Goal: Contribute content

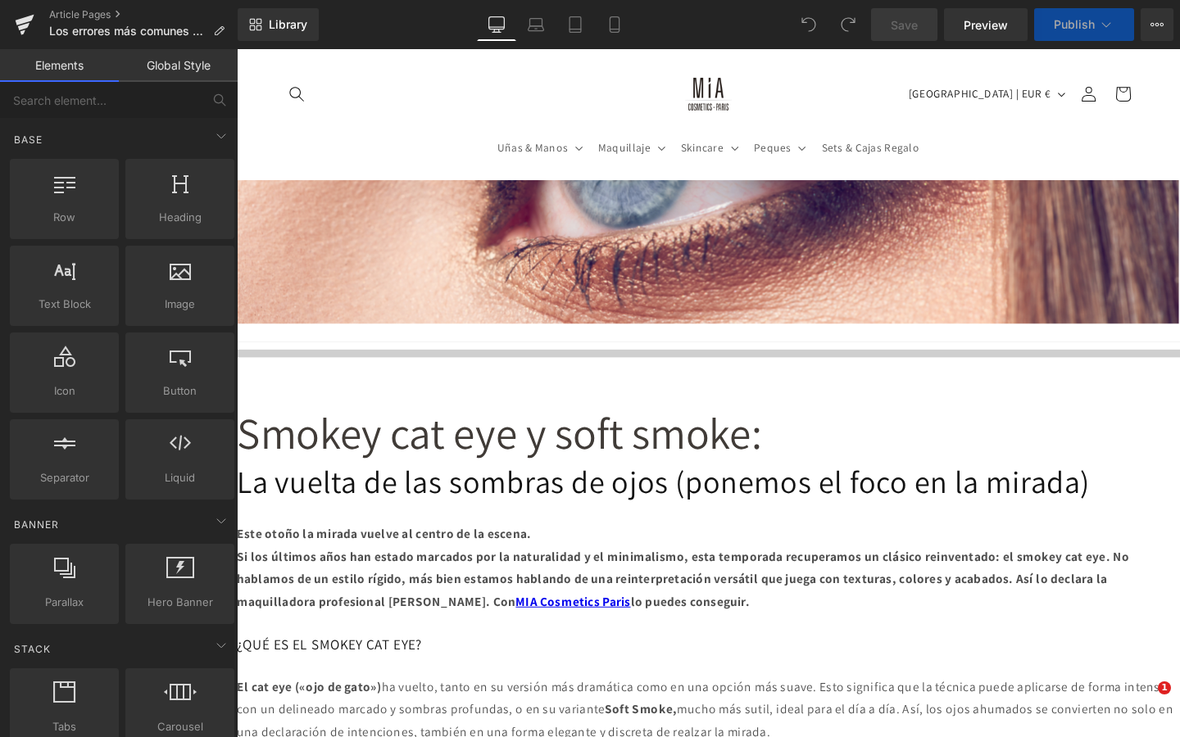
scroll to position [296, 0]
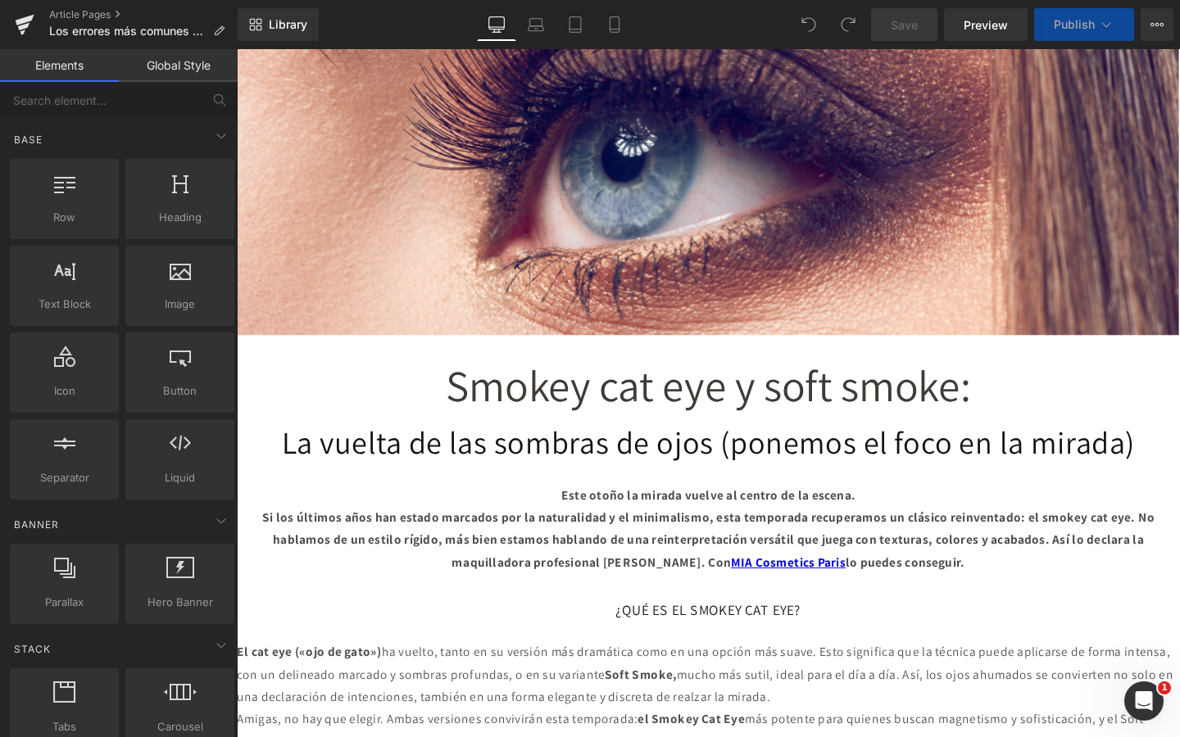
click at [756, 427] on span "Smokey cat eye y soft smoke:" at bounding box center [732, 403] width 552 height 60
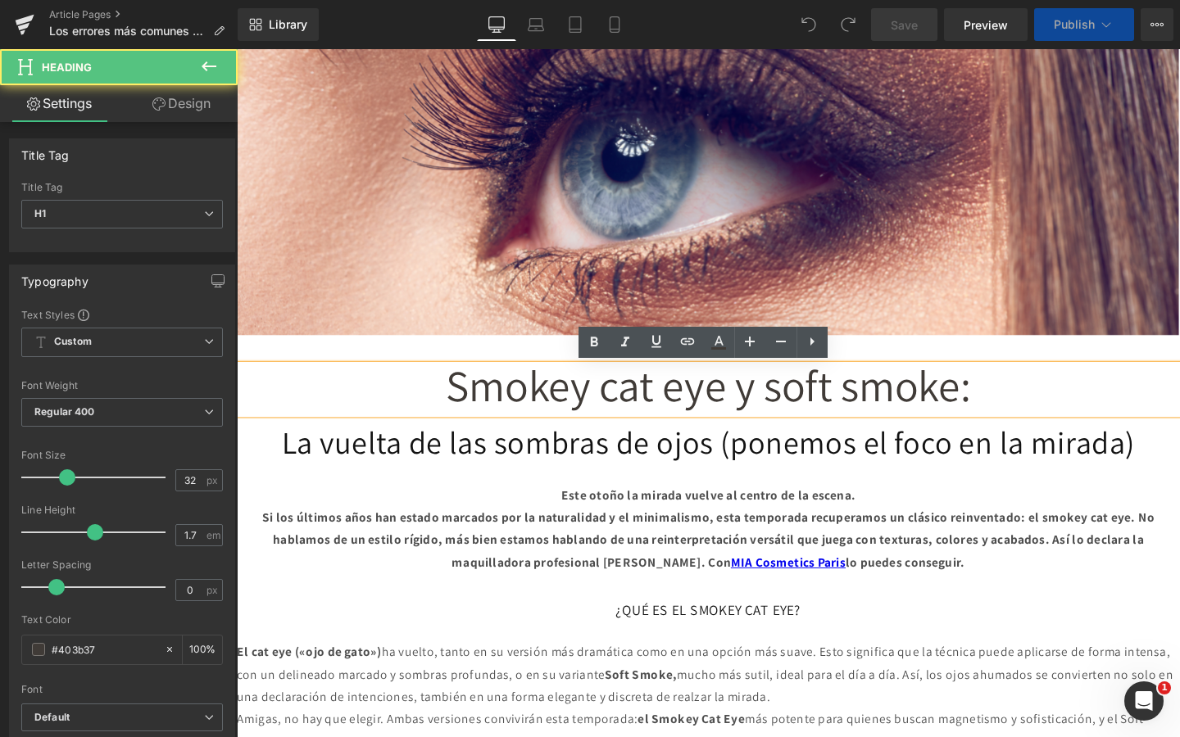
scroll to position [0, 0]
click at [746, 443] on div "La vuelta de las sombras de ojos (ponemos el foco en la mirada) Heading" at bounding box center [732, 462] width 991 height 43
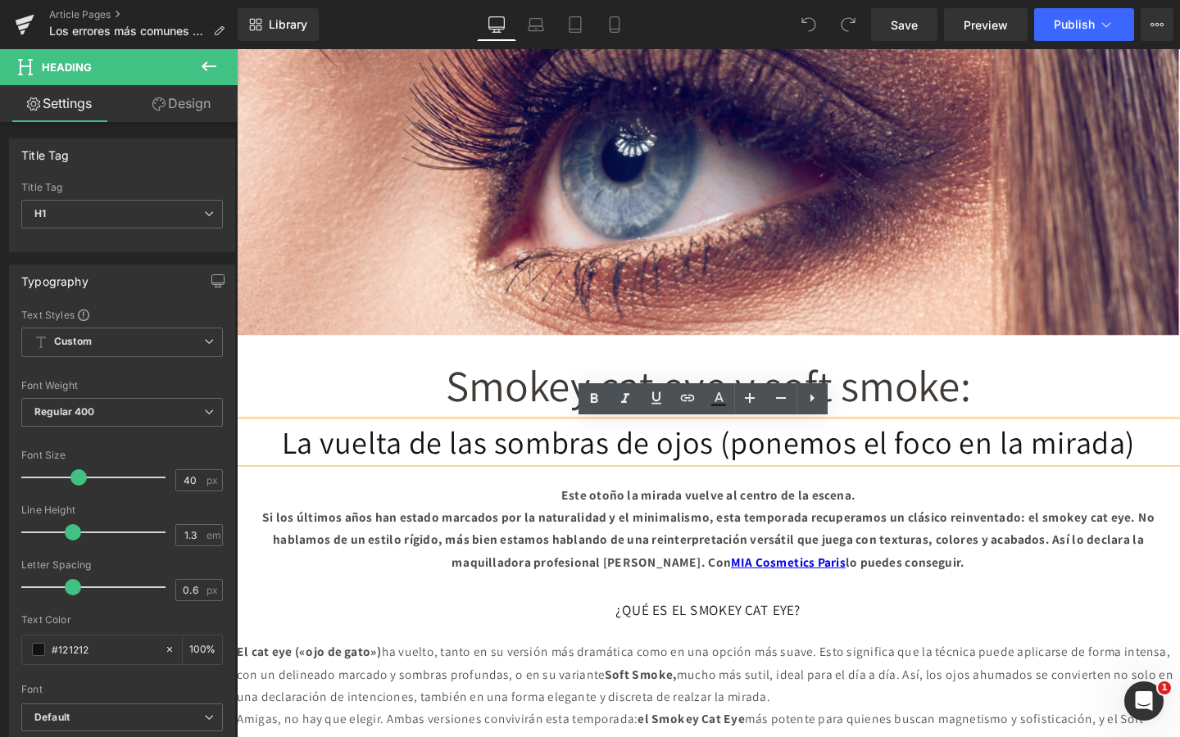
click at [744, 448] on h1 "La vuelta de las sombras de ojos (ponemos el foco en la mirada)" at bounding box center [732, 462] width 991 height 43
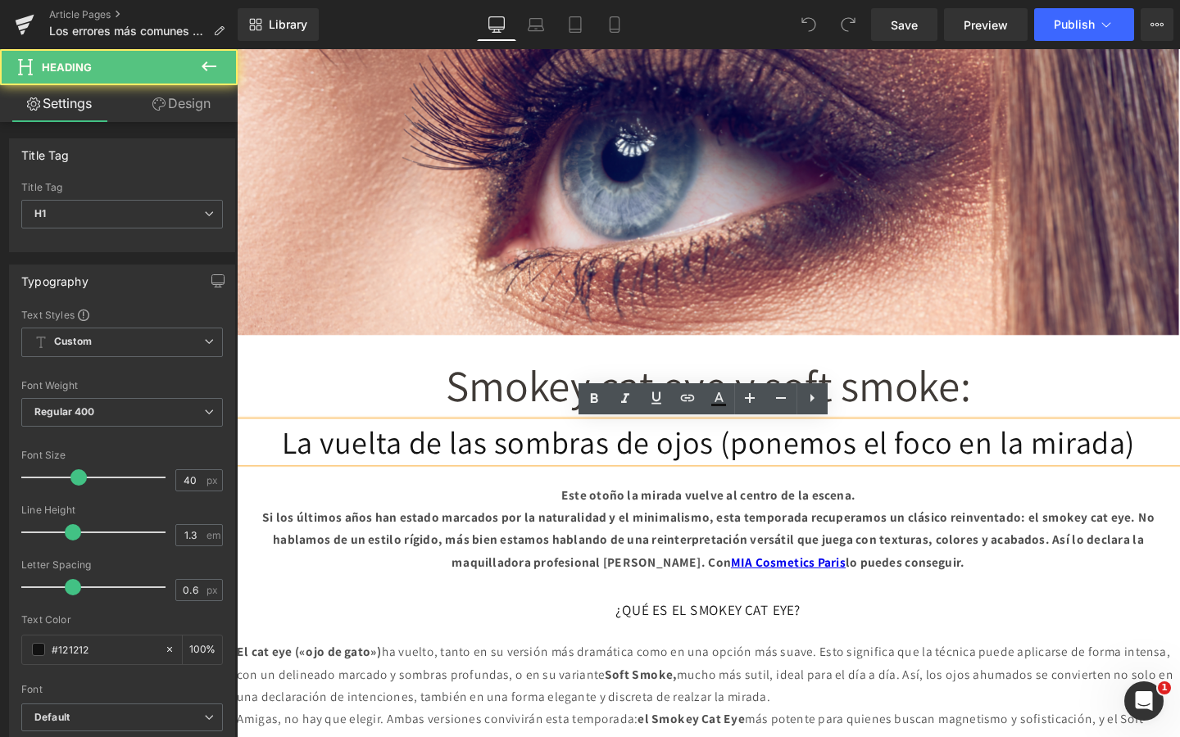
click at [744, 448] on h1 "La vuelta de las sombras de ojos (ponemos el foco en la mirada)" at bounding box center [732, 462] width 991 height 43
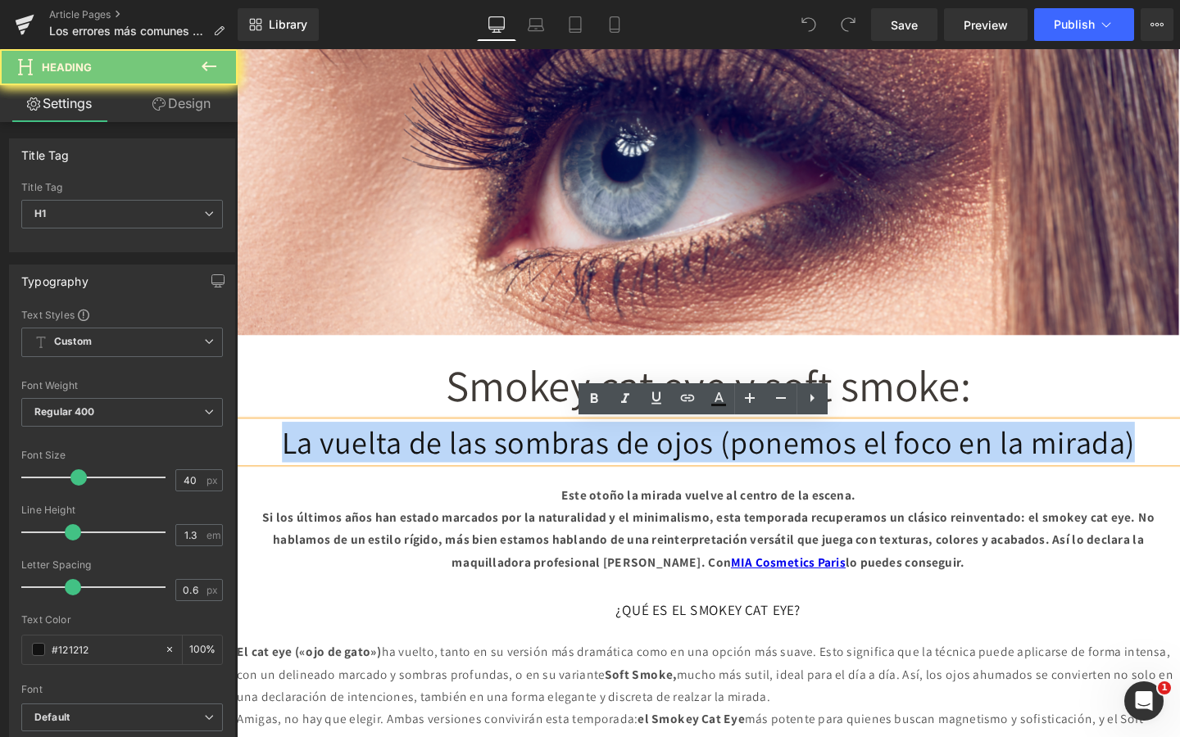
click at [744, 448] on h1 "La vuelta de las sombras de ojos (ponemos el foco en la mirada)" at bounding box center [732, 462] width 991 height 43
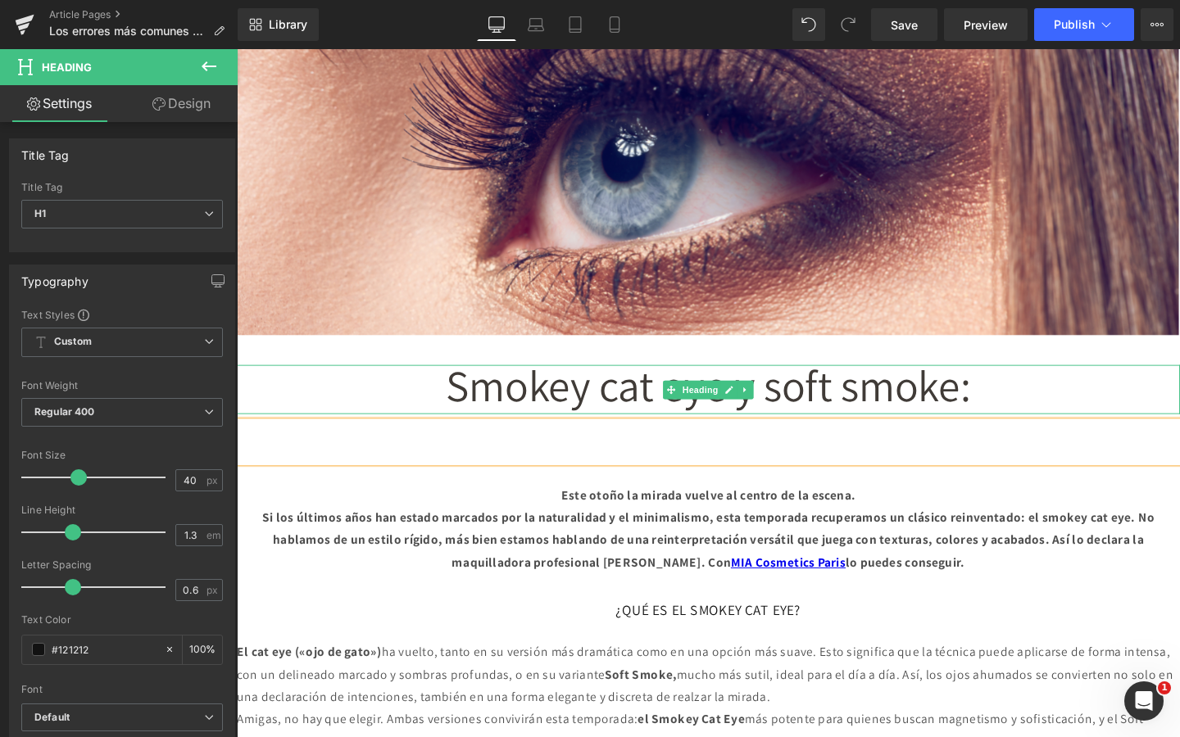
click at [812, 402] on span "Smokey cat eye y soft smoke:" at bounding box center [732, 403] width 552 height 60
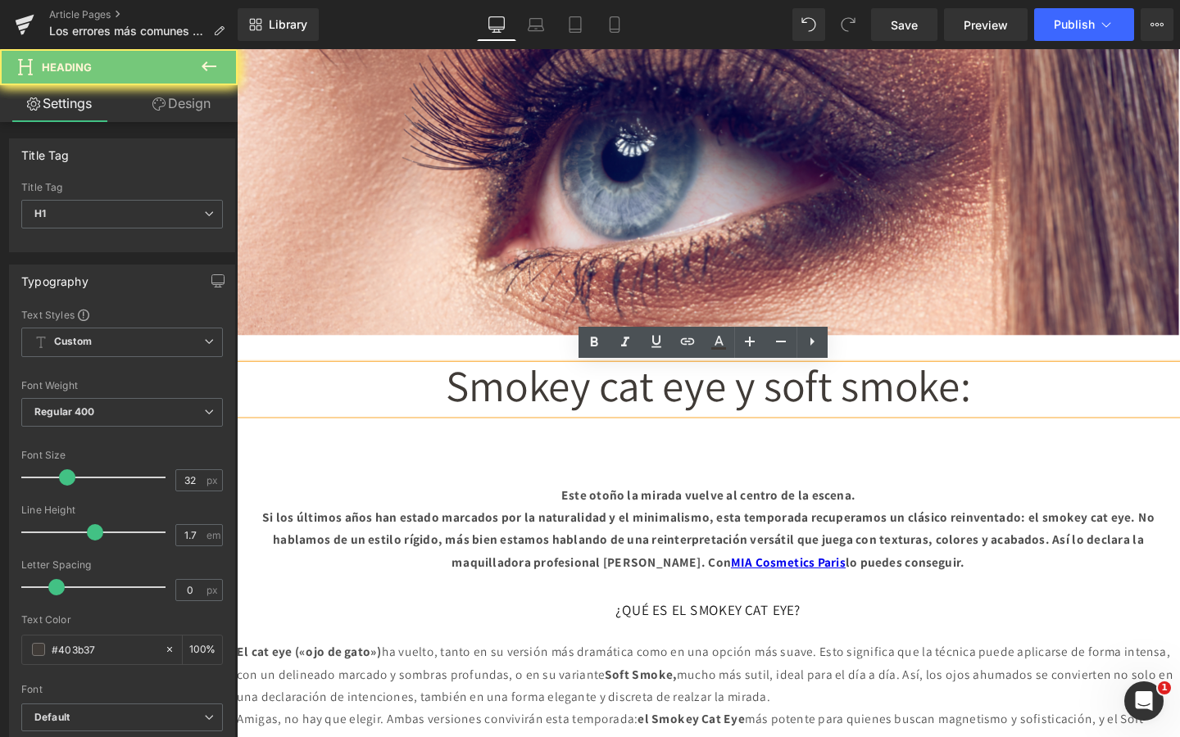
click at [812, 402] on span "Smokey cat eye y soft smoke:" at bounding box center [732, 403] width 552 height 60
paste div
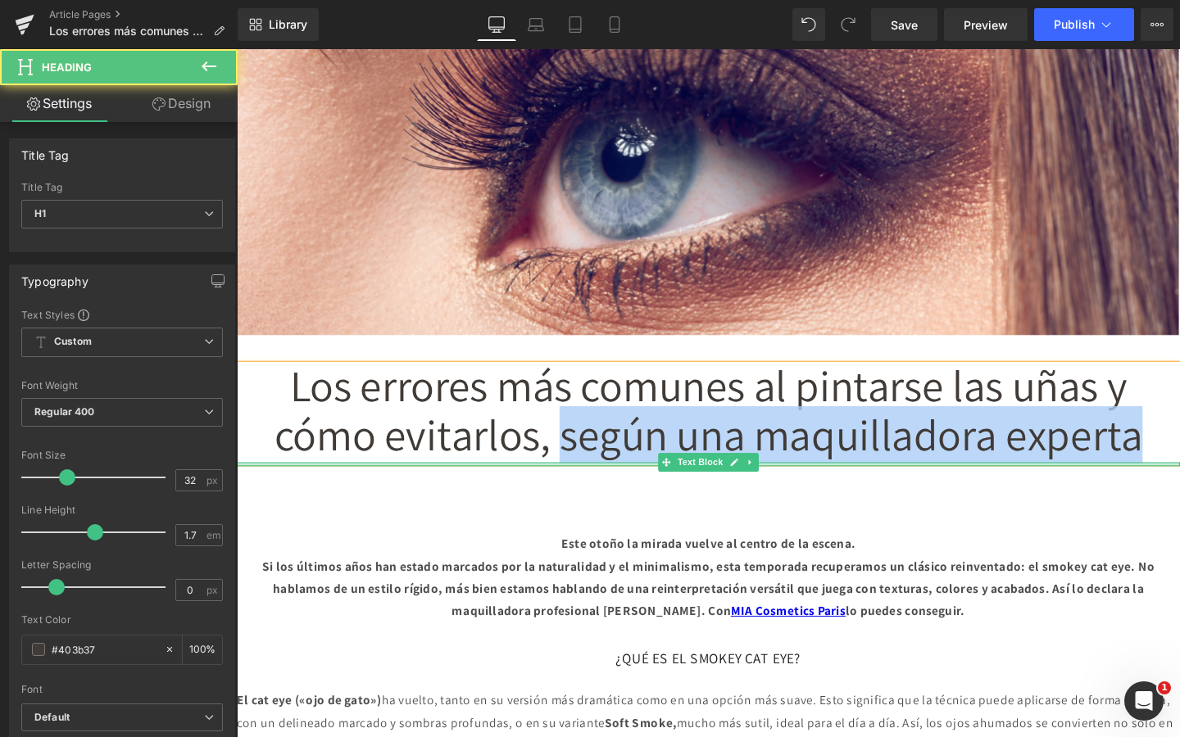
drag, startPoint x: 570, startPoint y: 454, endPoint x: 1221, endPoint y: 487, distance: 651.3
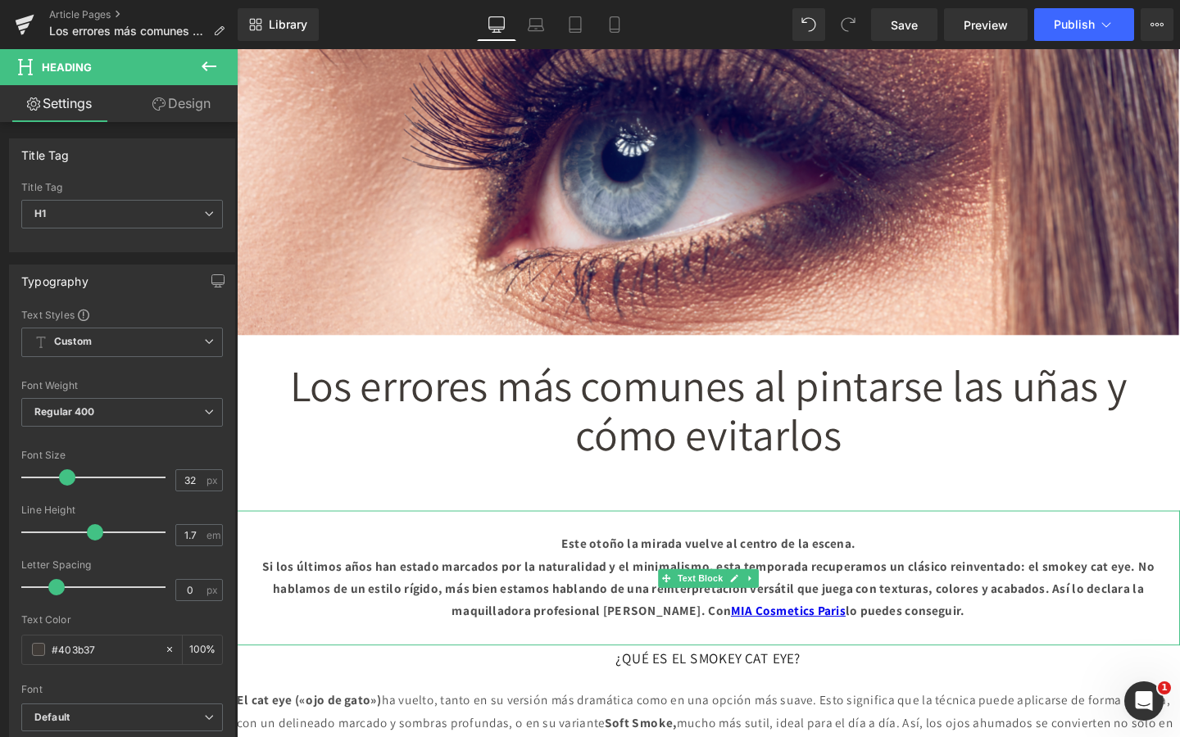
click at [946, 515] on h1 at bounding box center [732, 513] width 991 height 43
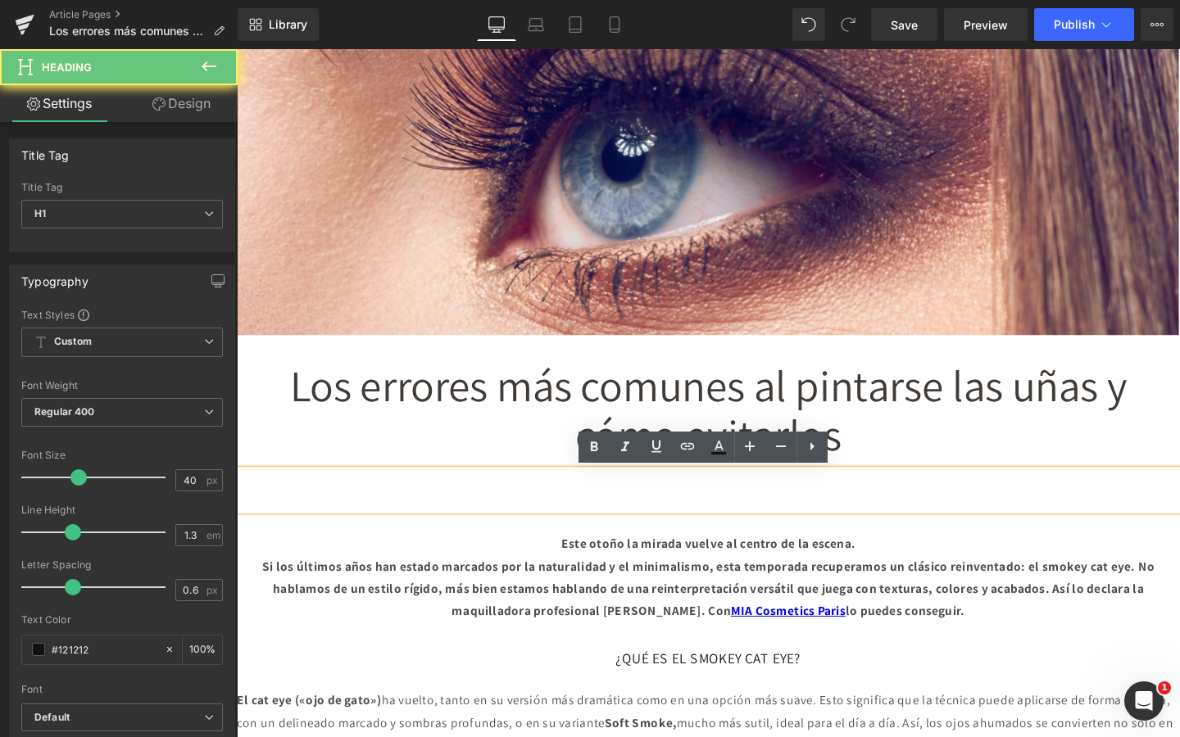
click at [946, 515] on h1 at bounding box center [732, 513] width 991 height 43
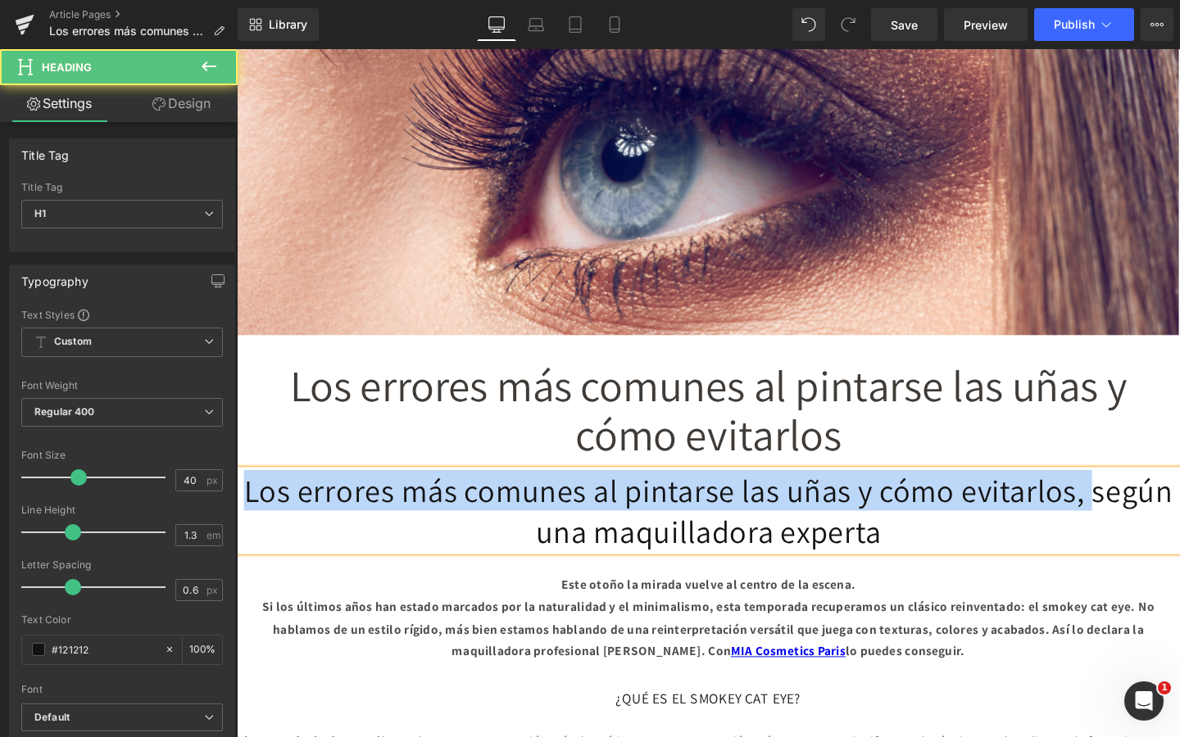
drag, startPoint x: 483, startPoint y: 556, endPoint x: 248, endPoint y: 496, distance: 242.6
click at [248, 496] on h1 "Los errores más comunes al pintarse las uñas y cómo evitarlos, según una maquil…" at bounding box center [732, 534] width 991 height 85
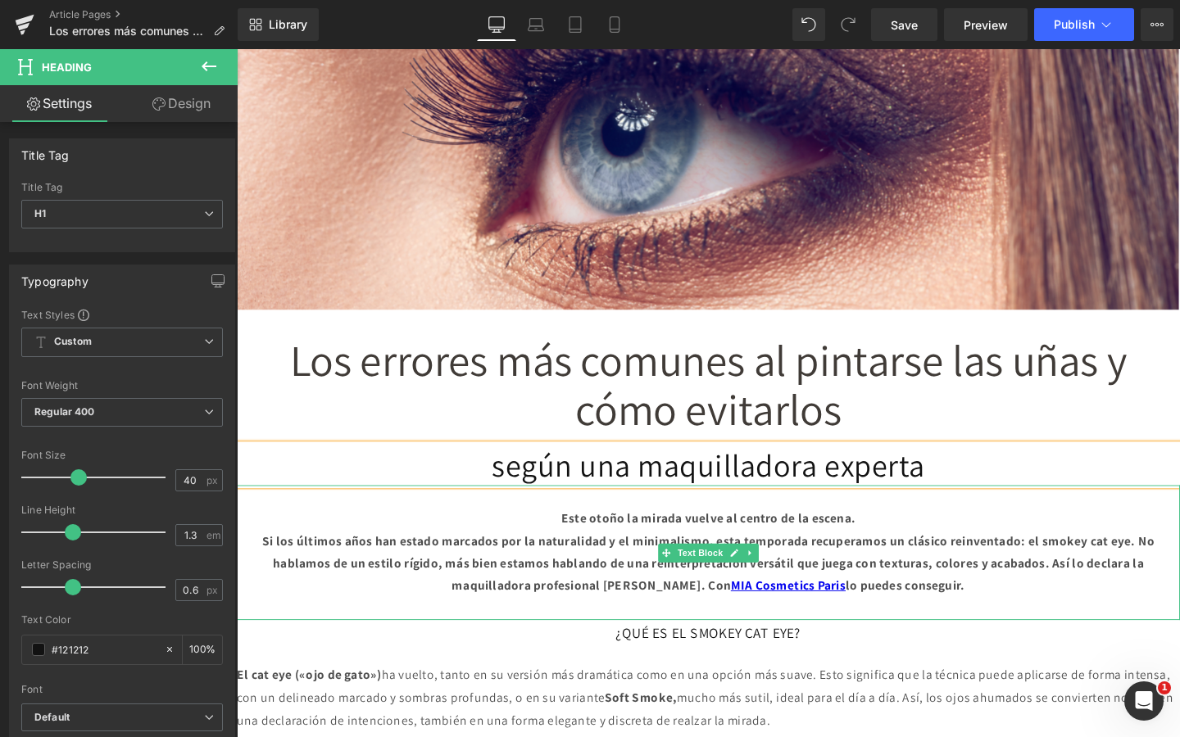
scroll to position [333, 0]
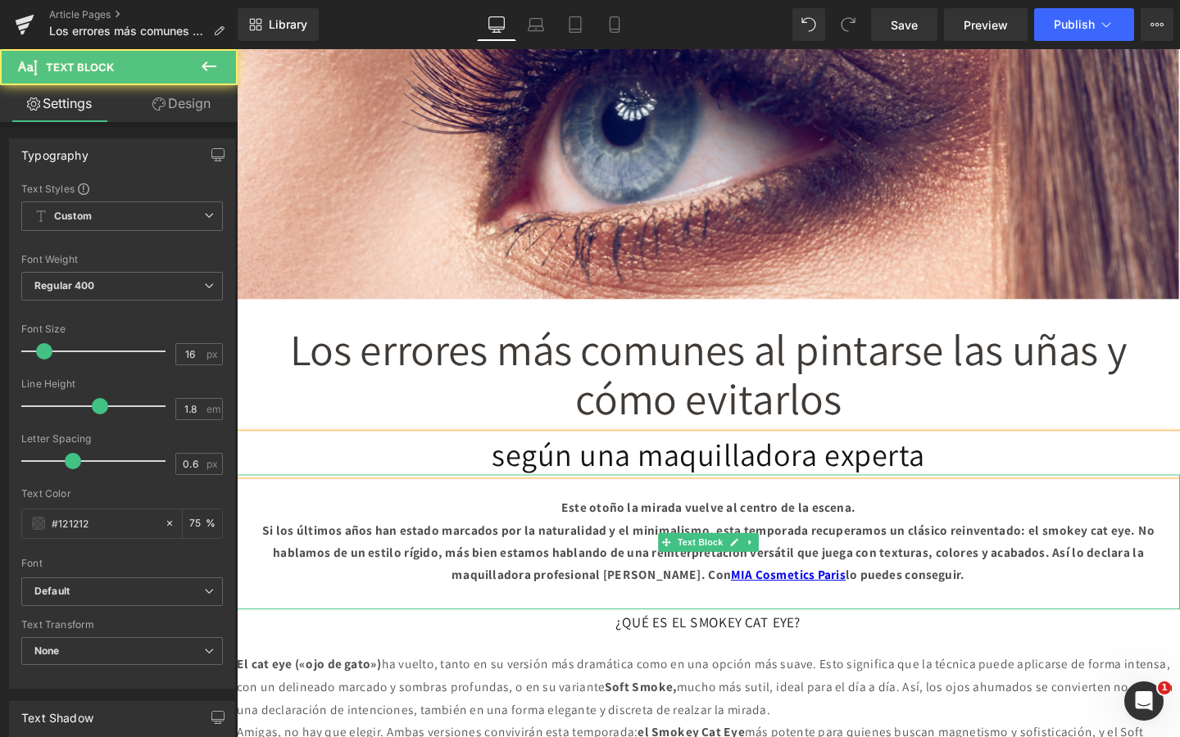
drag, startPoint x: 564, startPoint y: 528, endPoint x: 1079, endPoint y: 602, distance: 519.9
click at [1079, 603] on div "Este otoño la mirada vuelve al centro de la escena. Si los últimos años han est…" at bounding box center [732, 567] width 991 height 142
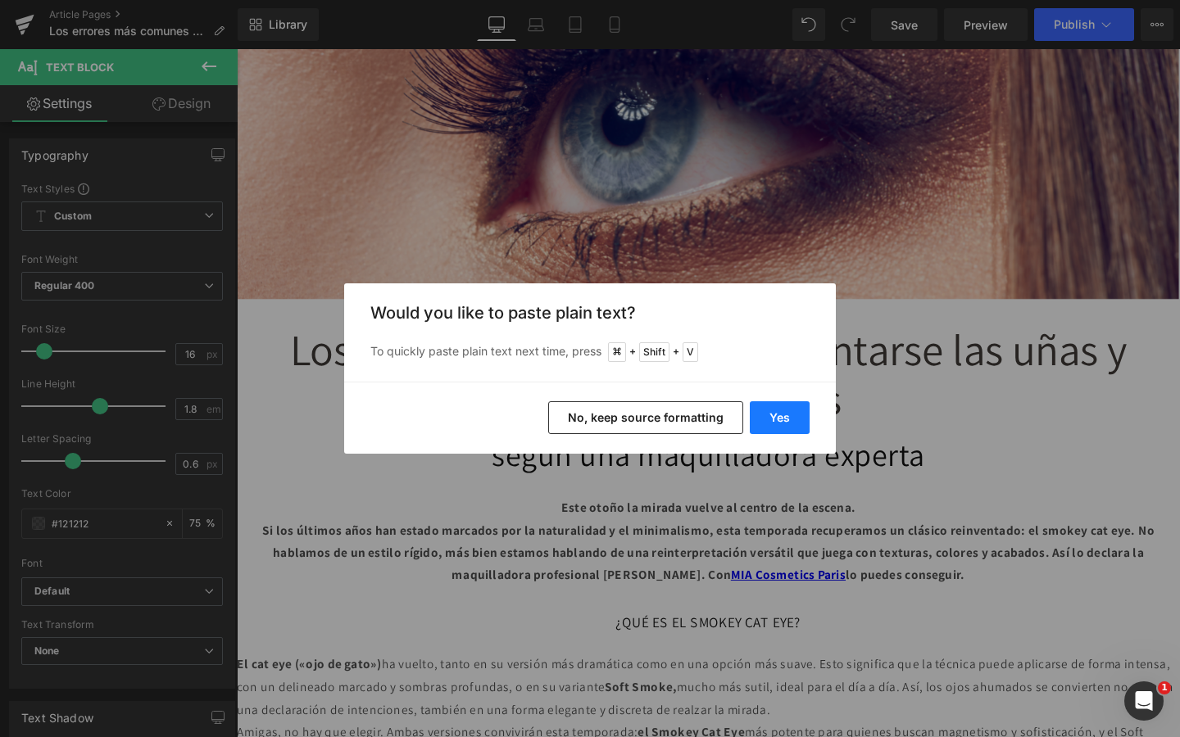
click at [786, 424] on button "Yes" at bounding box center [780, 417] width 60 height 33
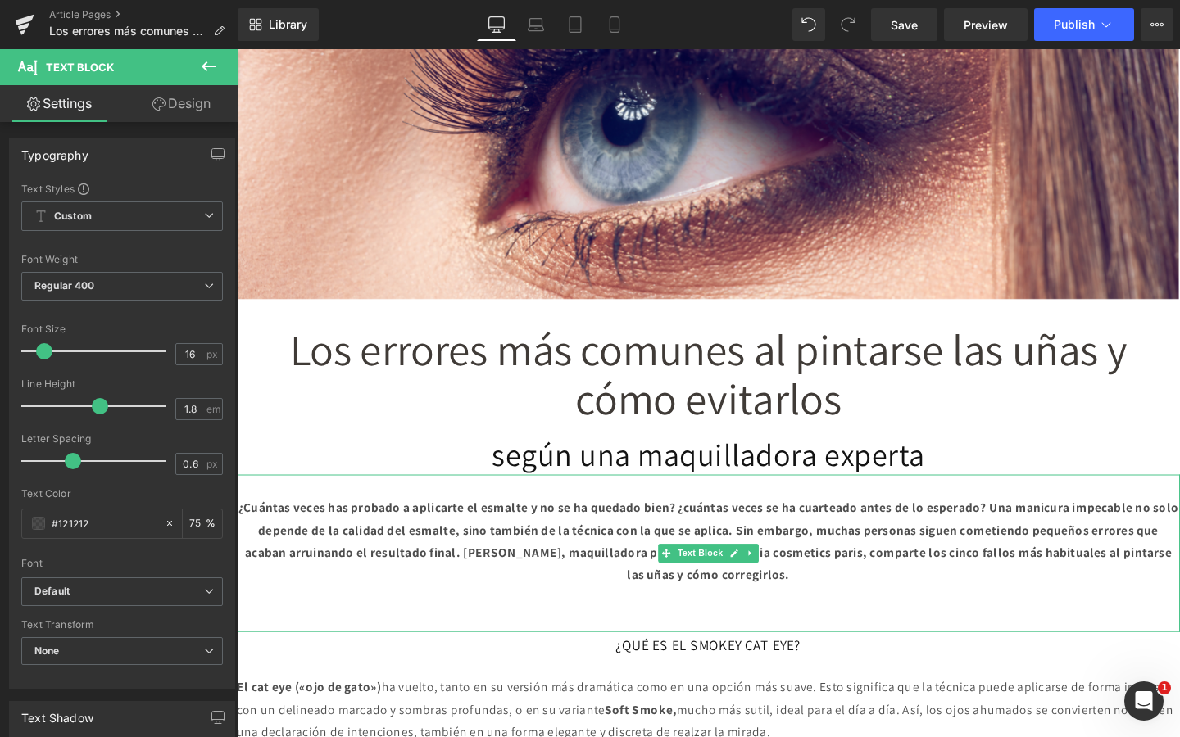
click at [775, 530] on b "¿Cuántas veces has probado a aplicarte el esmalte y no se ha quedado bien? ¿cuá…" at bounding box center [732, 567] width 988 height 88
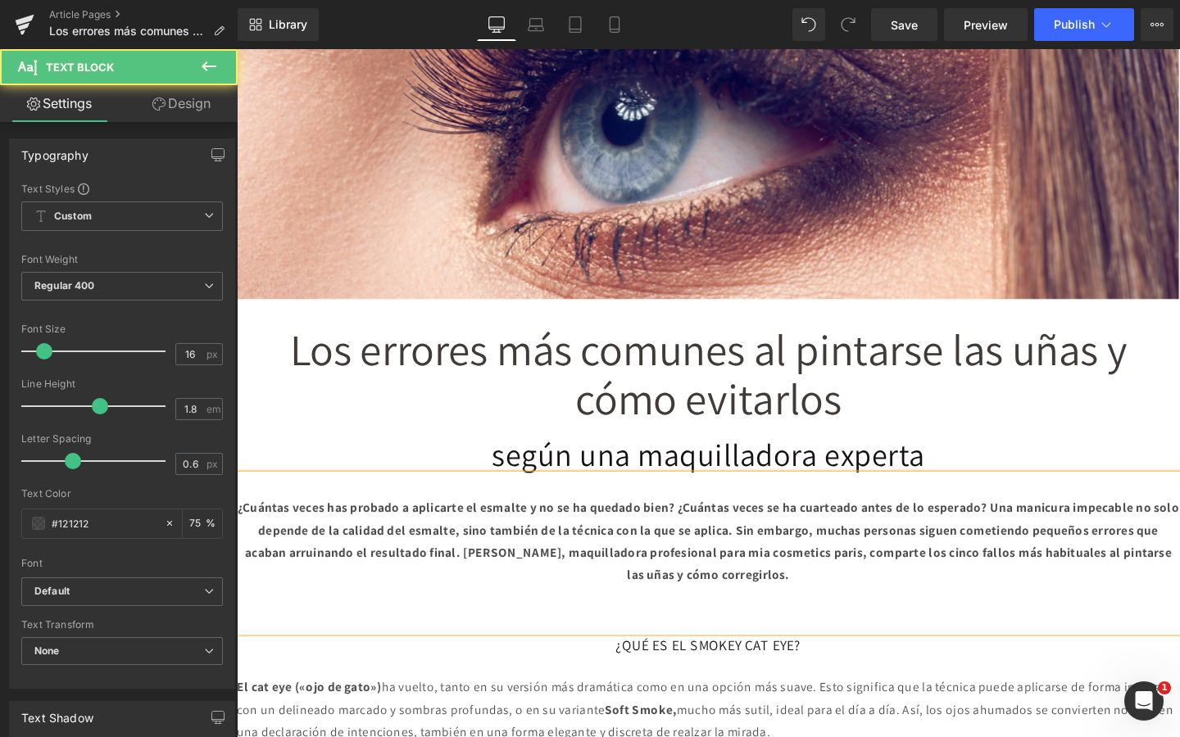
click at [1022, 578] on b "¿Cuántas veces has probado a aplicarte el esmalte y no se ha quedado bien? ¿Cuá…" at bounding box center [733, 567] width 990 height 88
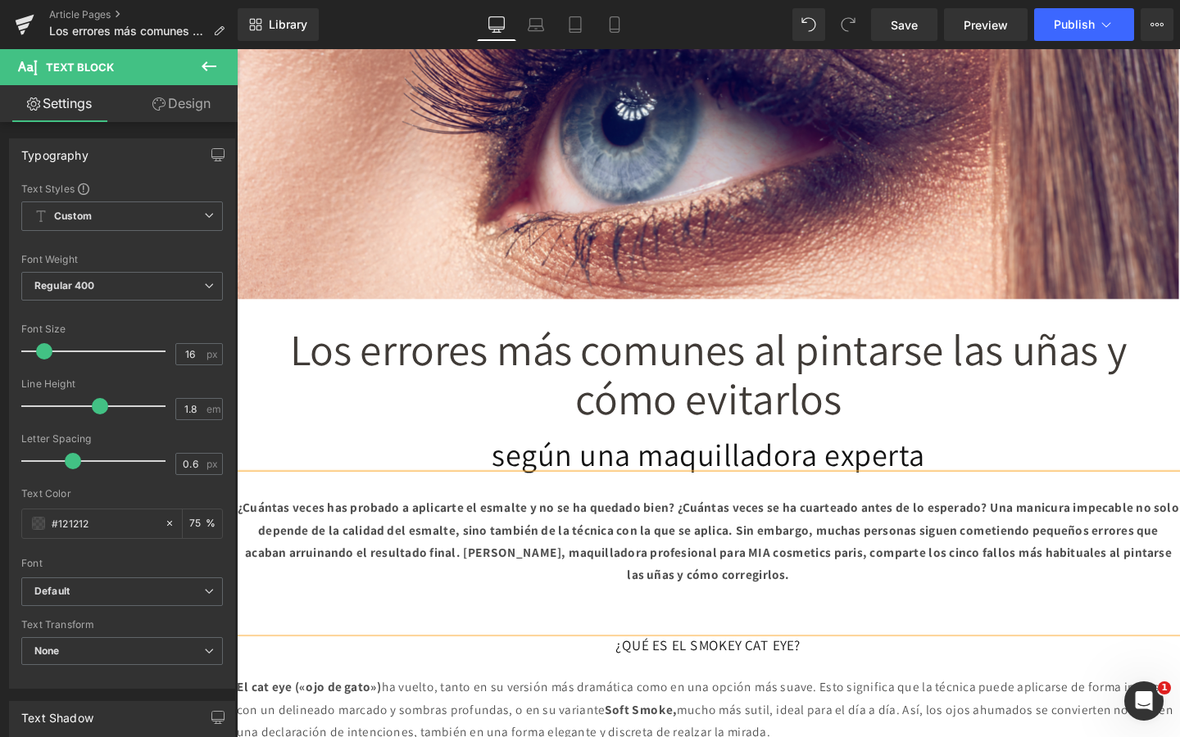
click at [958, 637] on p at bounding box center [732, 626] width 991 height 24
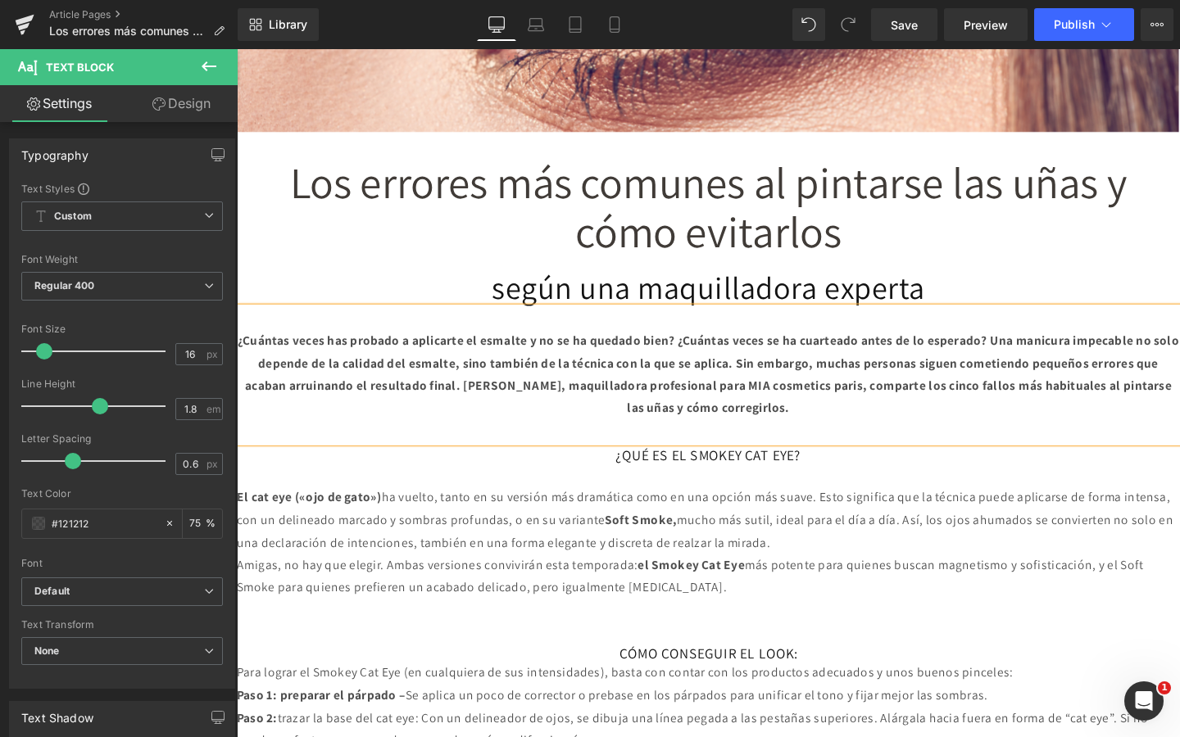
scroll to position [515, 0]
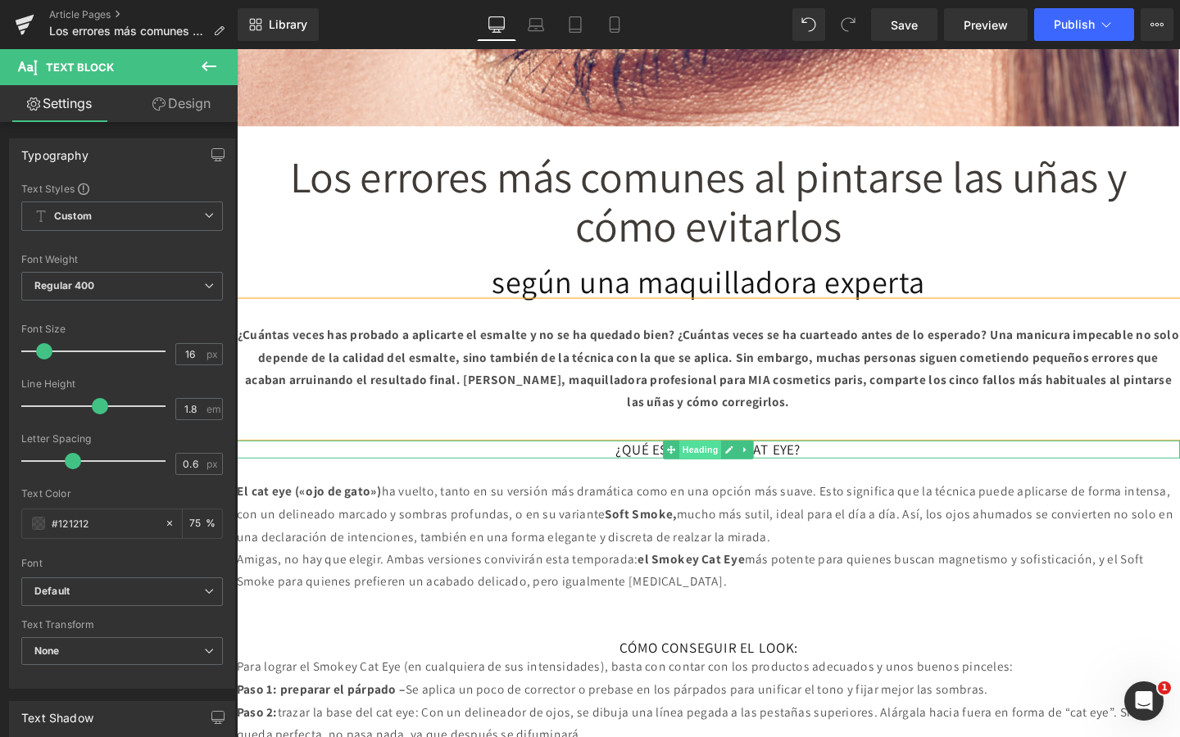
click at [725, 470] on span "Heading" at bounding box center [724, 470] width 44 height 20
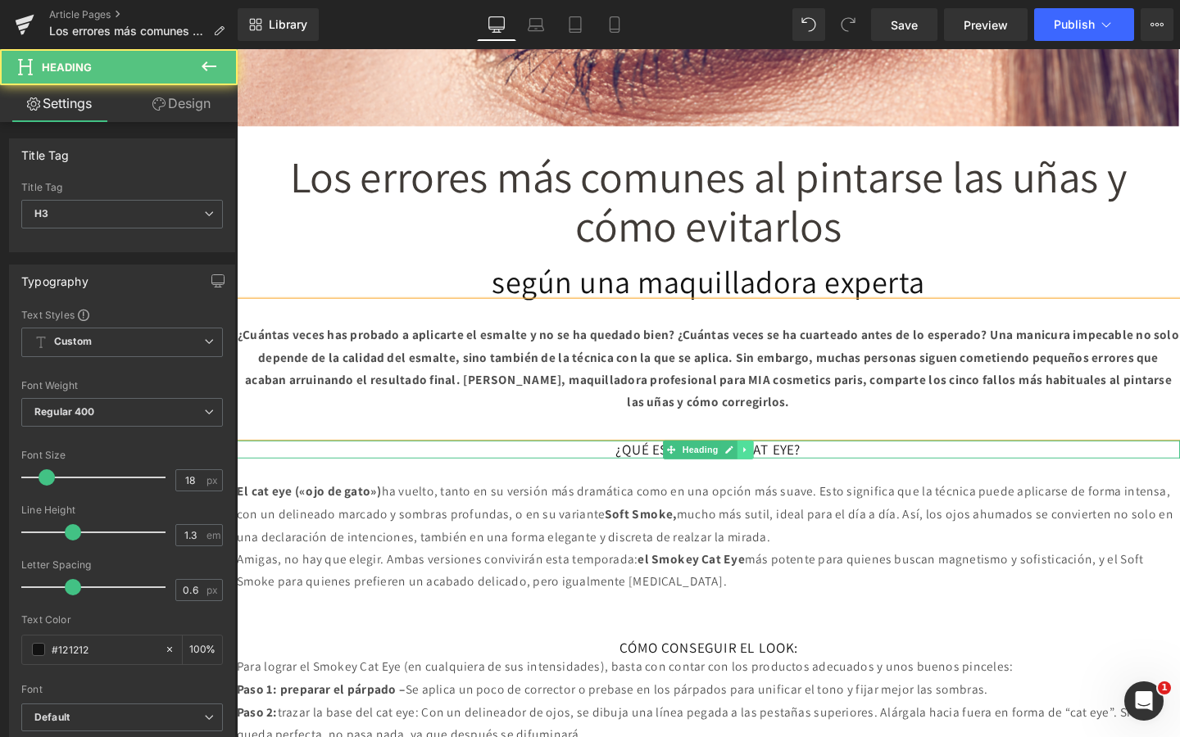
click at [769, 473] on icon at bounding box center [771, 470] width 9 height 10
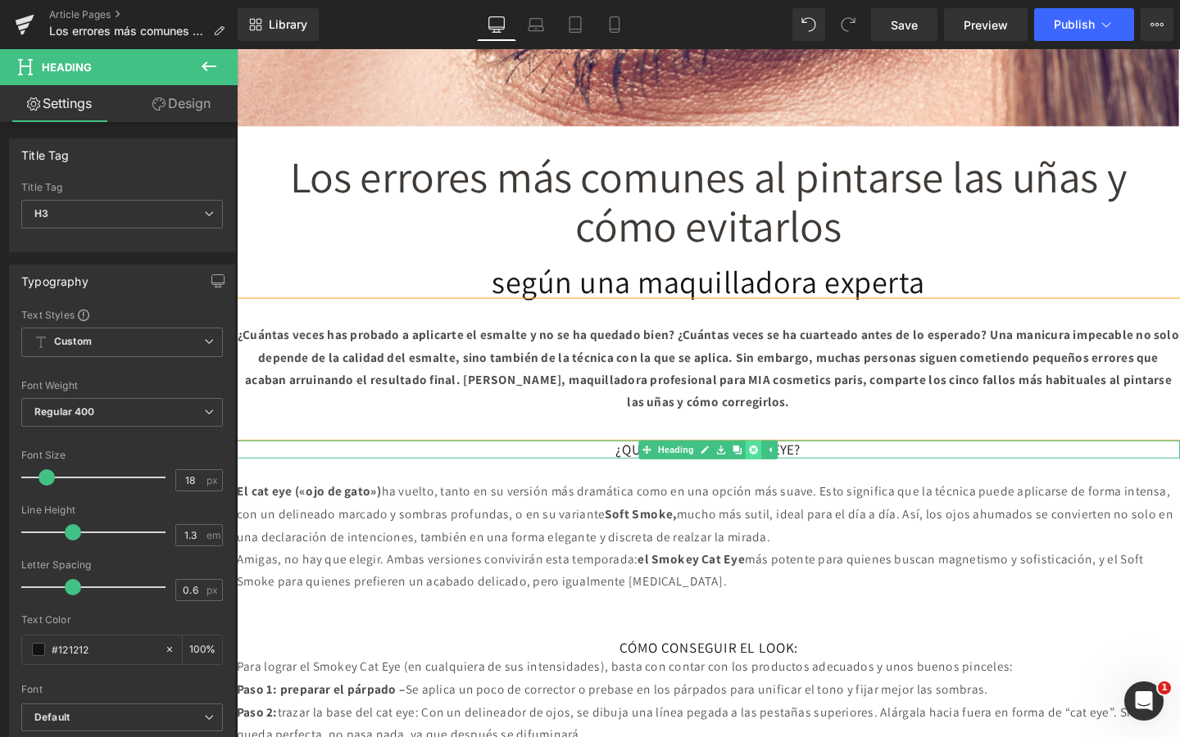
click at [778, 471] on icon at bounding box center [780, 470] width 9 height 10
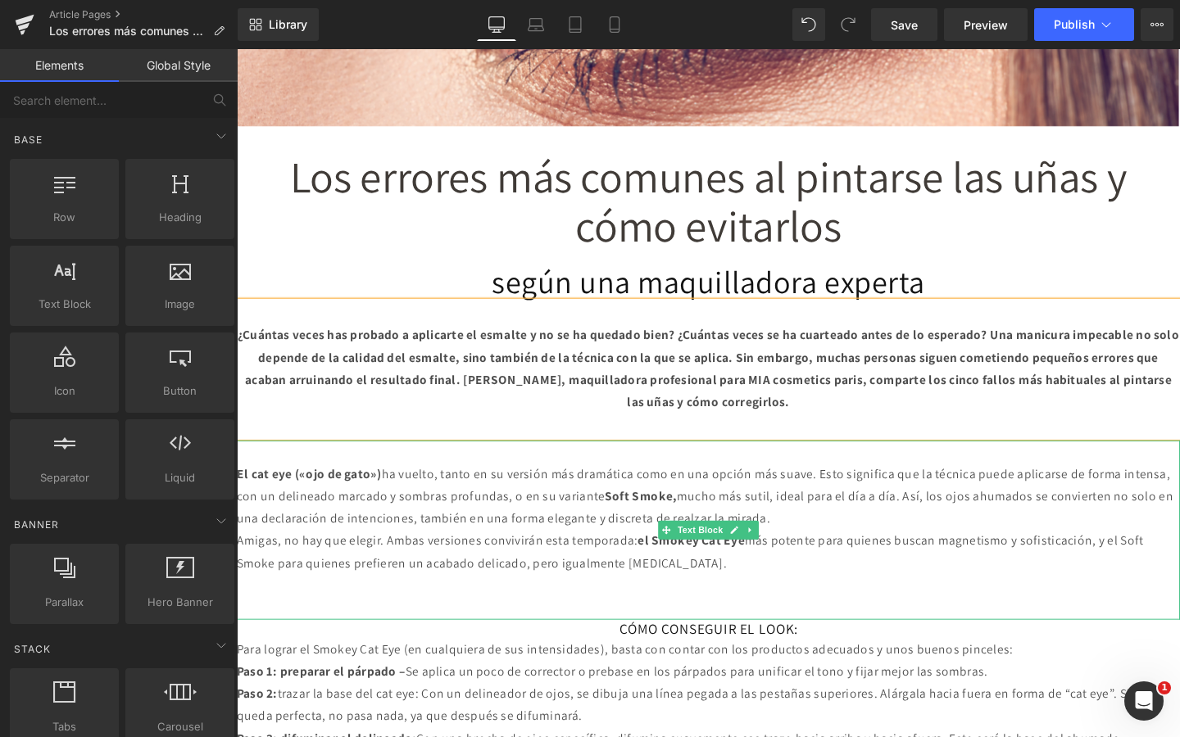
click at [679, 511] on p "El cat eye («ojo de gato») ha vuelto, tanto en su versión más dramática como en…" at bounding box center [732, 519] width 991 height 70
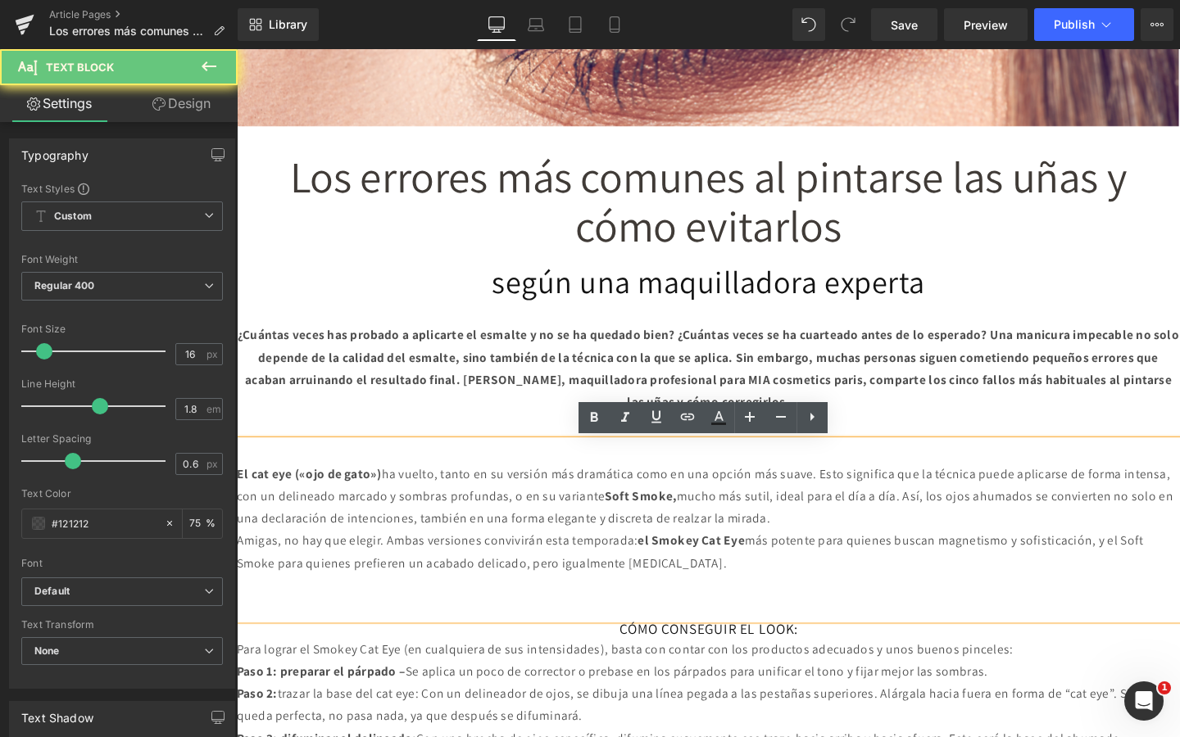
click at [679, 511] on p "El cat eye («ojo de gato») ha vuelto, tanto en su versión más dramática como en…" at bounding box center [732, 519] width 991 height 70
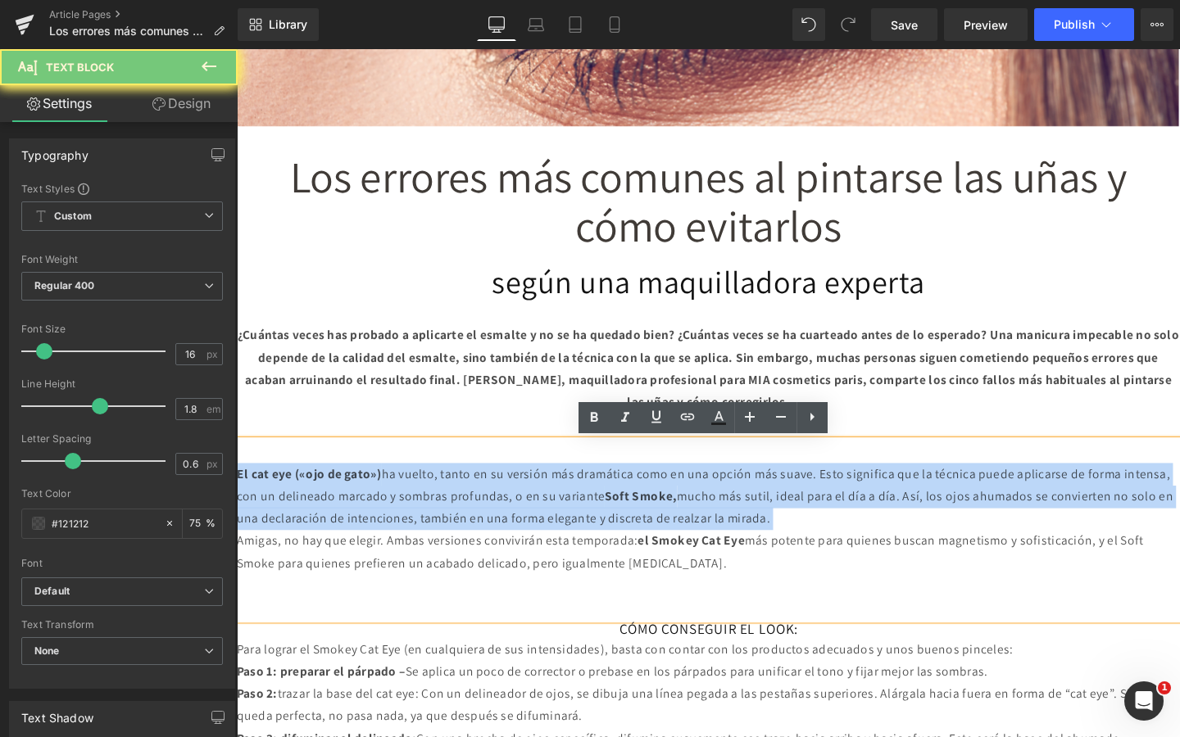
click at [679, 511] on p "El cat eye («ojo de gato») ha vuelto, tanto en su versión más dramática como en…" at bounding box center [732, 519] width 991 height 70
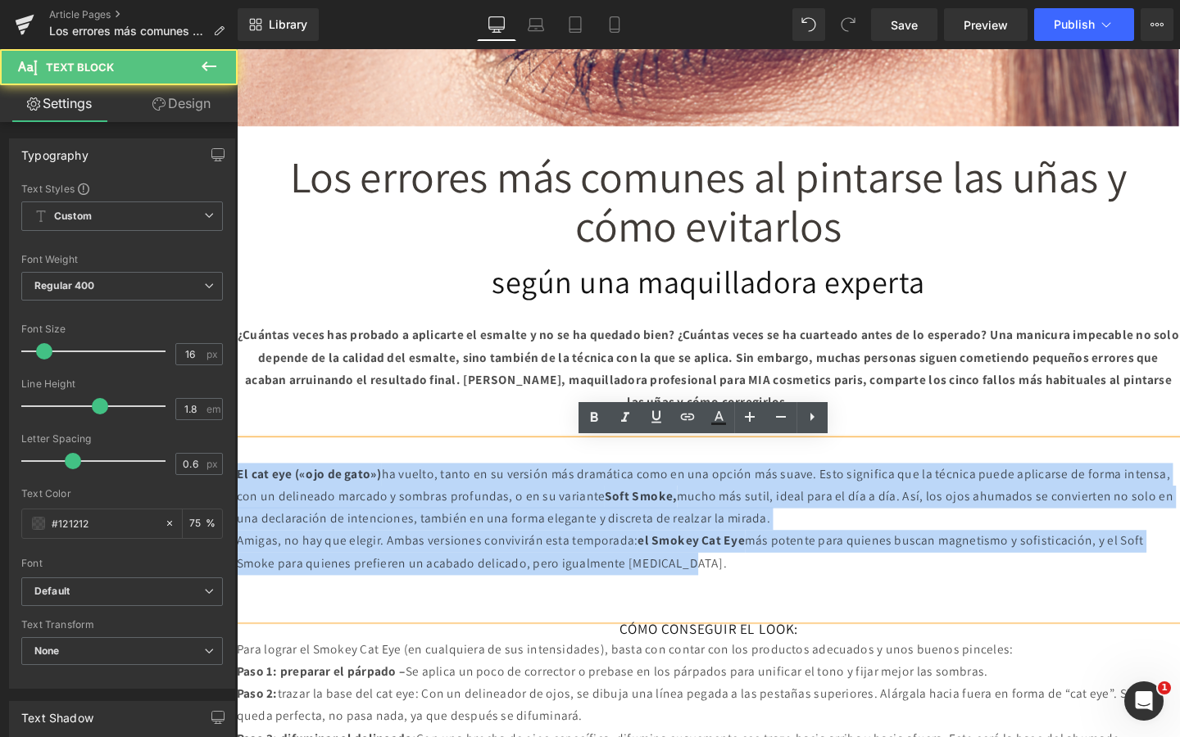
drag, startPoint x: 792, startPoint y: 588, endPoint x: 221, endPoint y: 491, distance: 579.3
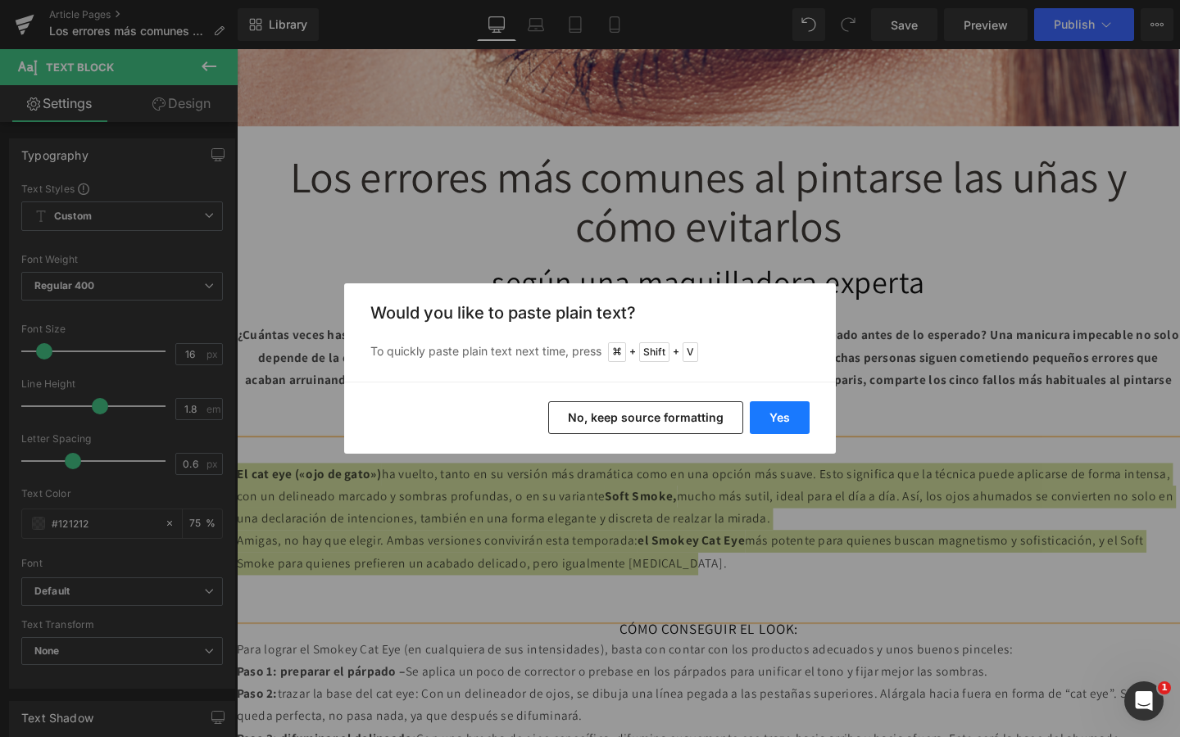
click at [782, 432] on button "Yes" at bounding box center [780, 417] width 60 height 33
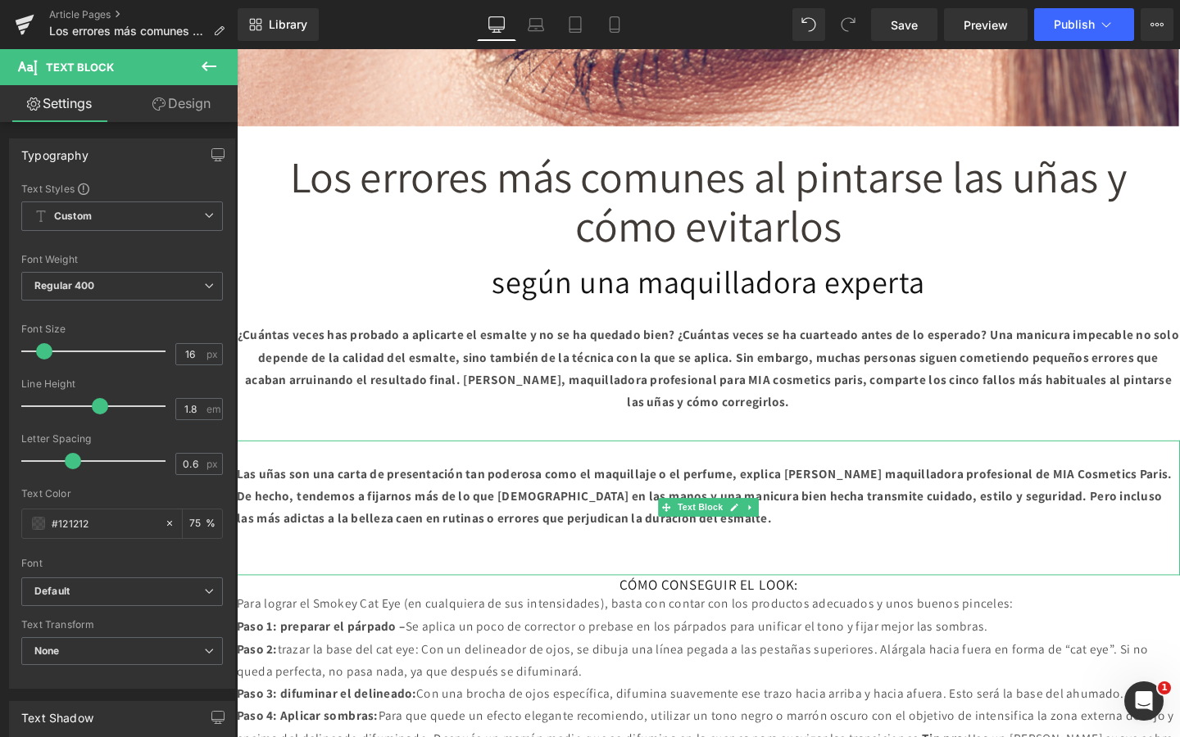
click at [794, 498] on b "Las uñas son una carta de presentación tan poderosa como el maquillaje o el per…" at bounding box center [728, 519] width 983 height 65
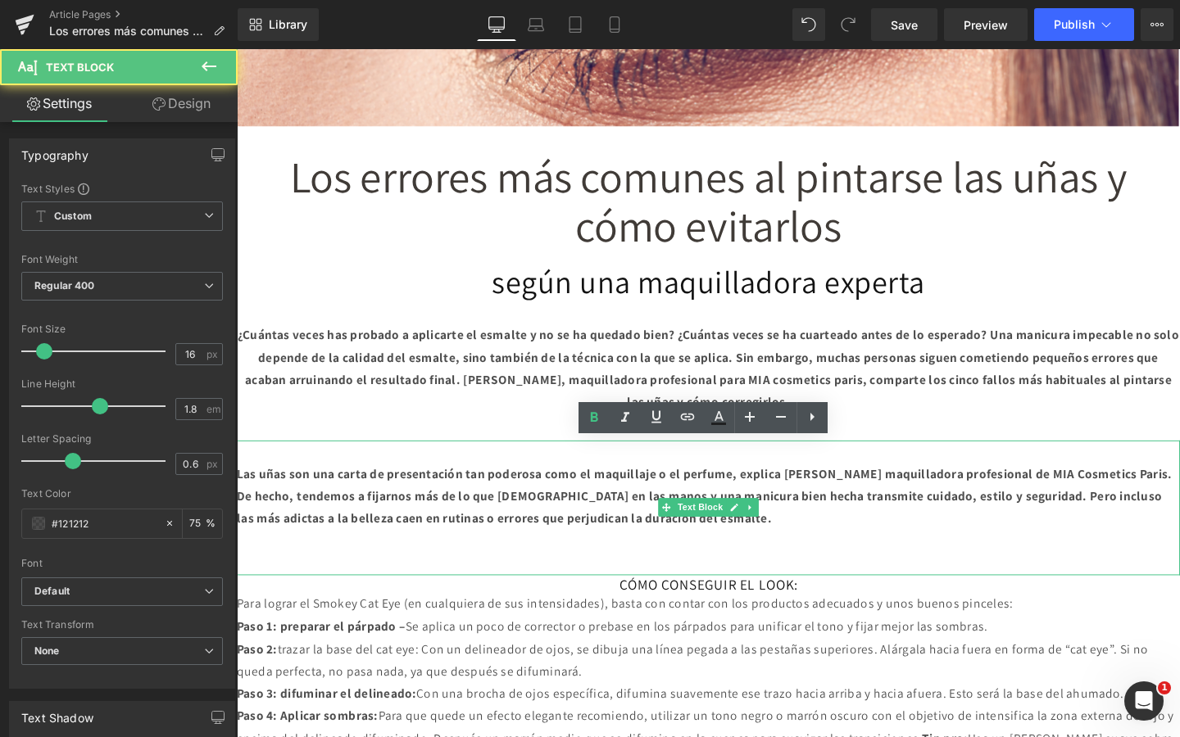
click at [794, 498] on b "Las uñas son una carta de presentación tan poderosa como el maquillaje o el per…" at bounding box center [728, 519] width 983 height 65
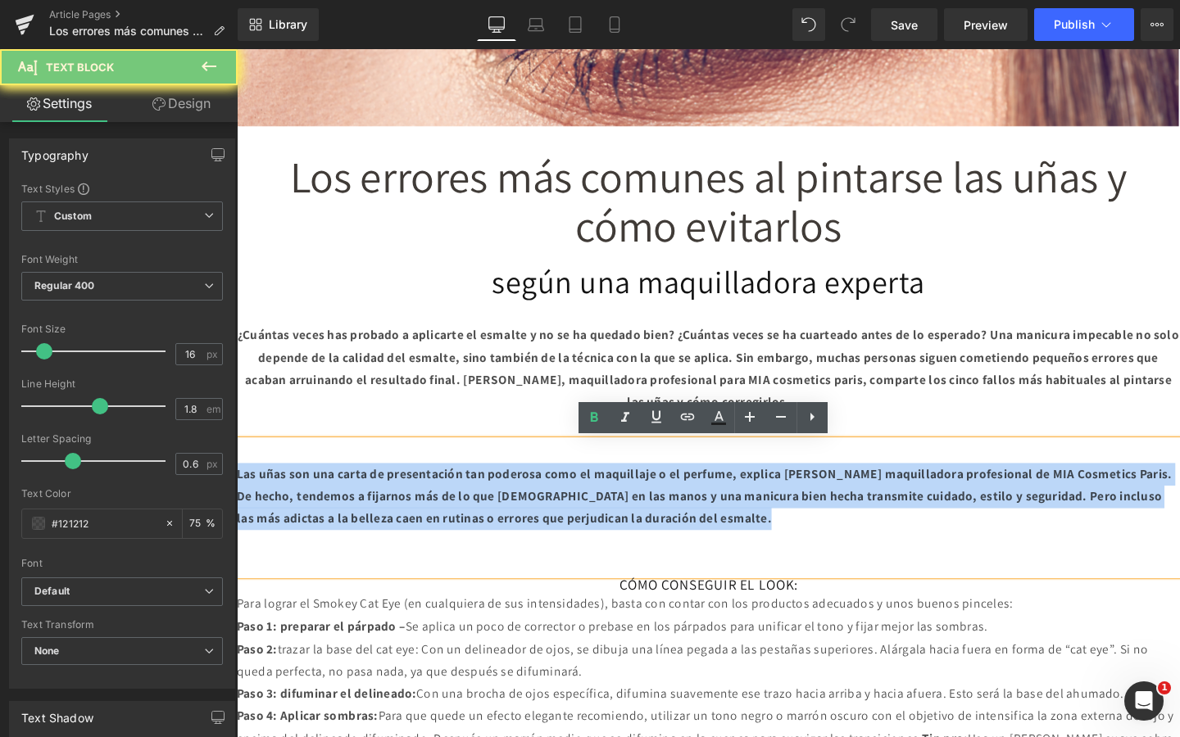
click at [794, 498] on b "Las uñas son una carta de presentación tan poderosa como el maquillaje o el per…" at bounding box center [728, 519] width 983 height 65
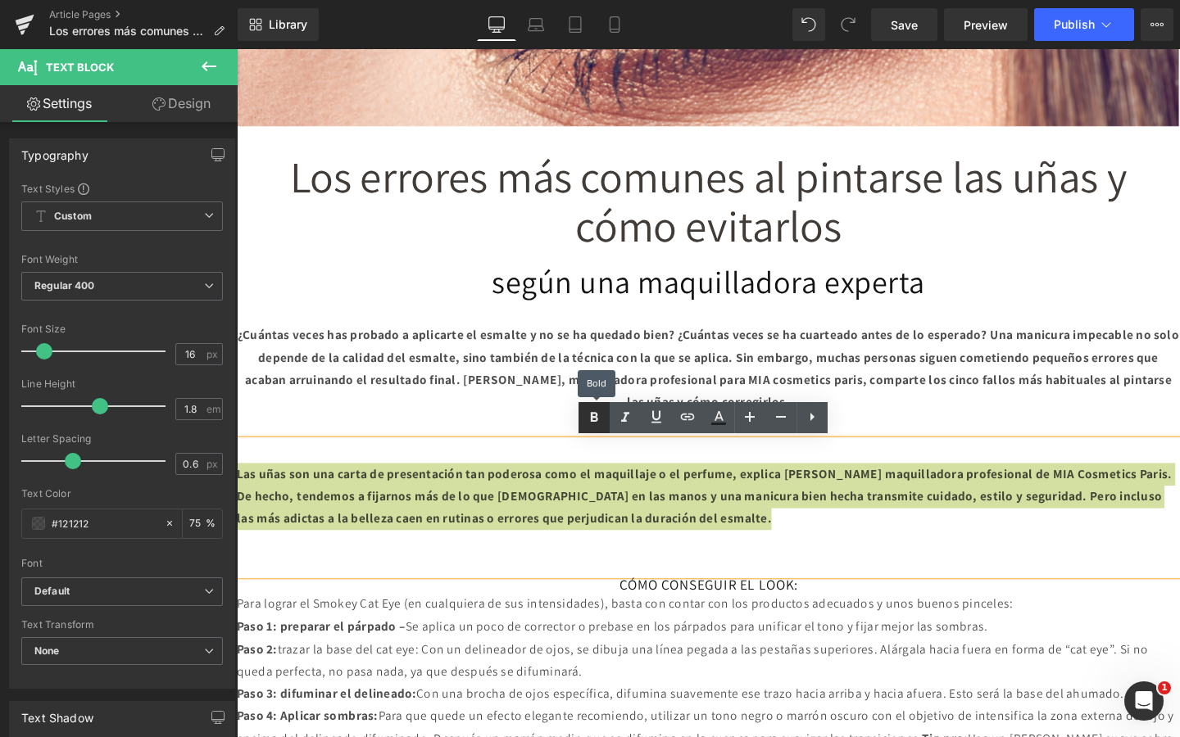
click at [595, 422] on icon at bounding box center [594, 418] width 20 height 20
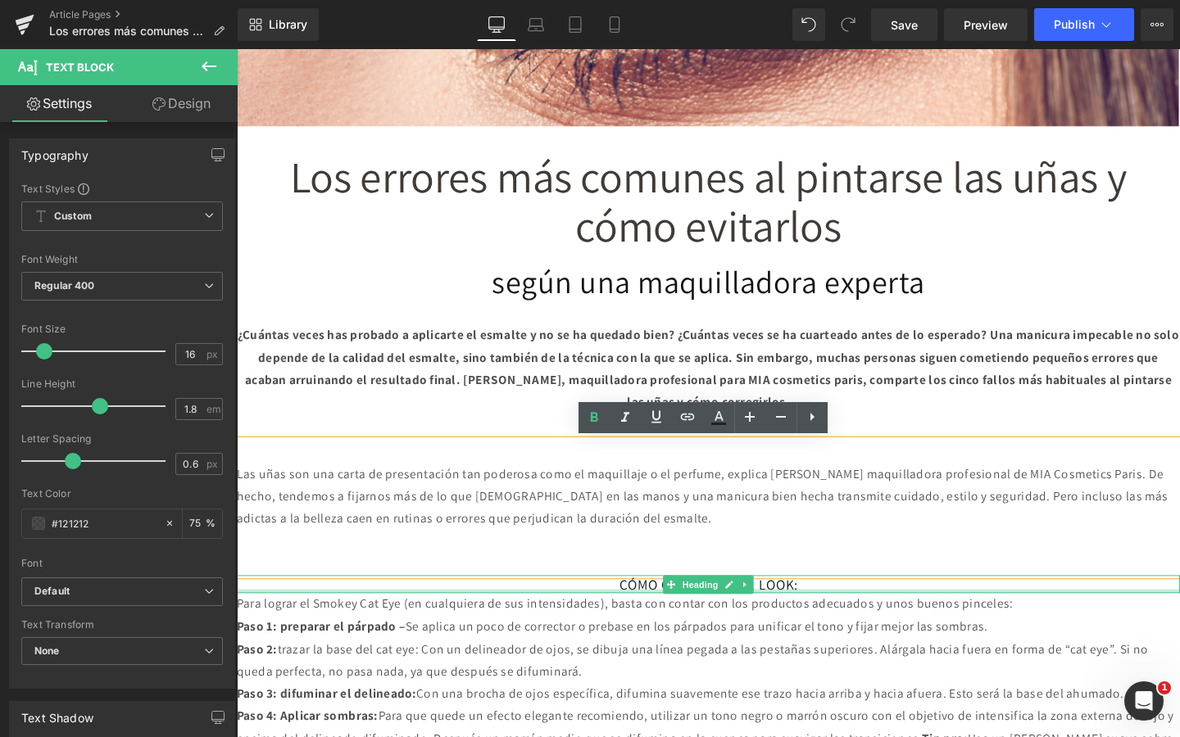
click at [628, 618] on div at bounding box center [732, 619] width 991 height 4
click at [628, 618] on h3 "CÓMO CONSEGUIR EL LOOK:" at bounding box center [732, 611] width 991 height 19
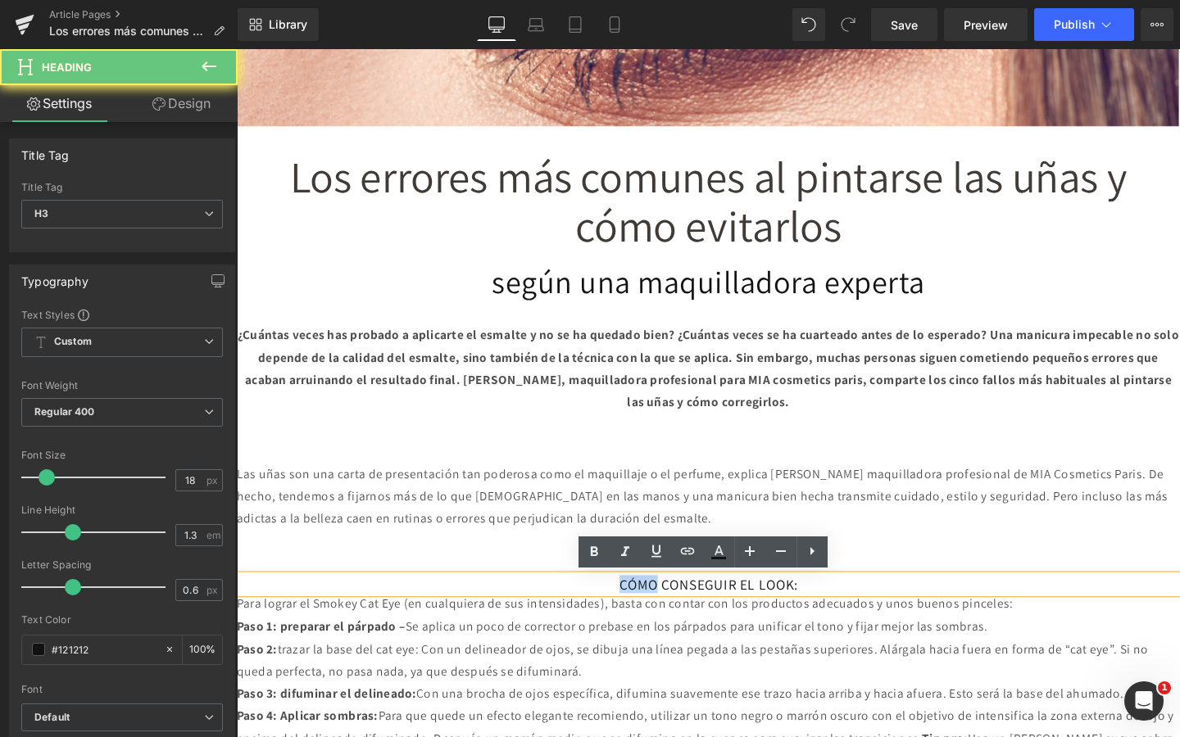
click at [628, 618] on h3 "CÓMO CONSEGUIR EL LOOK:" at bounding box center [732, 611] width 991 height 19
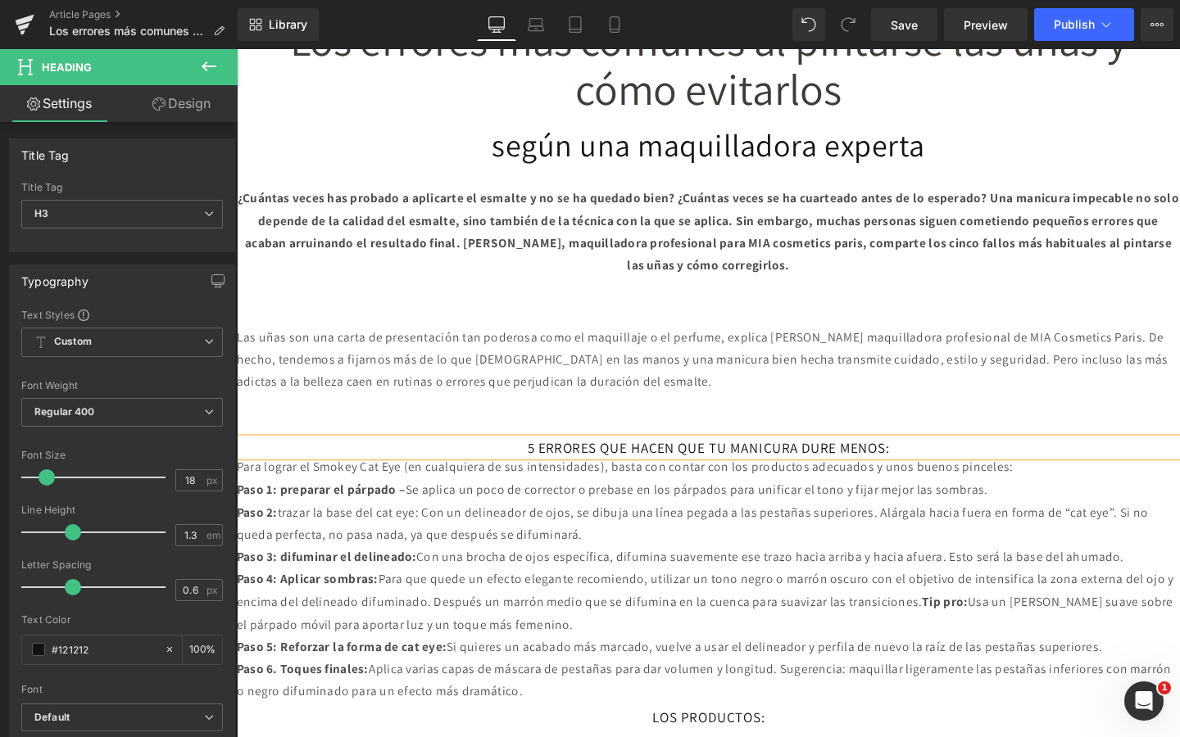
click at [484, 523] on p "Paso 1: preparar el párpado – Se aplica un poco de corrector o prebase en los p…" at bounding box center [732, 513] width 991 height 24
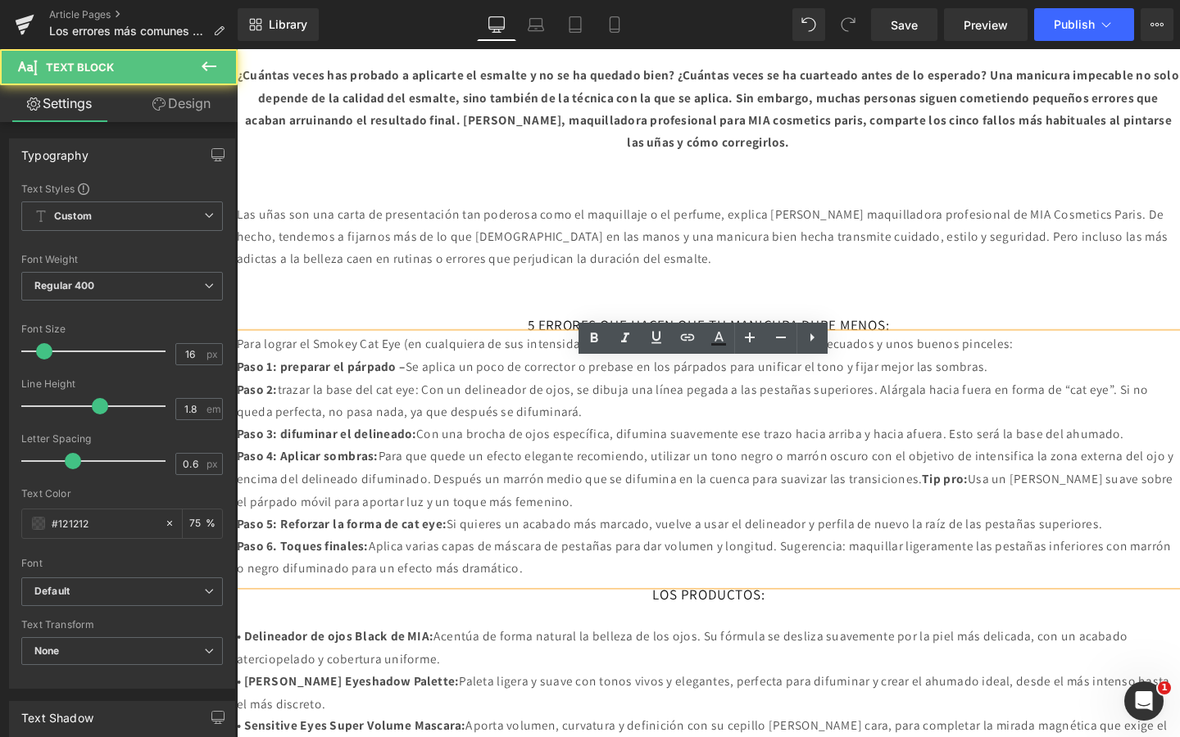
scroll to position [804, 0]
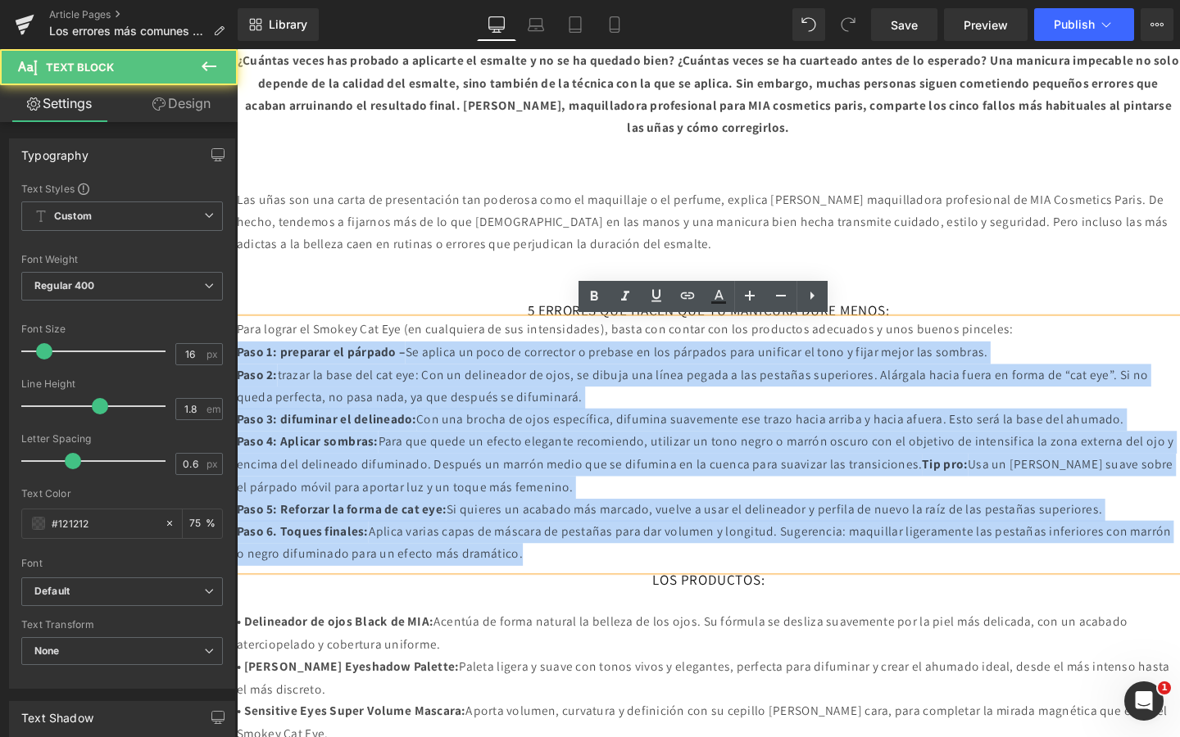
drag, startPoint x: 644, startPoint y: 637, endPoint x: 233, endPoint y: 368, distance: 491.1
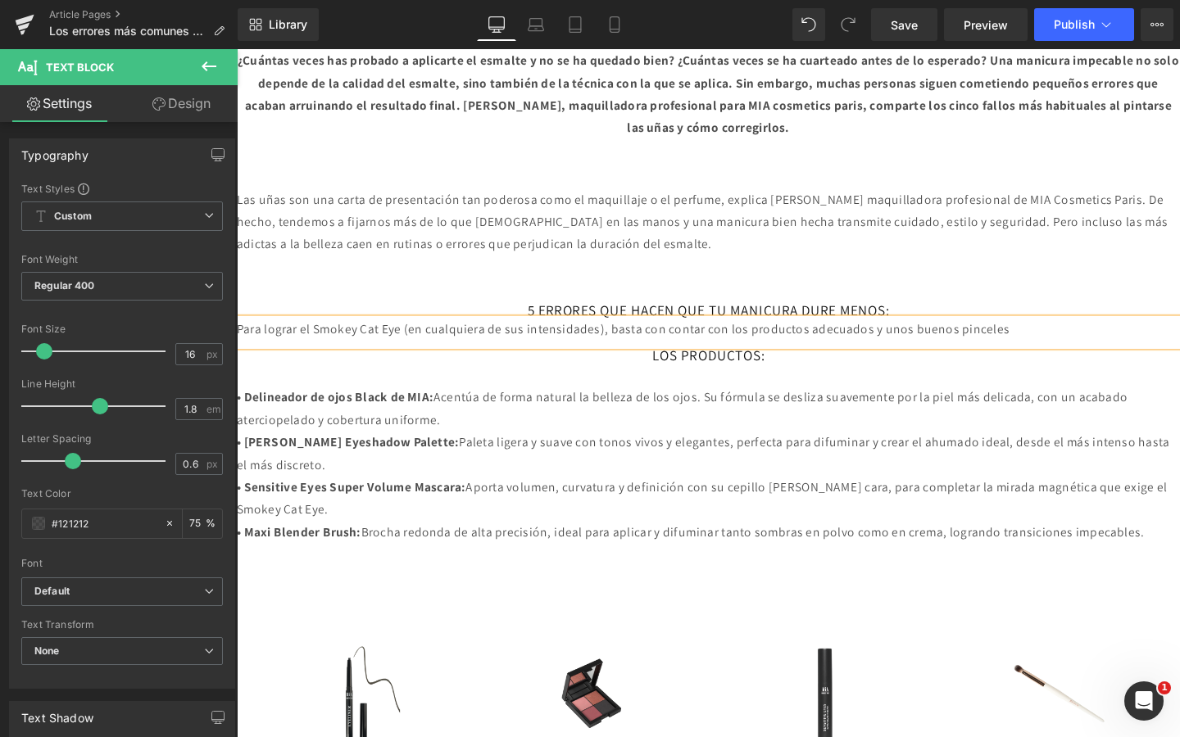
click at [321, 337] on p "Para lograr el Smokey Cat Eye (en cualquiera de sus intensidades), basta con co…" at bounding box center [732, 345] width 991 height 24
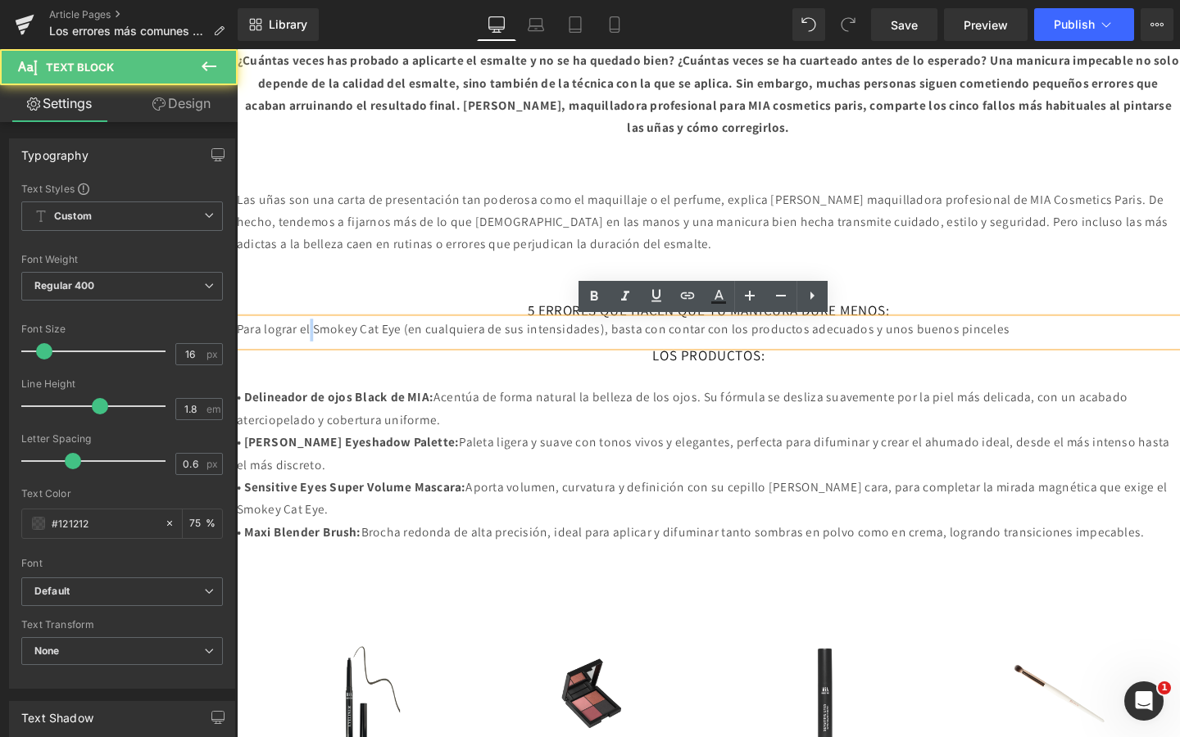
click at [321, 337] on p "Para lograr el Smokey Cat Eye (en cualquiera de sus intensidades), basta con co…" at bounding box center [732, 345] width 991 height 24
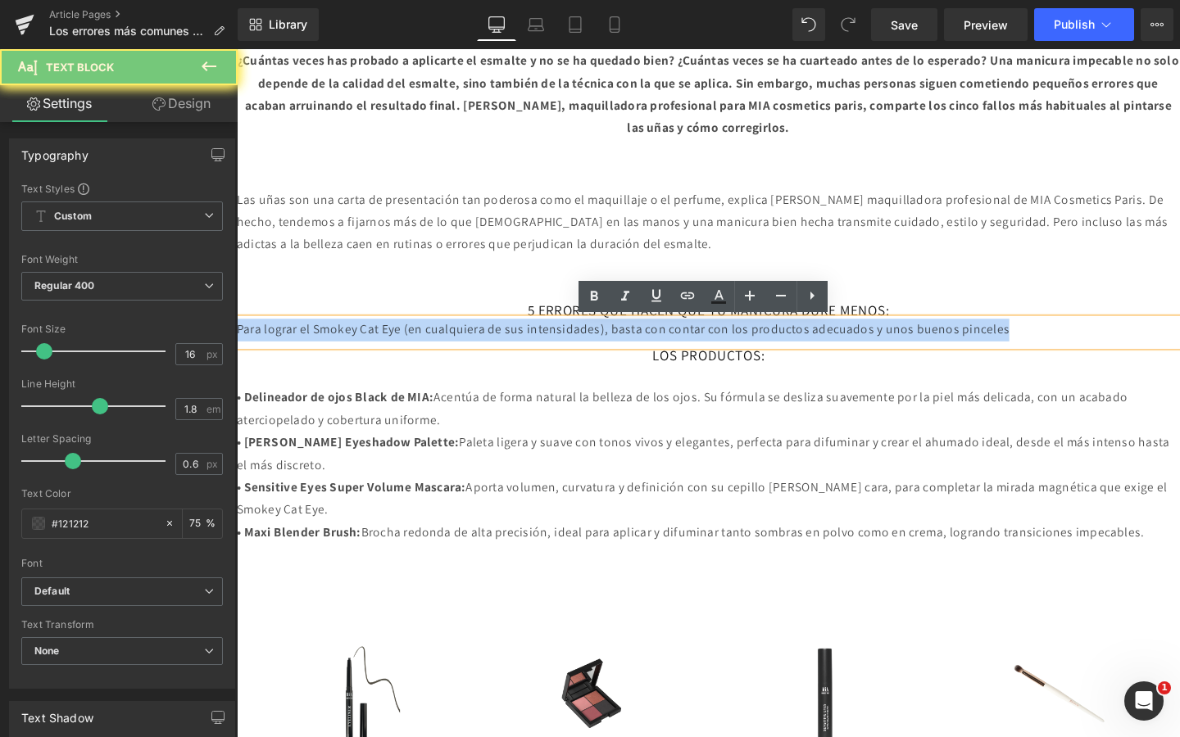
click at [321, 337] on p "Para lograr el Smokey Cat Eye (en cualquiera de sus intensidades), basta con co…" at bounding box center [732, 345] width 991 height 24
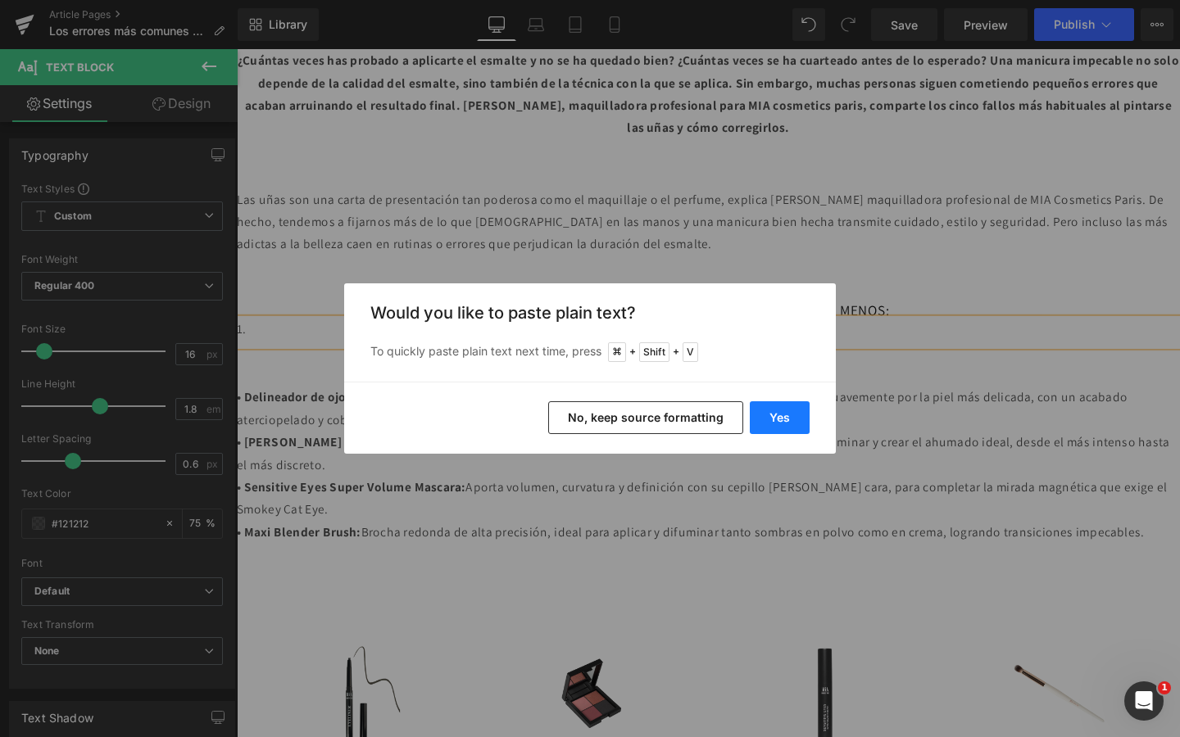
click at [778, 427] on button "Yes" at bounding box center [780, 417] width 60 height 33
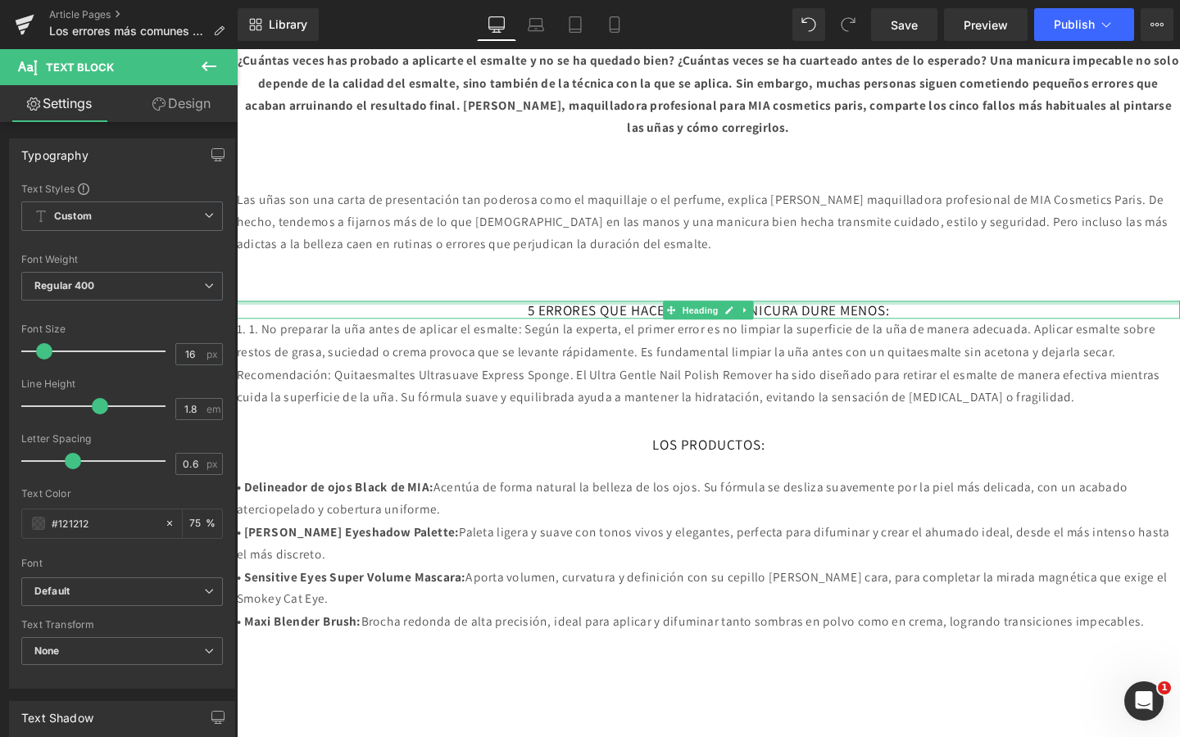
click at [985, 329] on div at bounding box center [732, 331] width 991 height 4
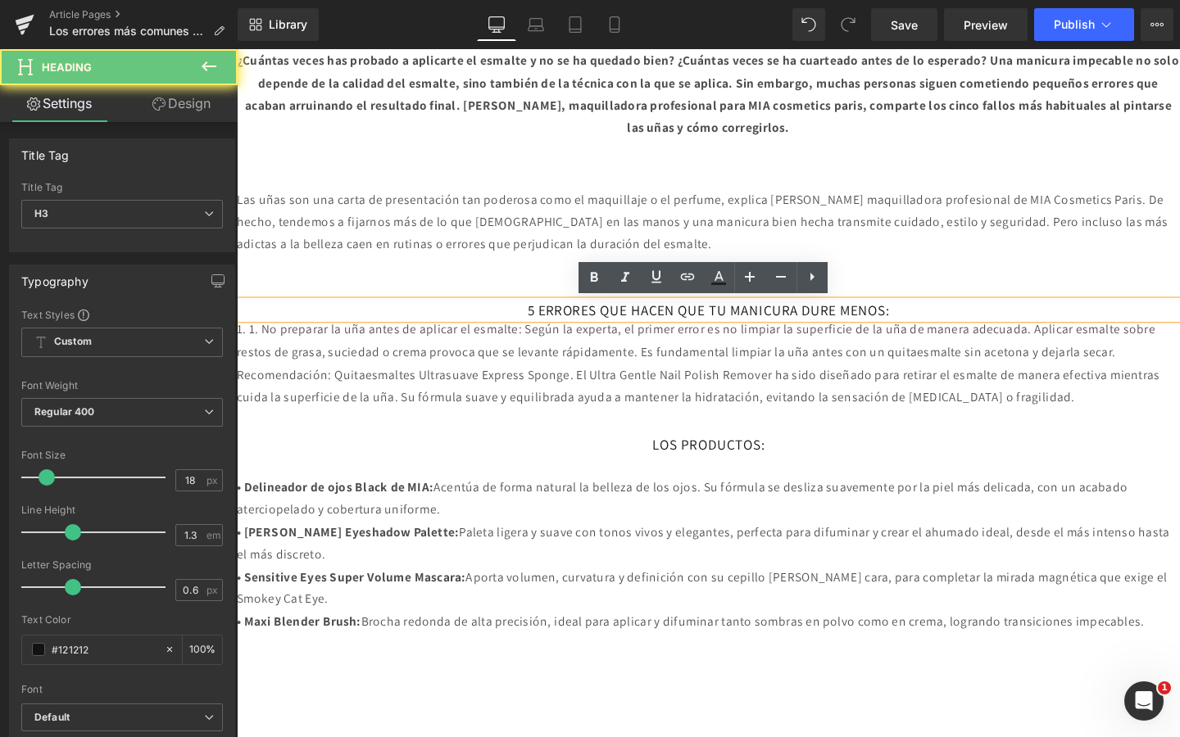
click at [985, 328] on h3 "5 ERRORES QUE HACEN QUE TU MANICURA DURE MENOS:" at bounding box center [732, 323] width 991 height 19
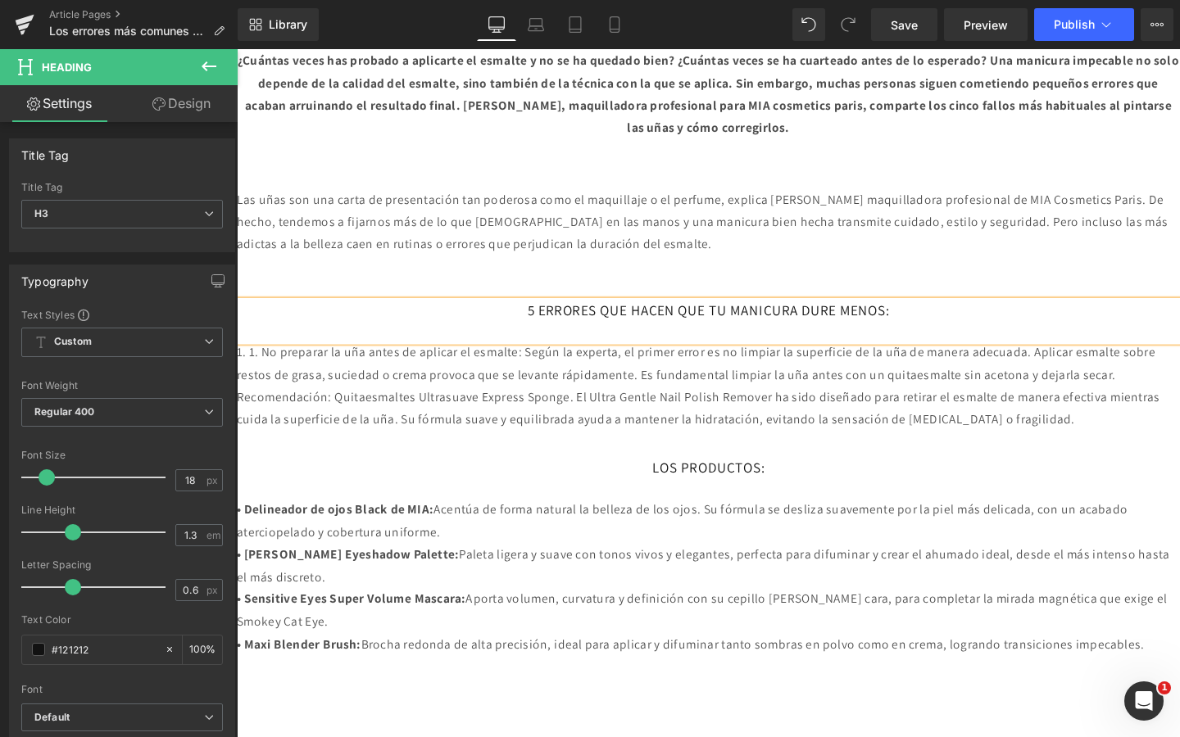
click at [959, 274] on p at bounding box center [732, 278] width 991 height 24
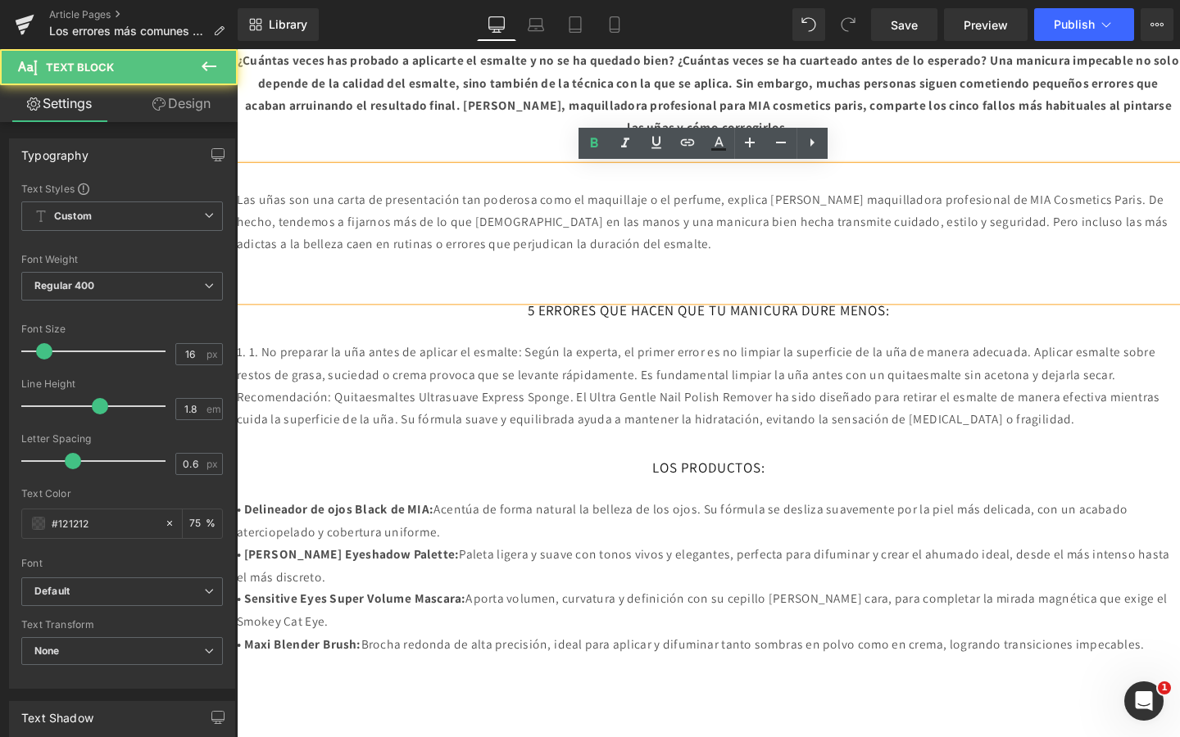
click at [956, 263] on p "Las uñas son una carta de presentación tan poderosa como el maquillaje o el per…" at bounding box center [732, 231] width 991 height 70
click at [955, 271] on p at bounding box center [732, 278] width 991 height 24
click at [953, 290] on p at bounding box center [732, 302] width 991 height 24
click at [940, 312] on p at bounding box center [732, 302] width 991 height 24
click at [912, 287] on p at bounding box center [732, 278] width 991 height 24
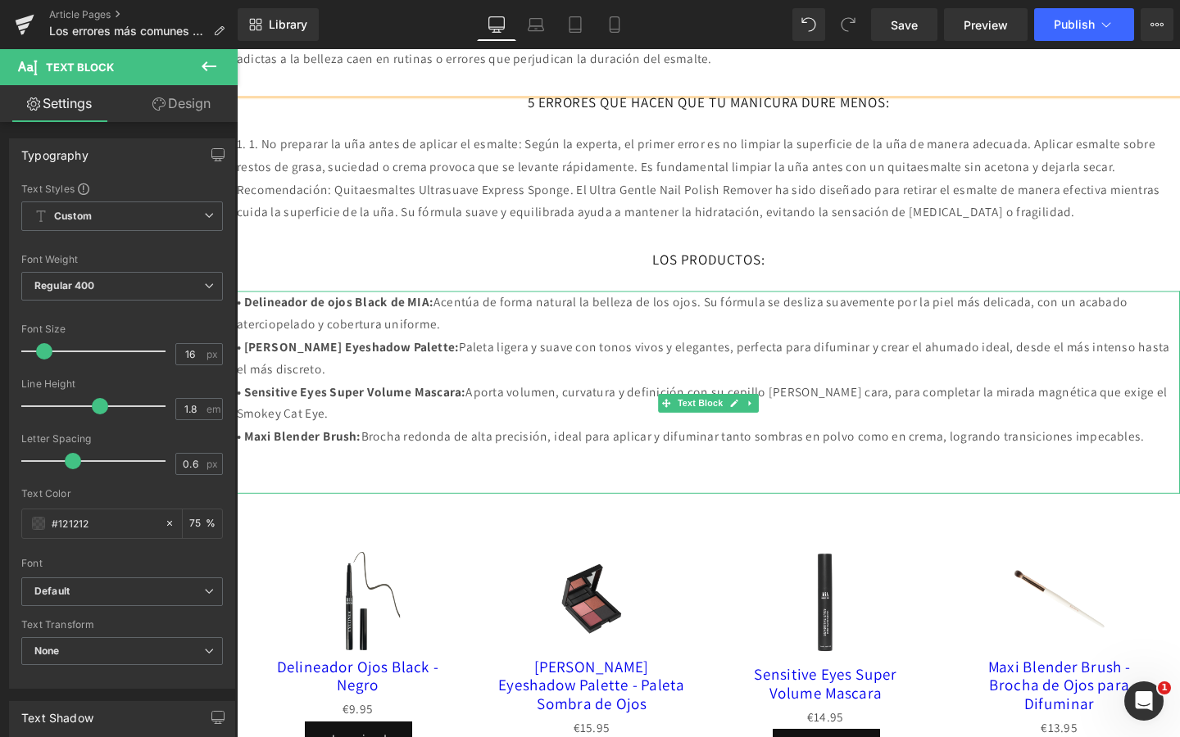
scroll to position [1035, 0]
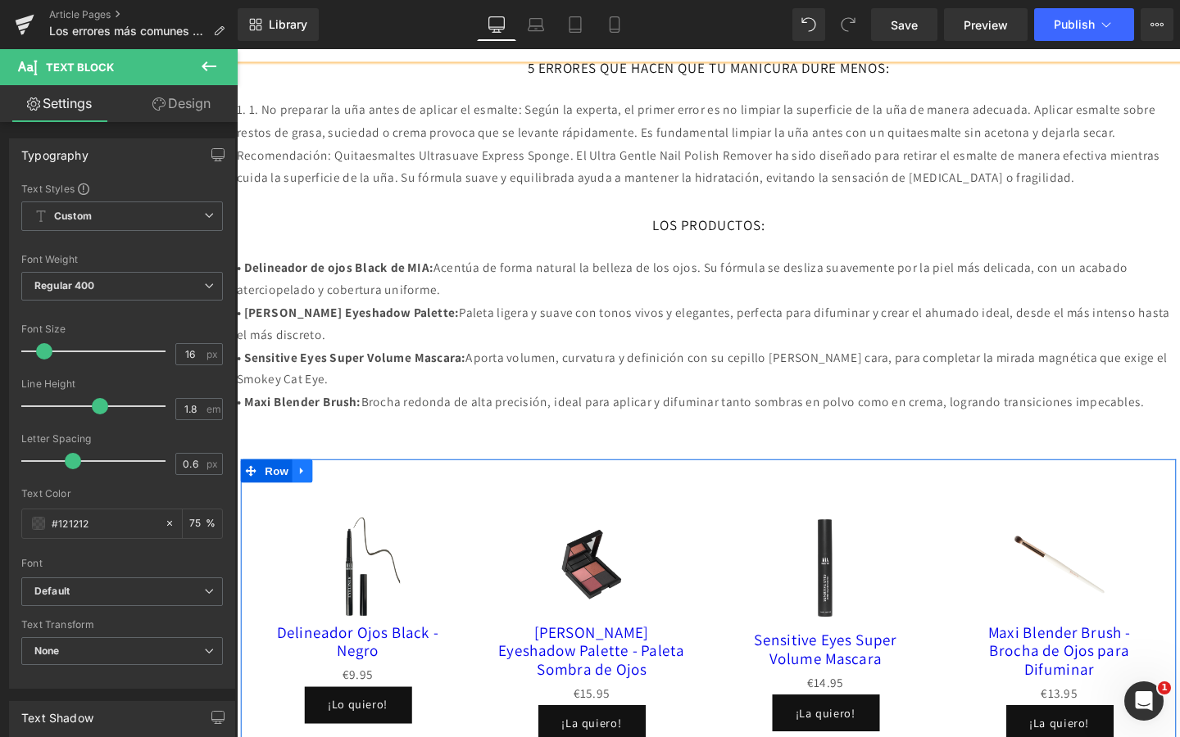
click at [310, 498] on icon at bounding box center [305, 492] width 11 height 12
click at [342, 505] on link at bounding box center [348, 492] width 21 height 25
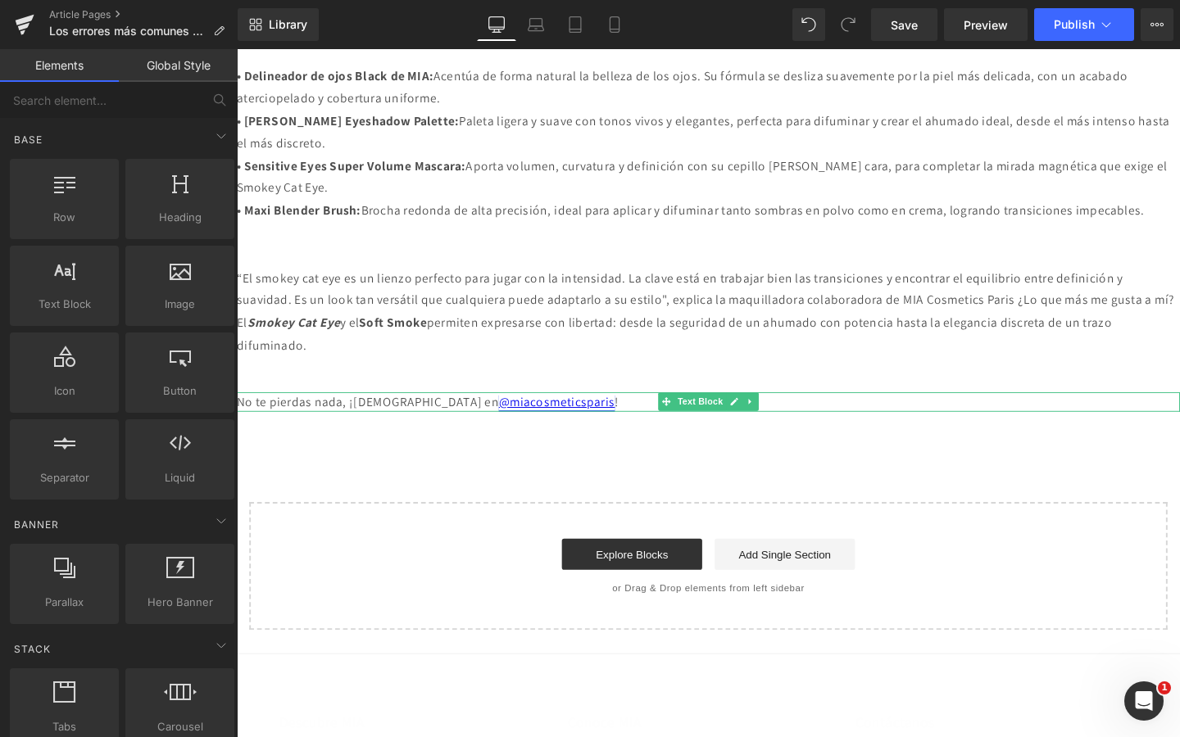
scroll to position [1296, 0]
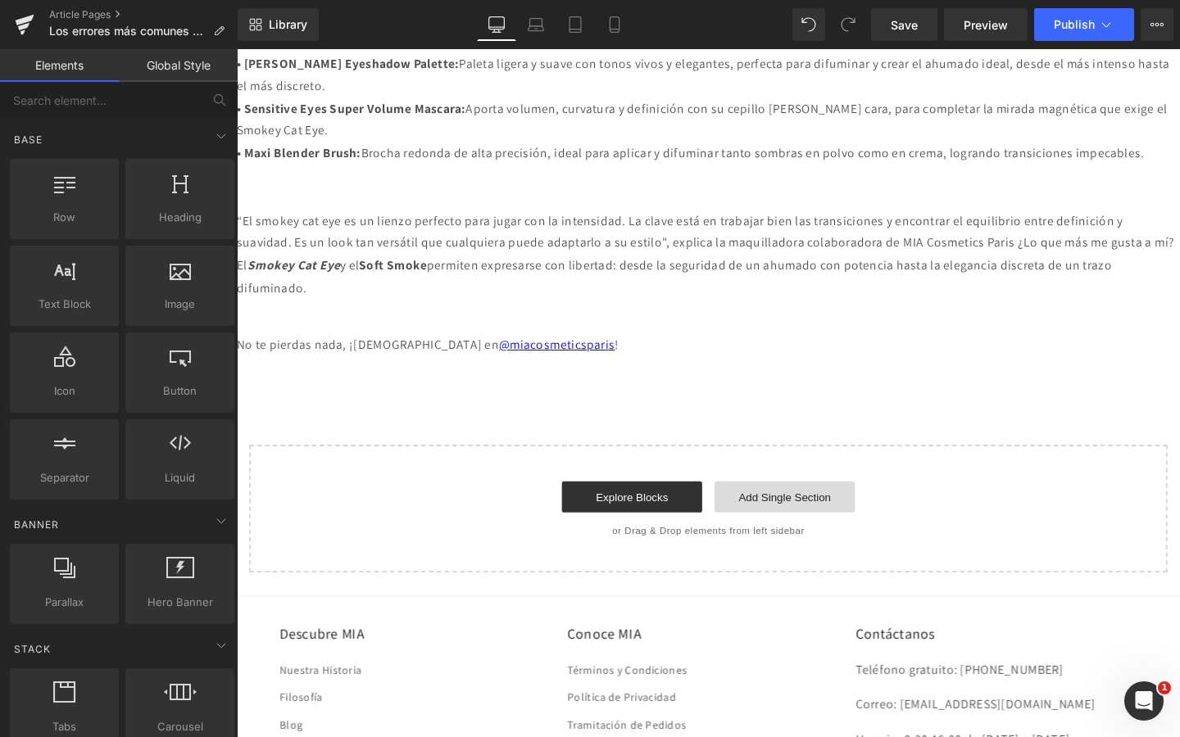
click at [756, 537] on link "Add Single Section" at bounding box center [812, 520] width 147 height 33
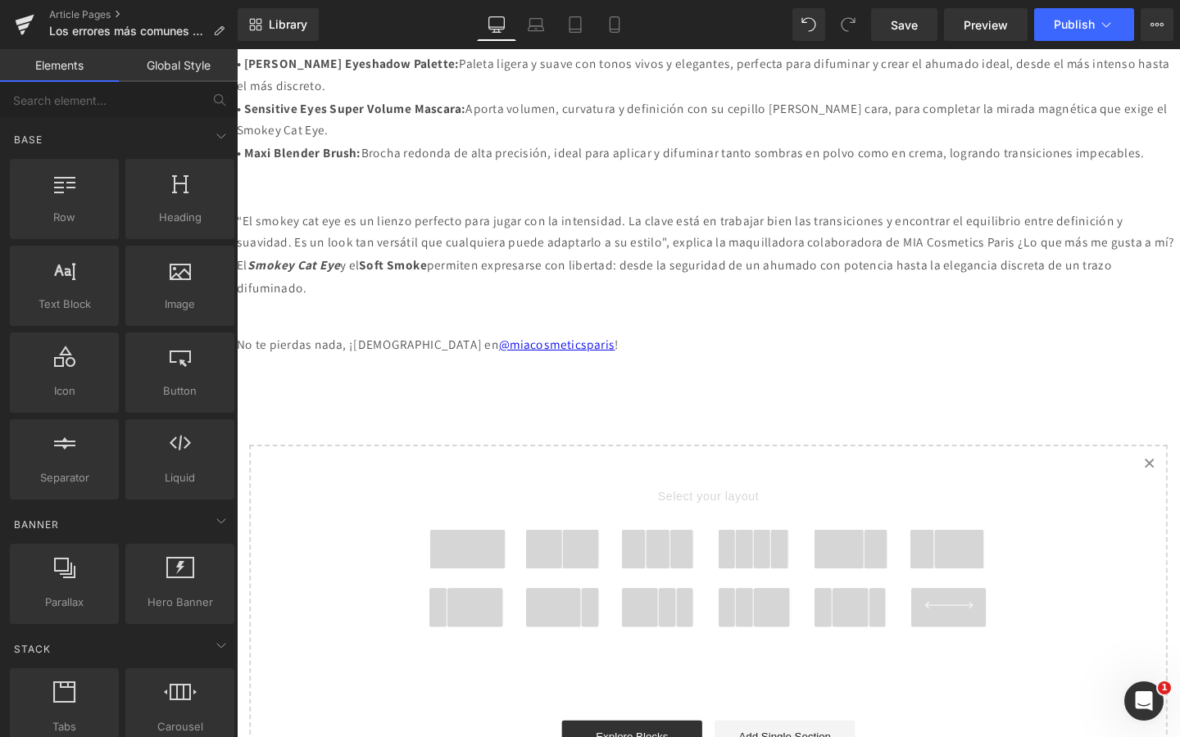
click at [491, 596] on span at bounding box center [479, 575] width 79 height 41
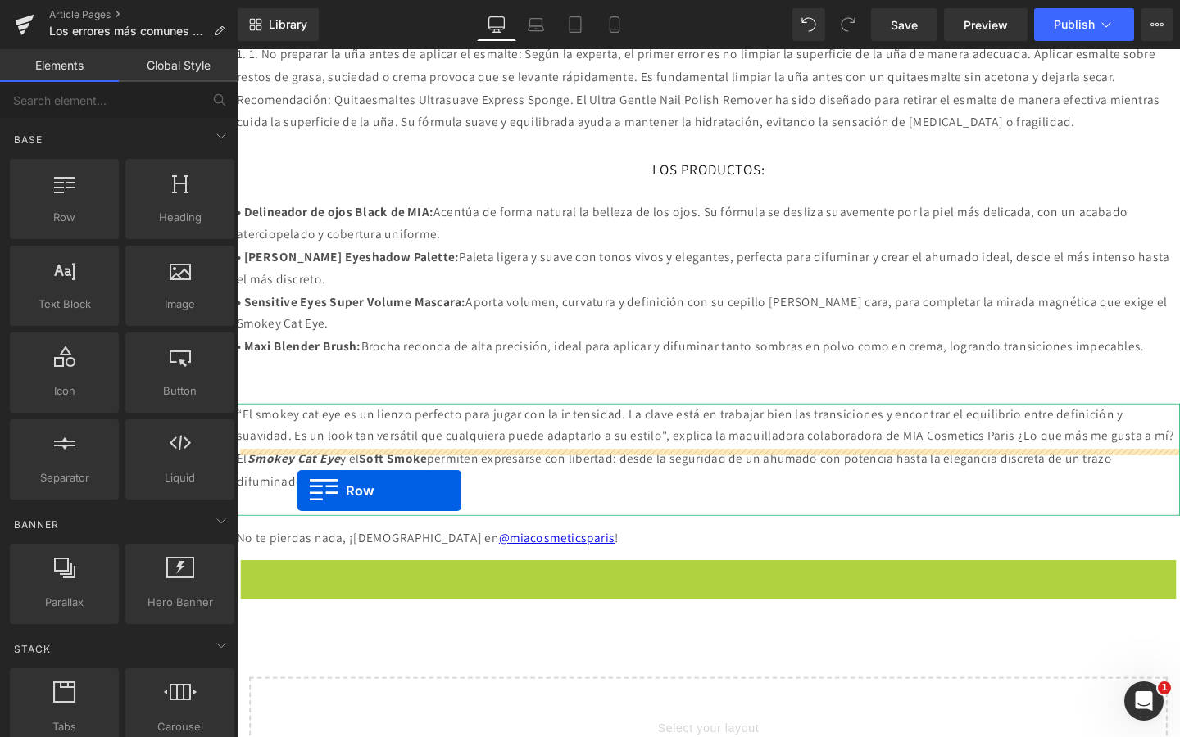
scroll to position [1087, 0]
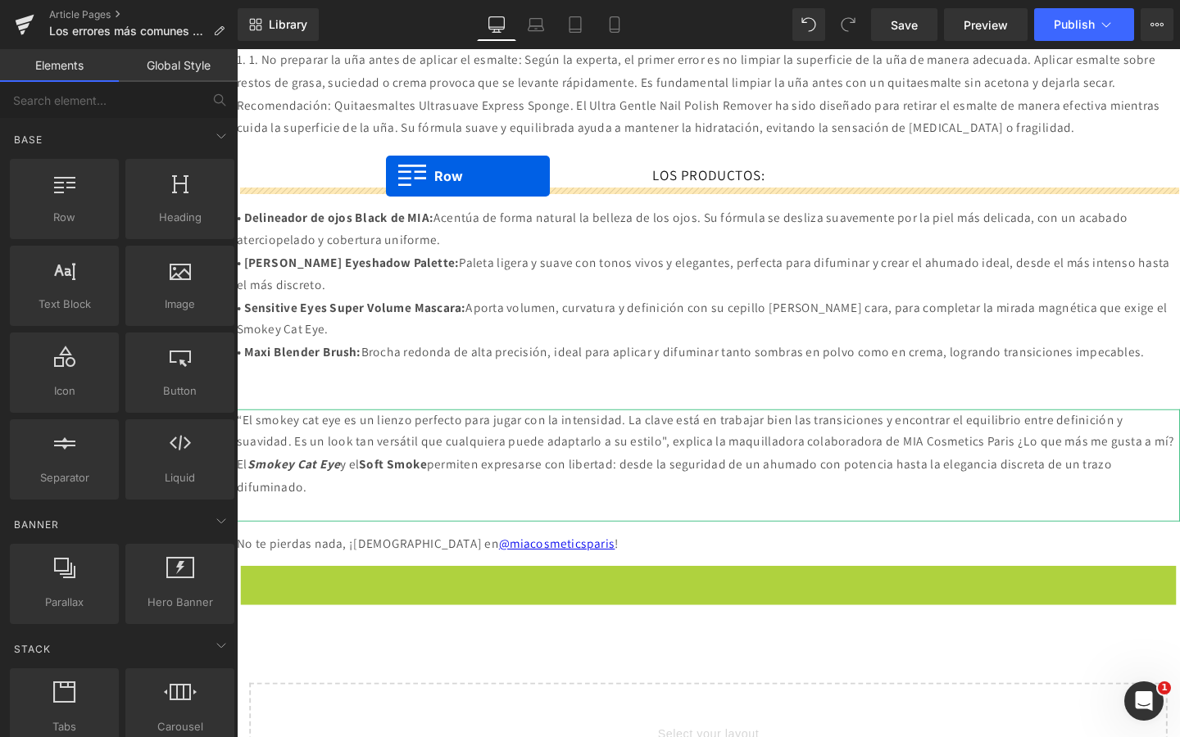
drag, startPoint x: 256, startPoint y: 482, endPoint x: 393, endPoint y: 182, distance: 329.9
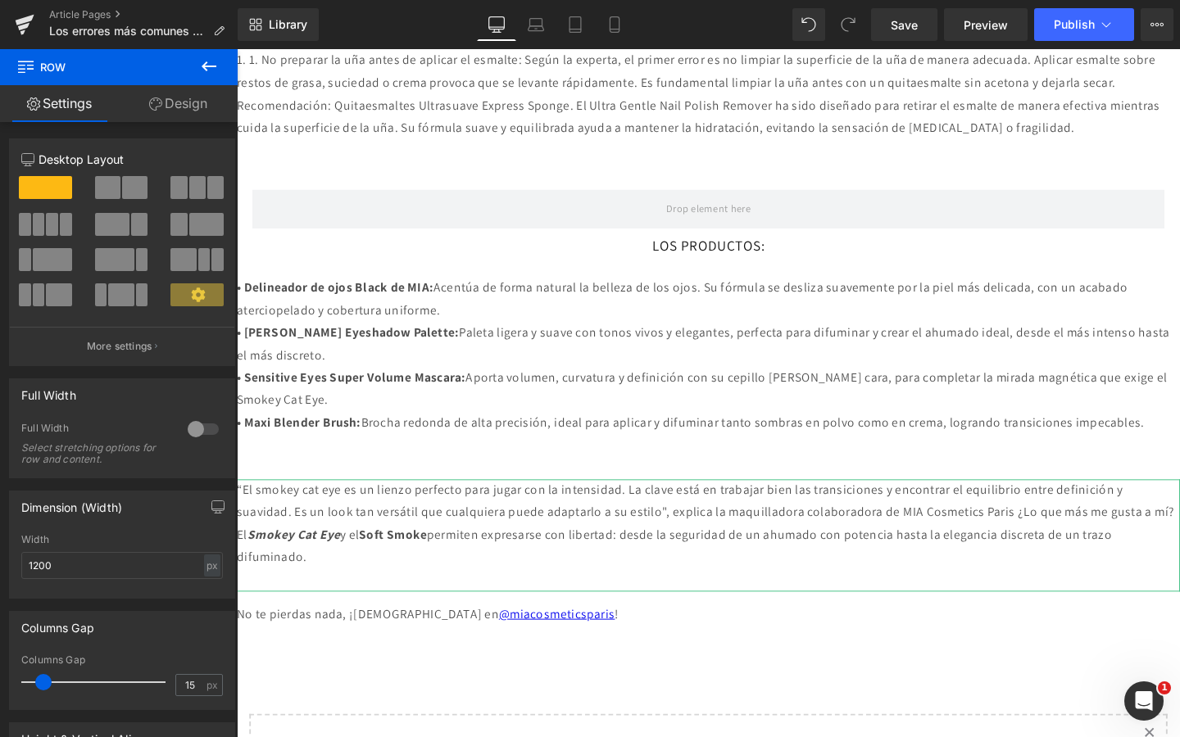
click at [211, 60] on icon at bounding box center [209, 67] width 20 height 20
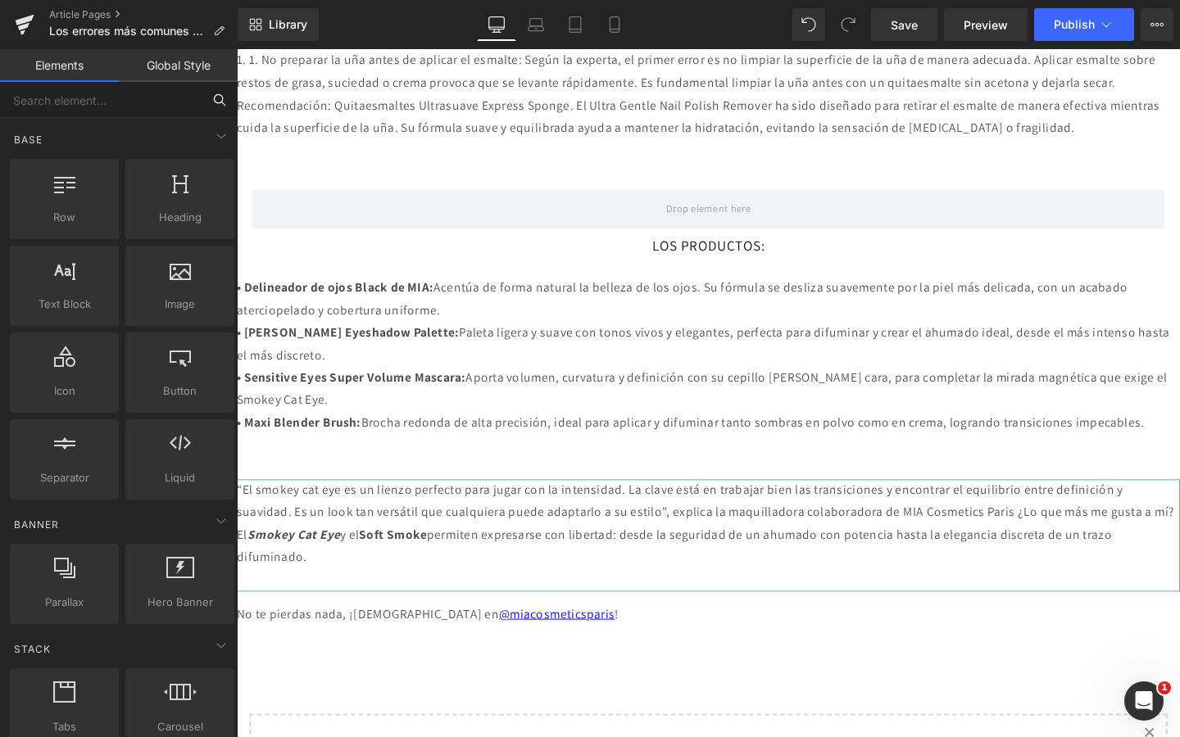
click at [124, 92] on input "text" at bounding box center [101, 100] width 202 height 36
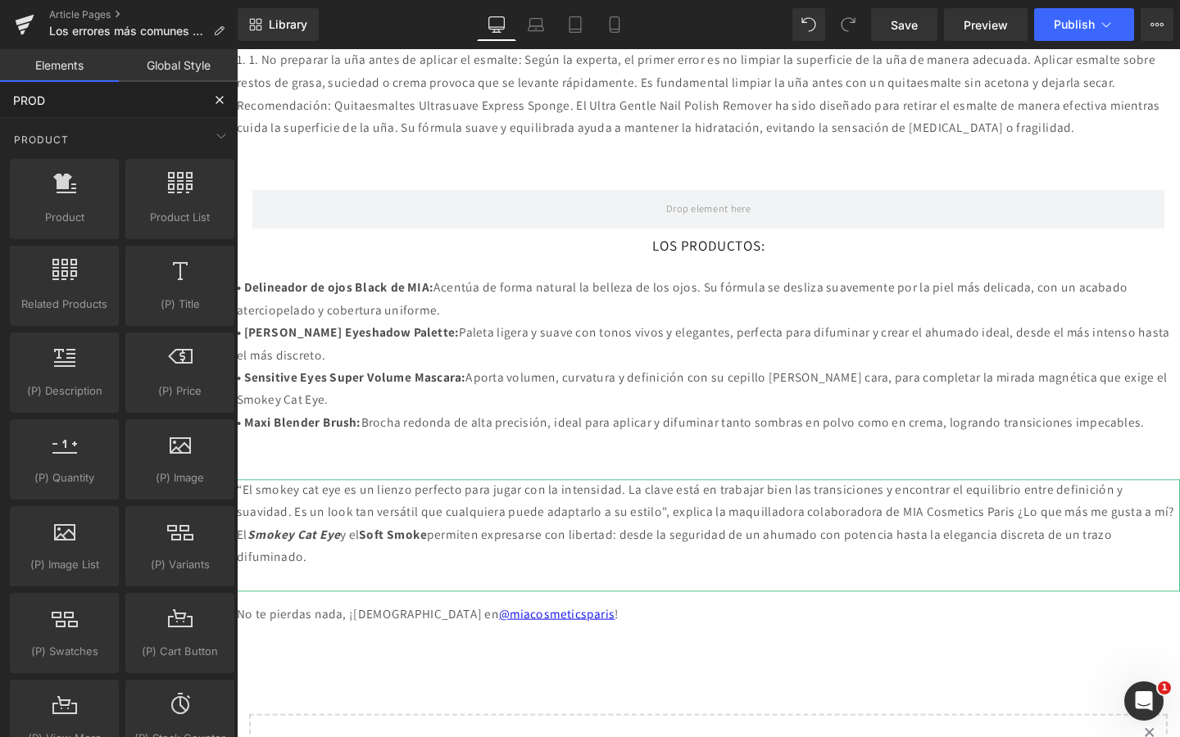
type input "PRODU"
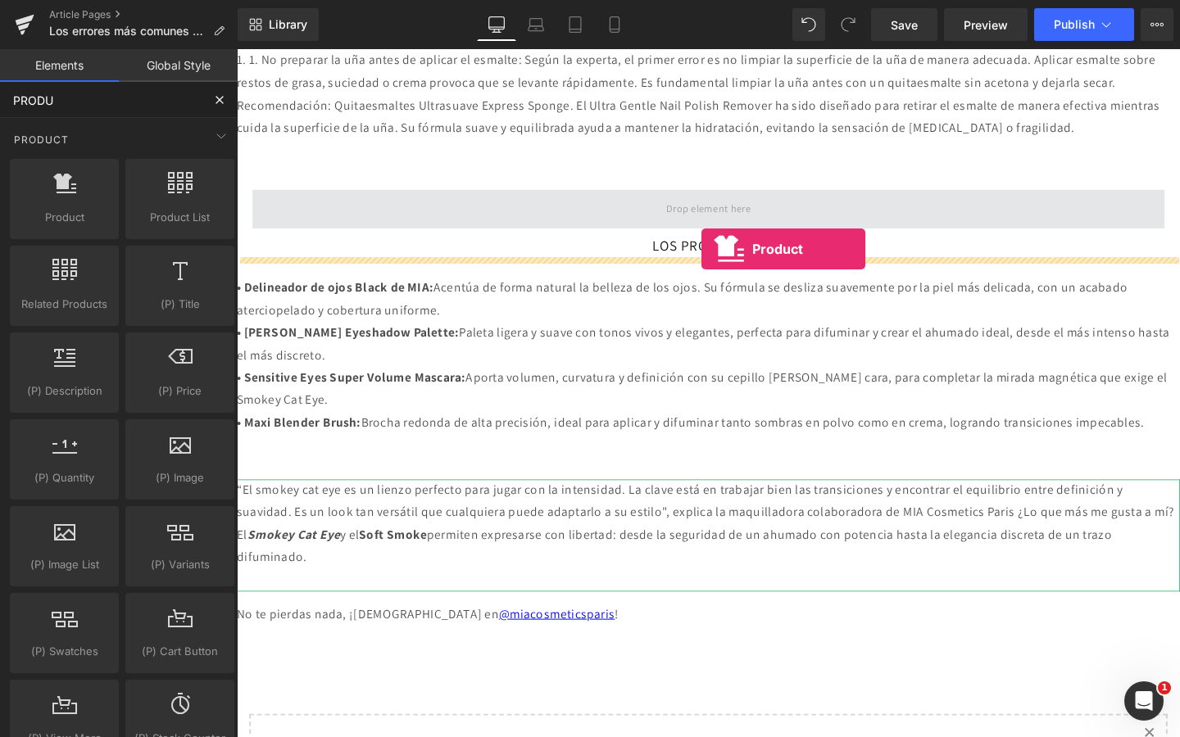
drag, startPoint x: 405, startPoint y: 208, endPoint x: 723, endPoint y: 258, distance: 322.6
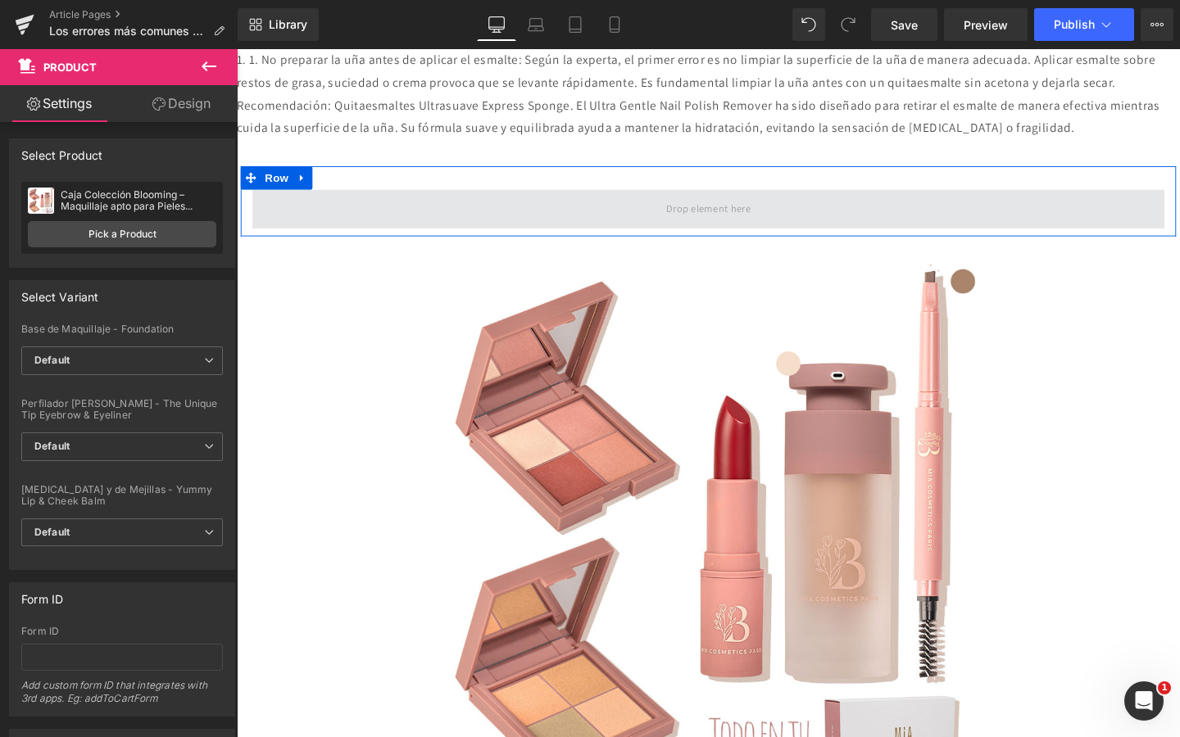
click at [746, 230] on span at bounding box center [732, 216] width 100 height 27
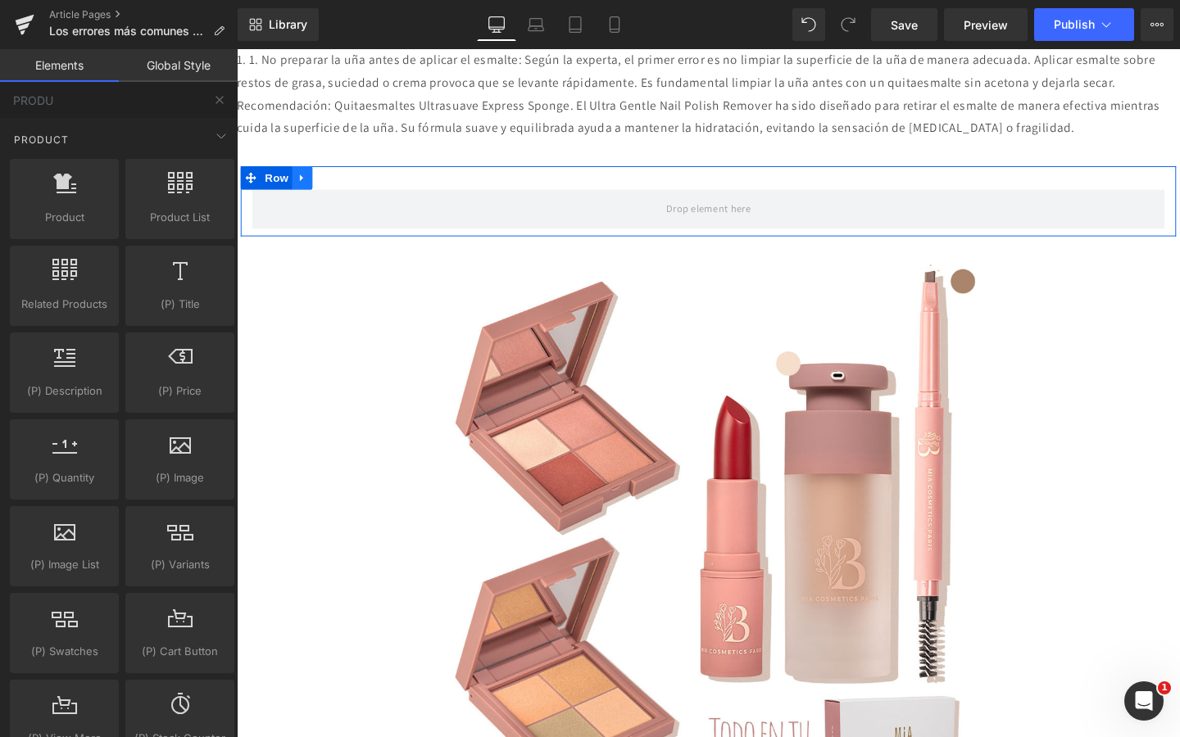
click at [306, 191] on icon at bounding box center [305, 185] width 11 height 12
click at [346, 190] on icon at bounding box center [347, 184] width 11 height 11
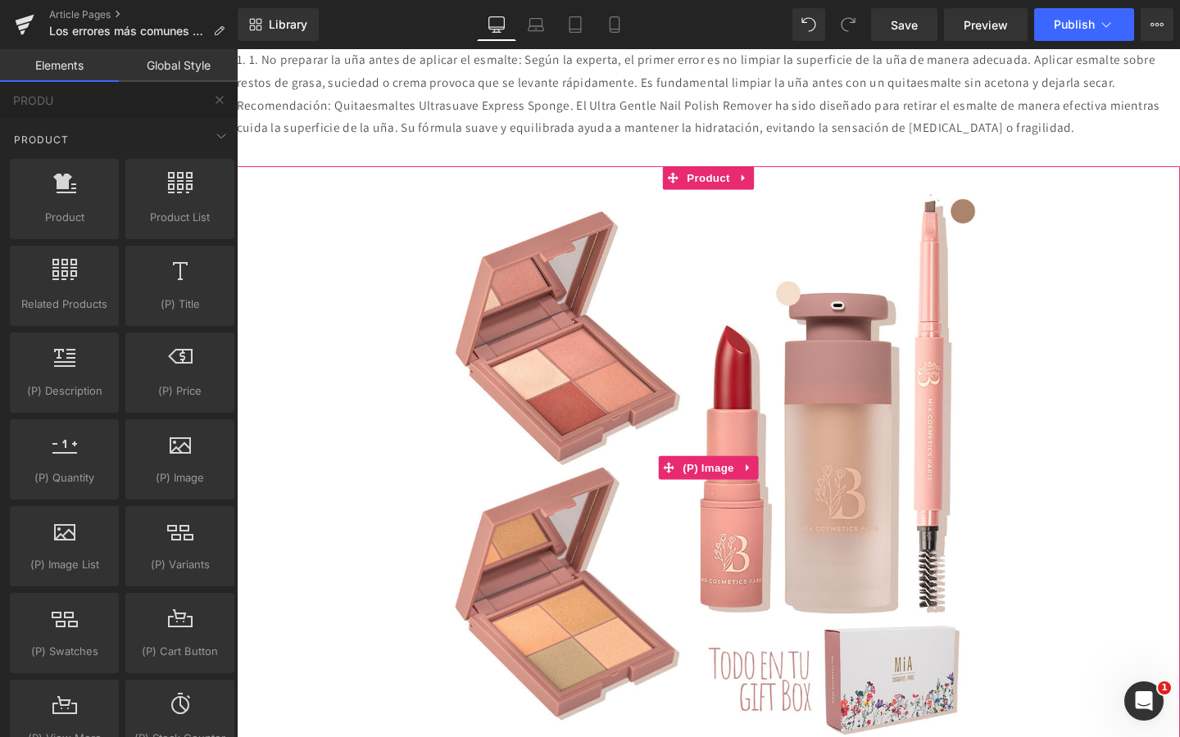
click at [647, 366] on img at bounding box center [732, 489] width 585 height 585
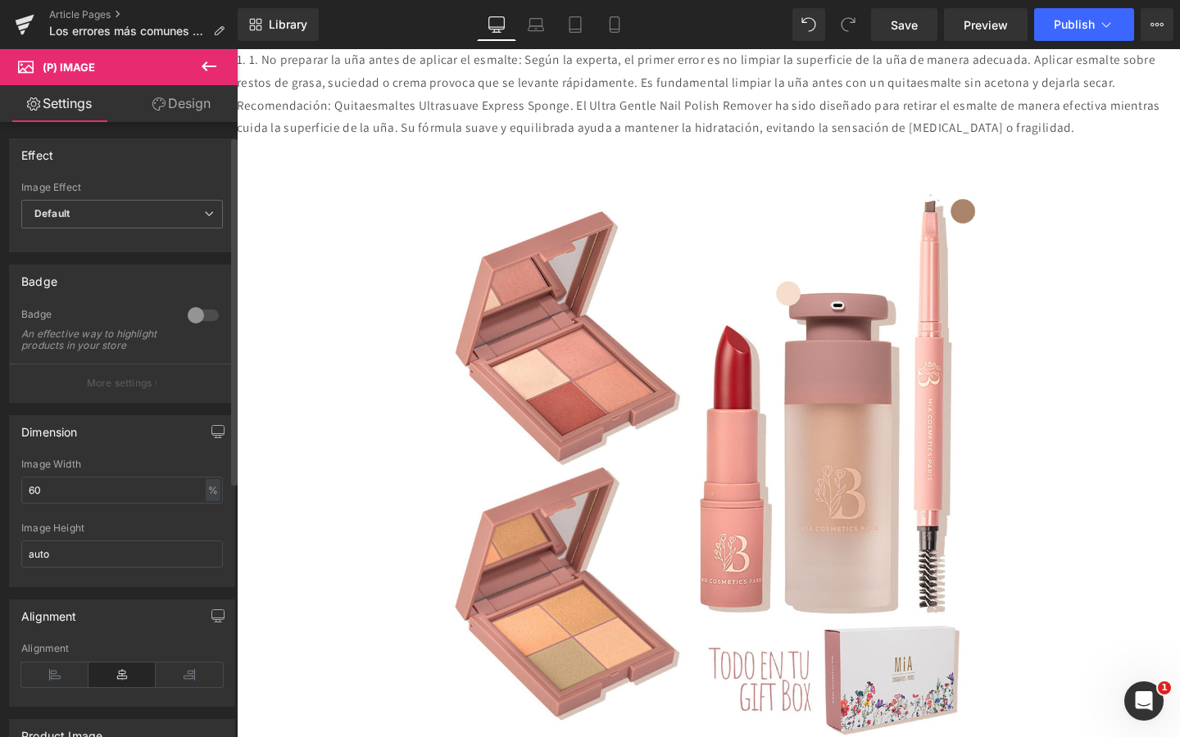
scroll to position [67, 0]
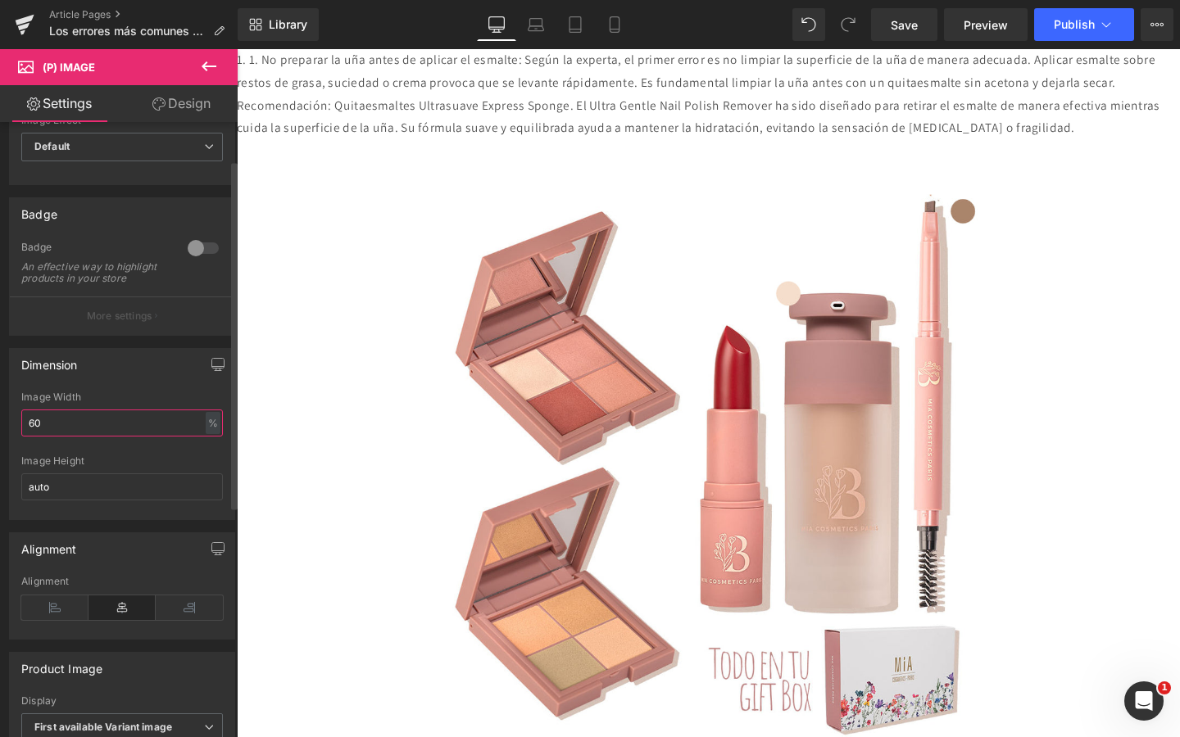
click at [36, 433] on input "60" at bounding box center [122, 423] width 202 height 27
type input "20"
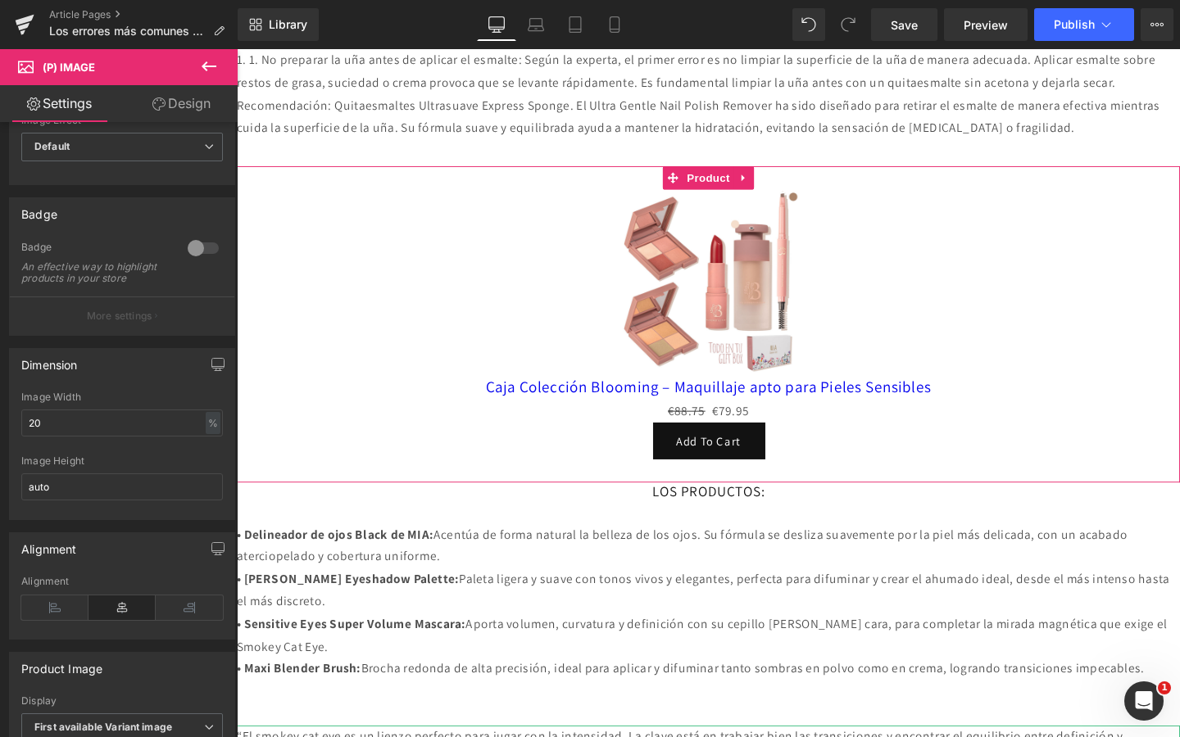
click at [753, 471] on span "(P) Cart Button" at bounding box center [732, 461] width 75 height 20
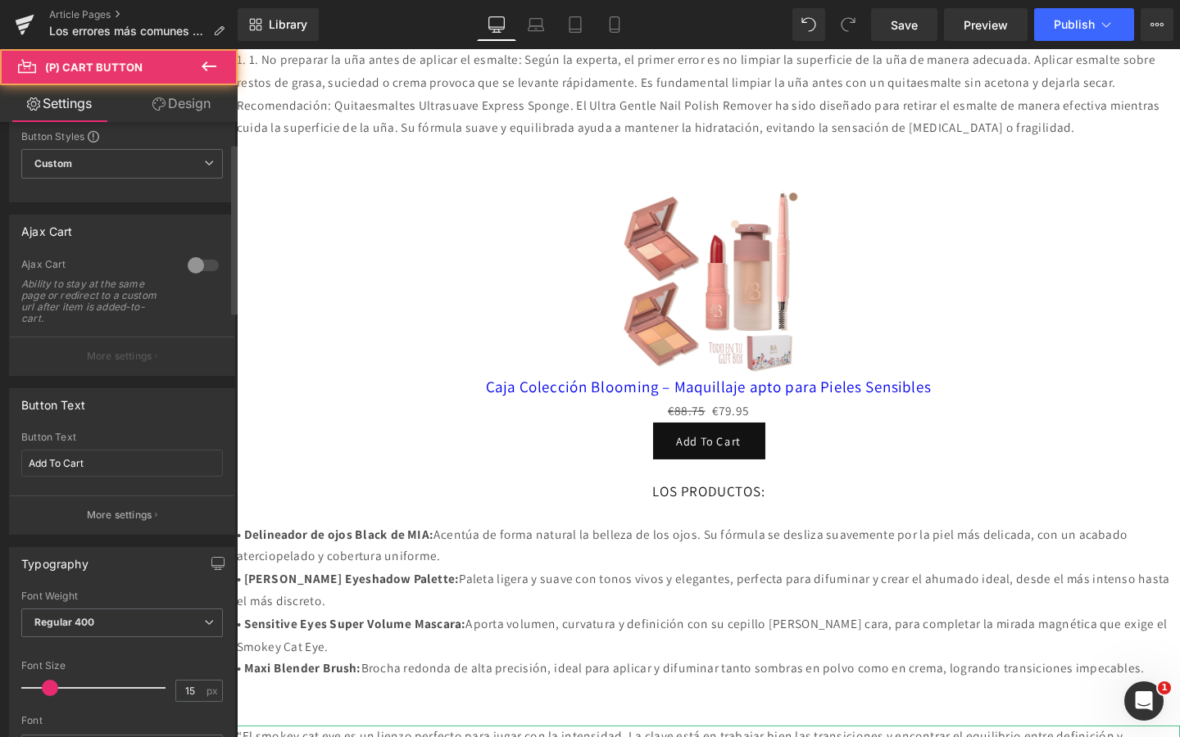
scroll to position [87, 0]
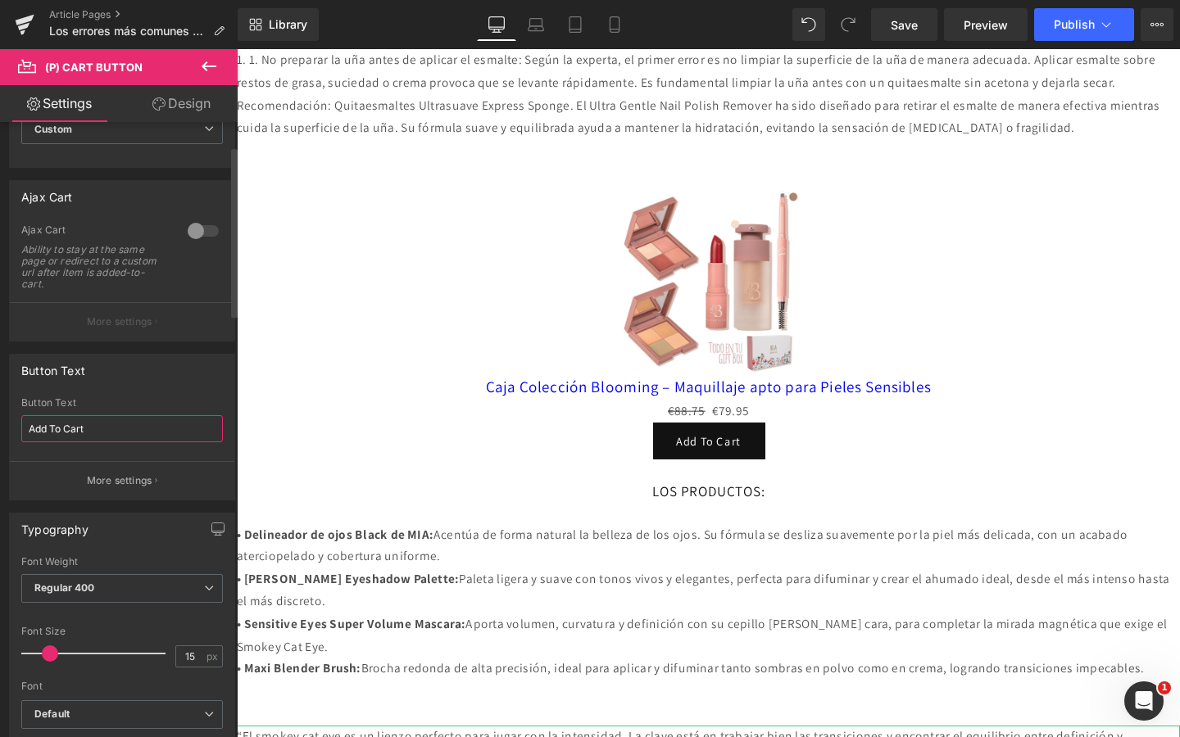
click at [111, 428] on input "Add To Cart" at bounding box center [122, 428] width 202 height 27
type input "¡Lo quiero!"
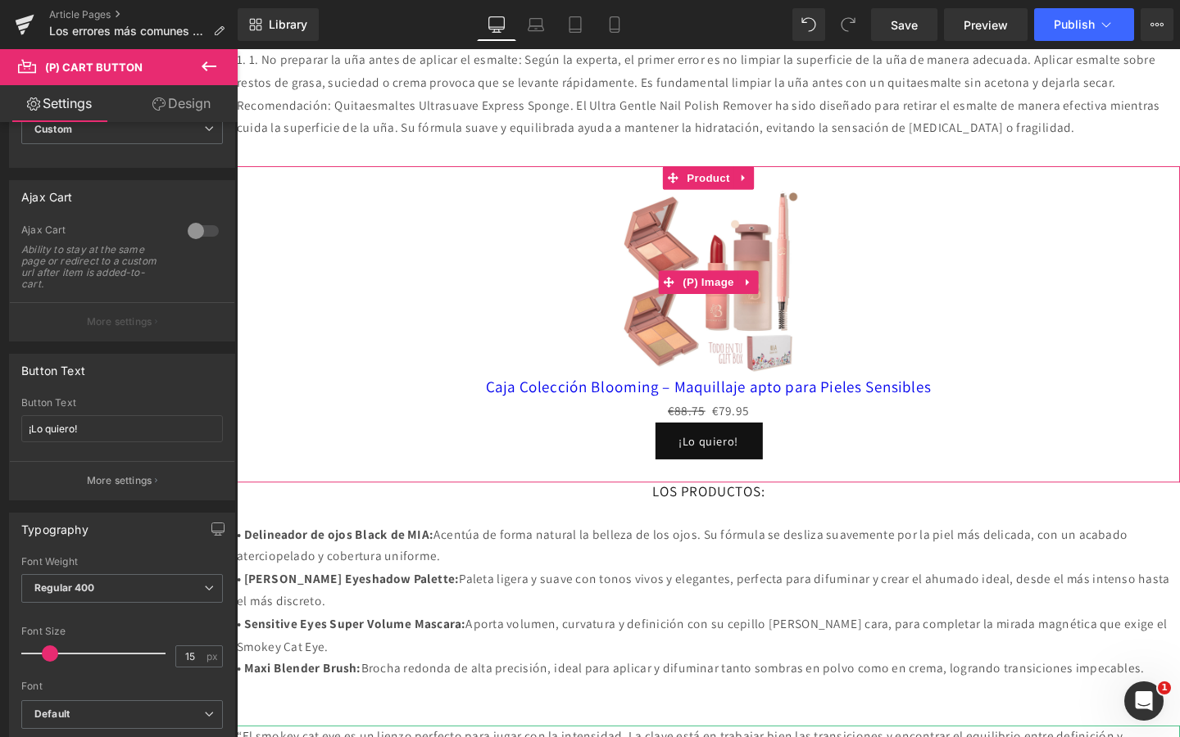
click at [795, 314] on img at bounding box center [732, 294] width 195 height 195
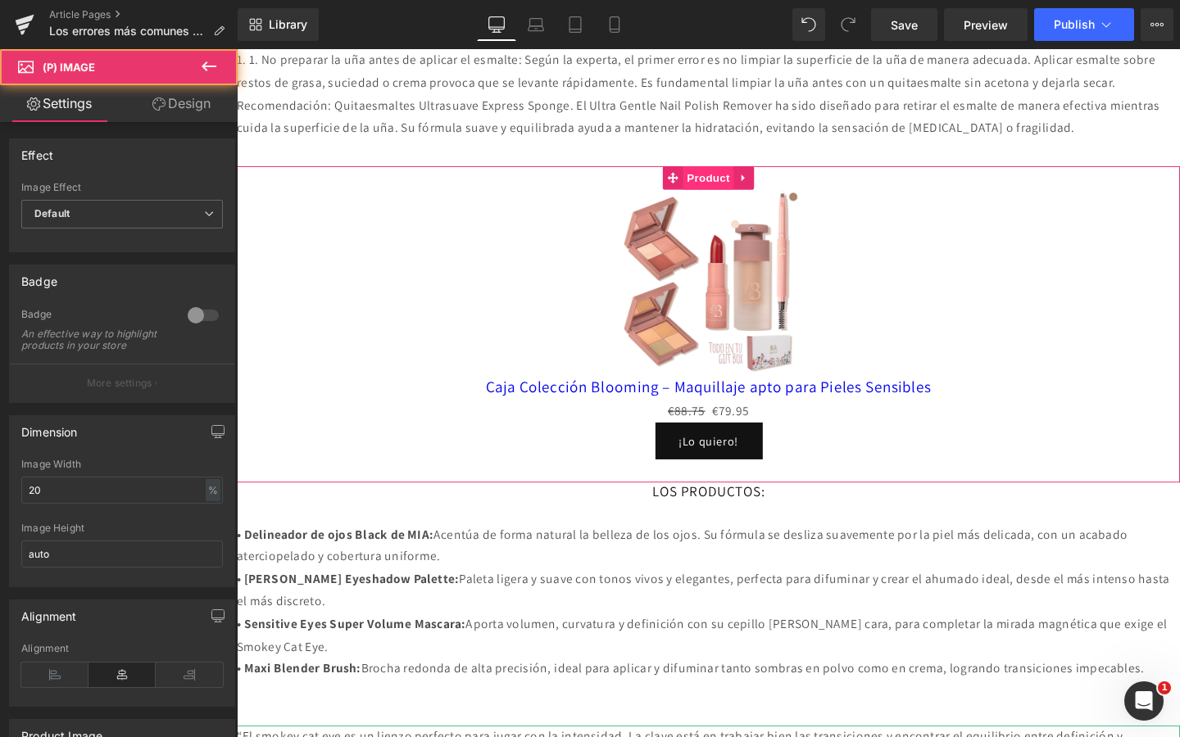
click at [732, 197] on span "Product" at bounding box center [732, 184] width 53 height 25
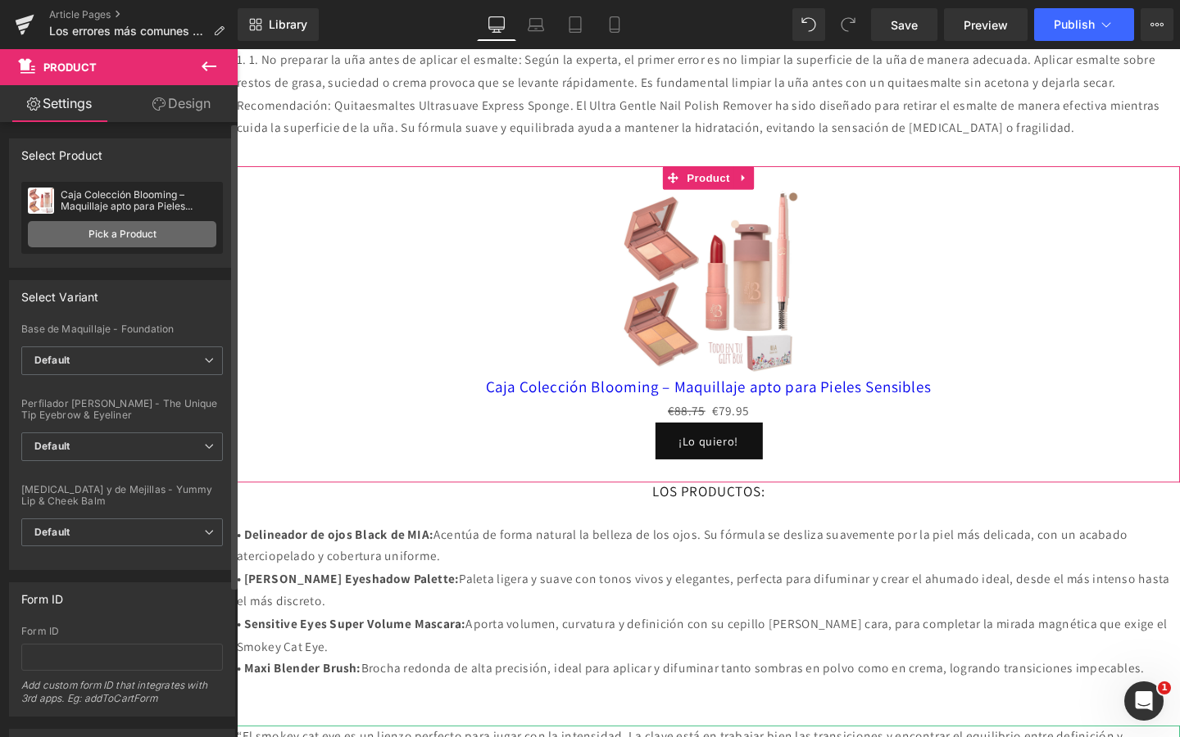
click at [130, 227] on link "Pick a Product" at bounding box center [122, 234] width 188 height 26
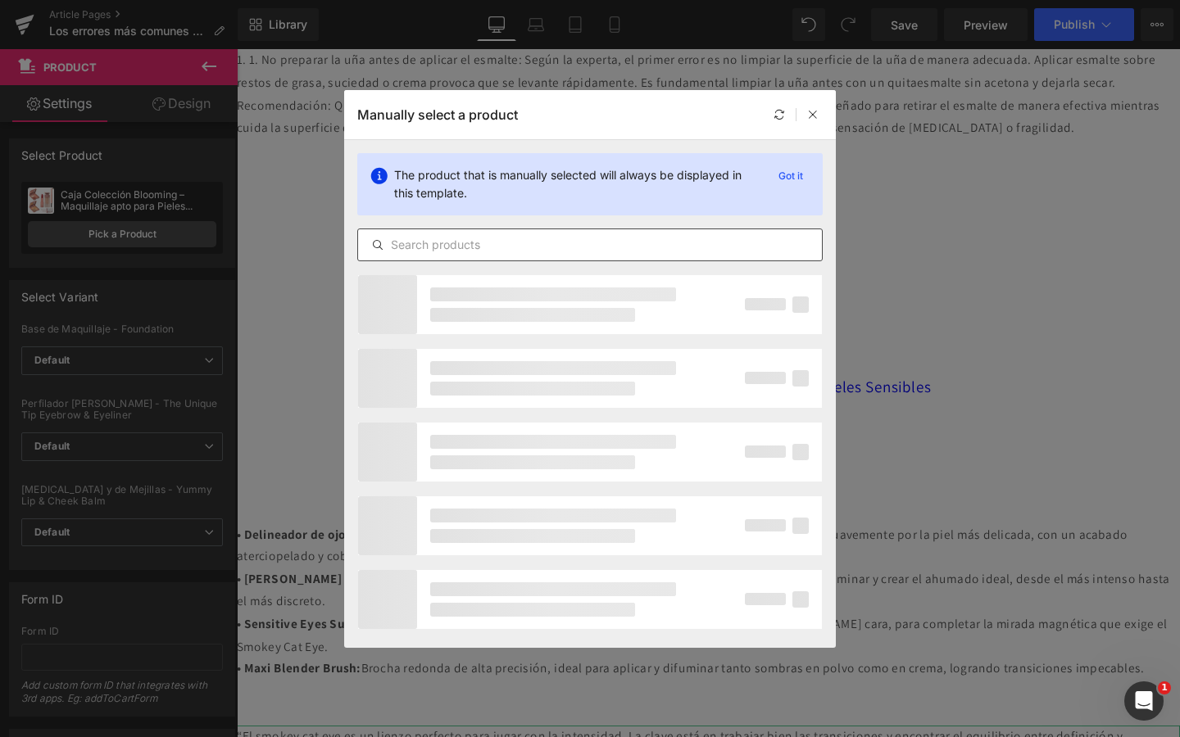
click at [476, 233] on div at bounding box center [589, 245] width 465 height 33
click at [474, 249] on input "text" at bounding box center [590, 245] width 464 height 20
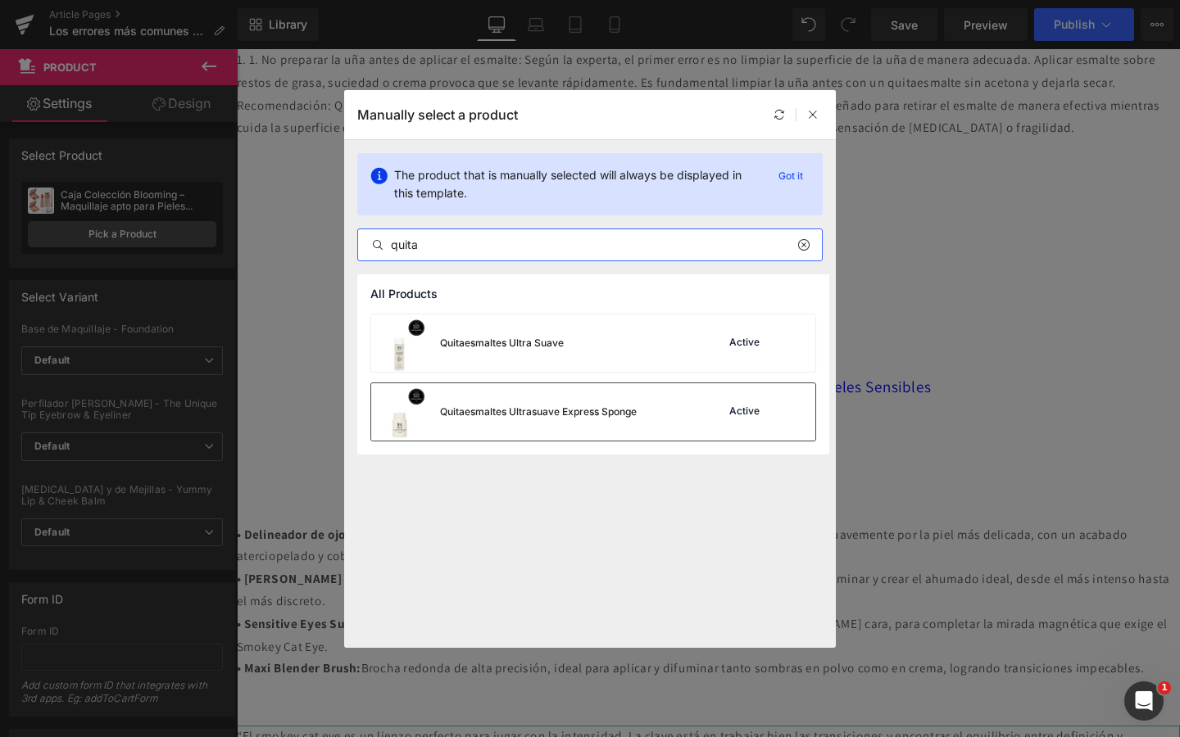
type input "quita"
click at [499, 406] on div "Quitaesmaltes Ultrasuave Express Sponge" at bounding box center [538, 412] width 197 height 15
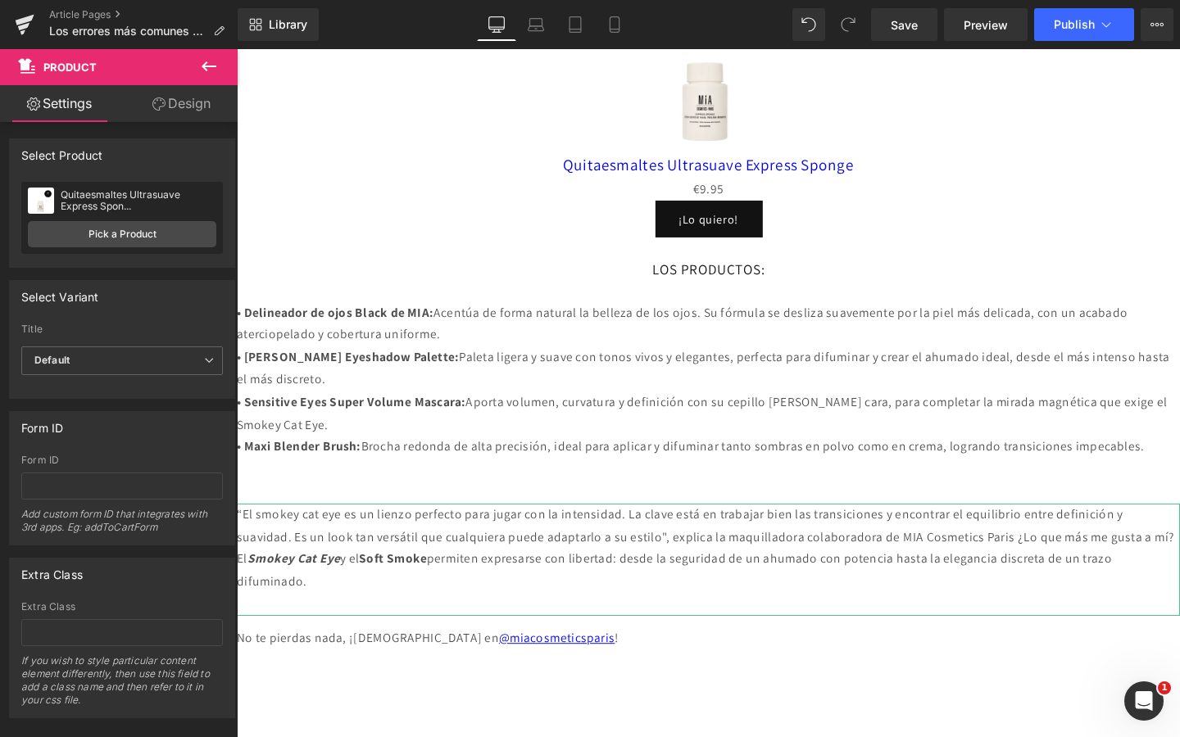
scroll to position [1358, 0]
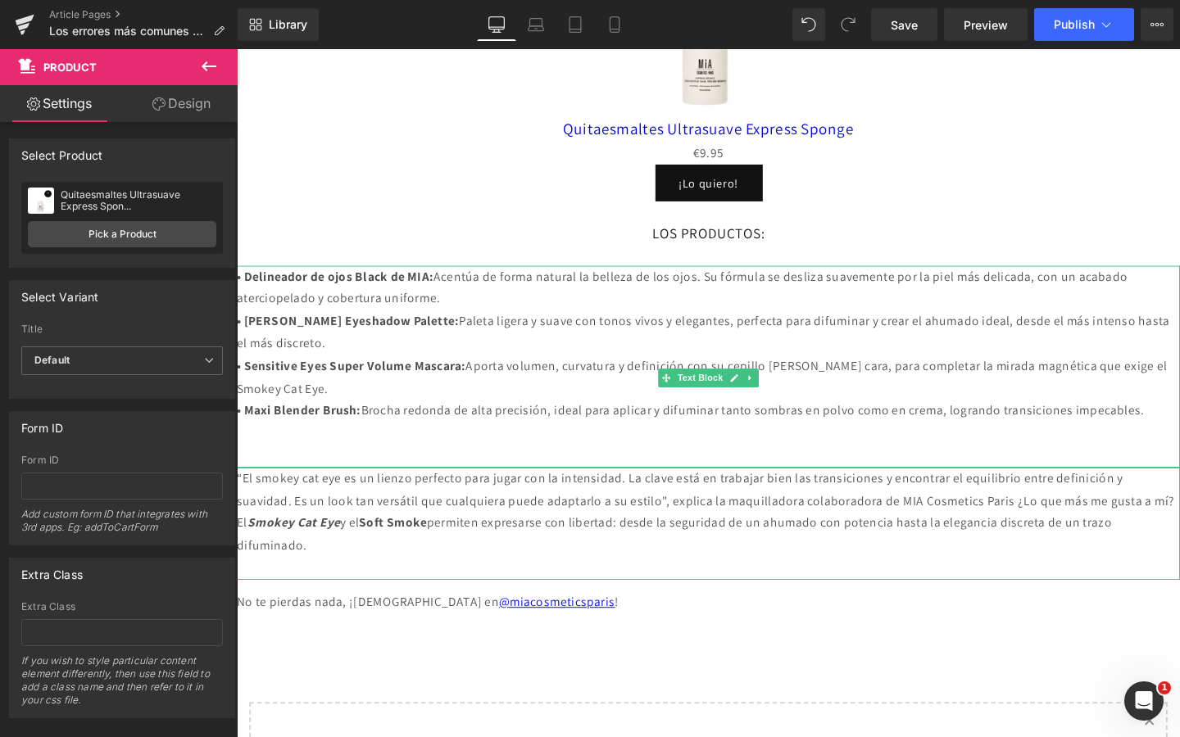
click at [393, 394] on p "• Sensitive Eyes Super Volume Mascara: Aporta volumen, curvatura y definición c…" at bounding box center [732, 395] width 991 height 48
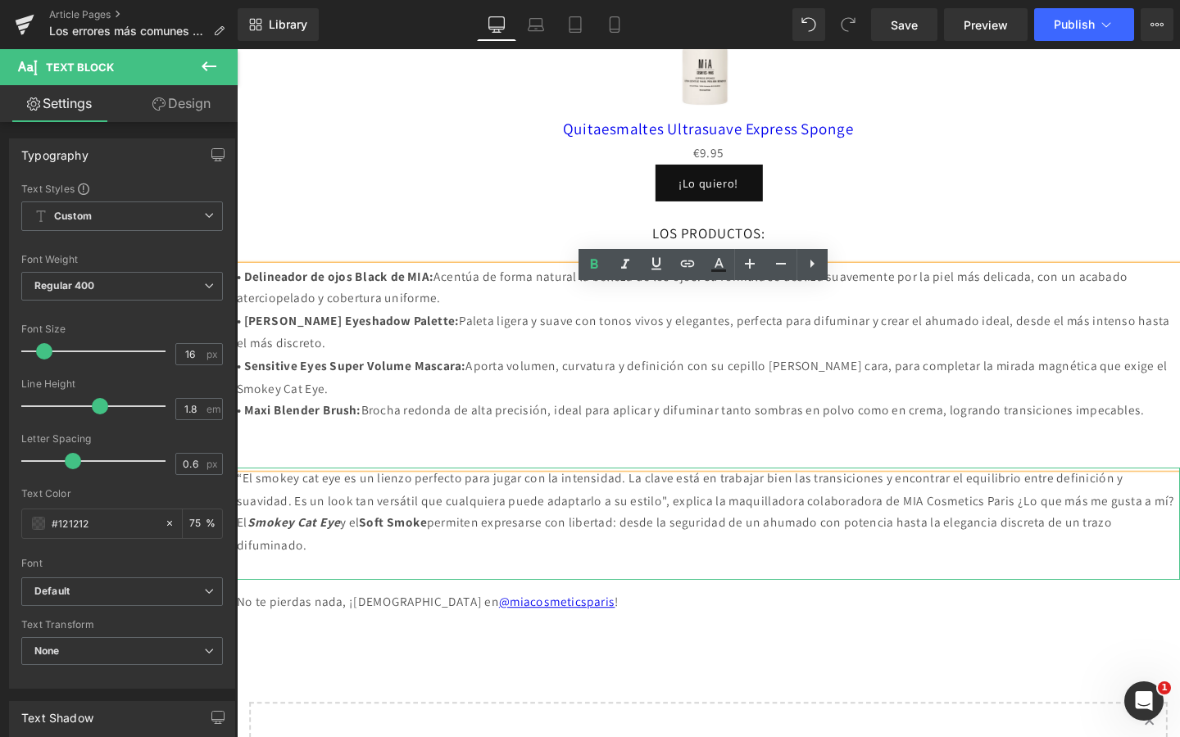
click at [985, 233] on div "Sale Off (P) Image Quitaesmaltes Ultrasuave Express Sponge (P) Title €0 €9.95 (…" at bounding box center [732, 67] width 991 height 333
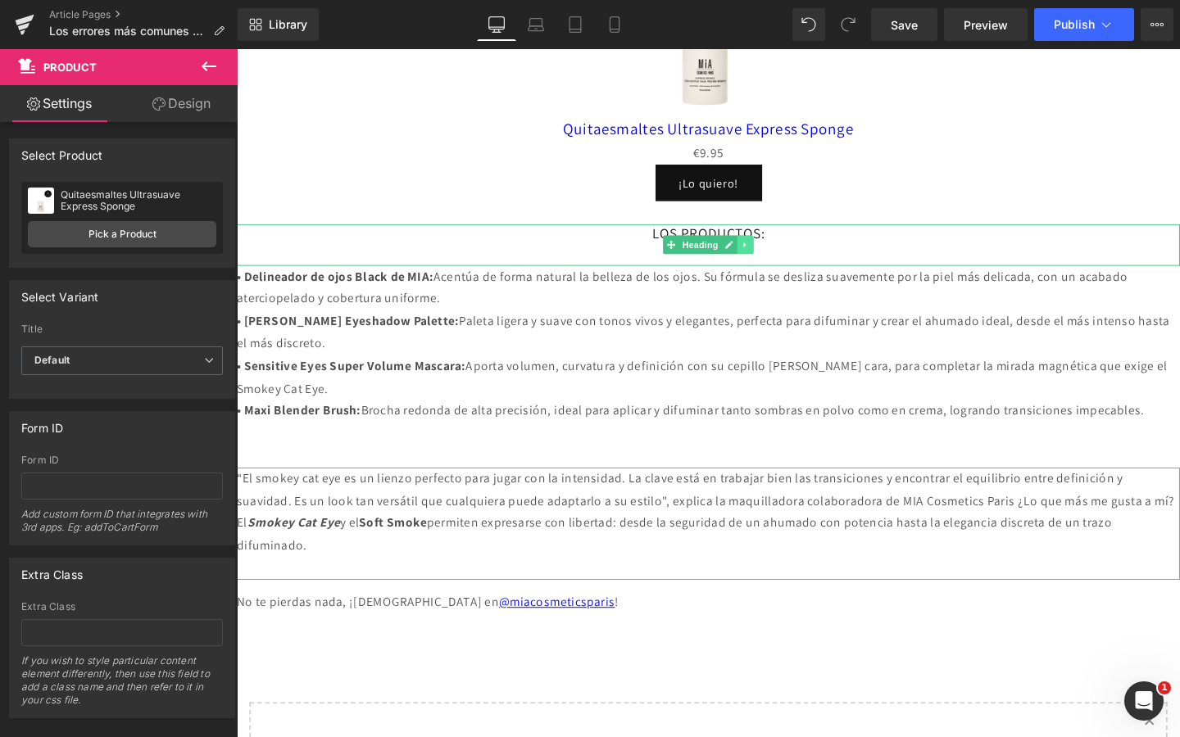
click at [768, 260] on icon at bounding box center [771, 255] width 9 height 10
click at [776, 260] on icon at bounding box center [780, 255] width 9 height 9
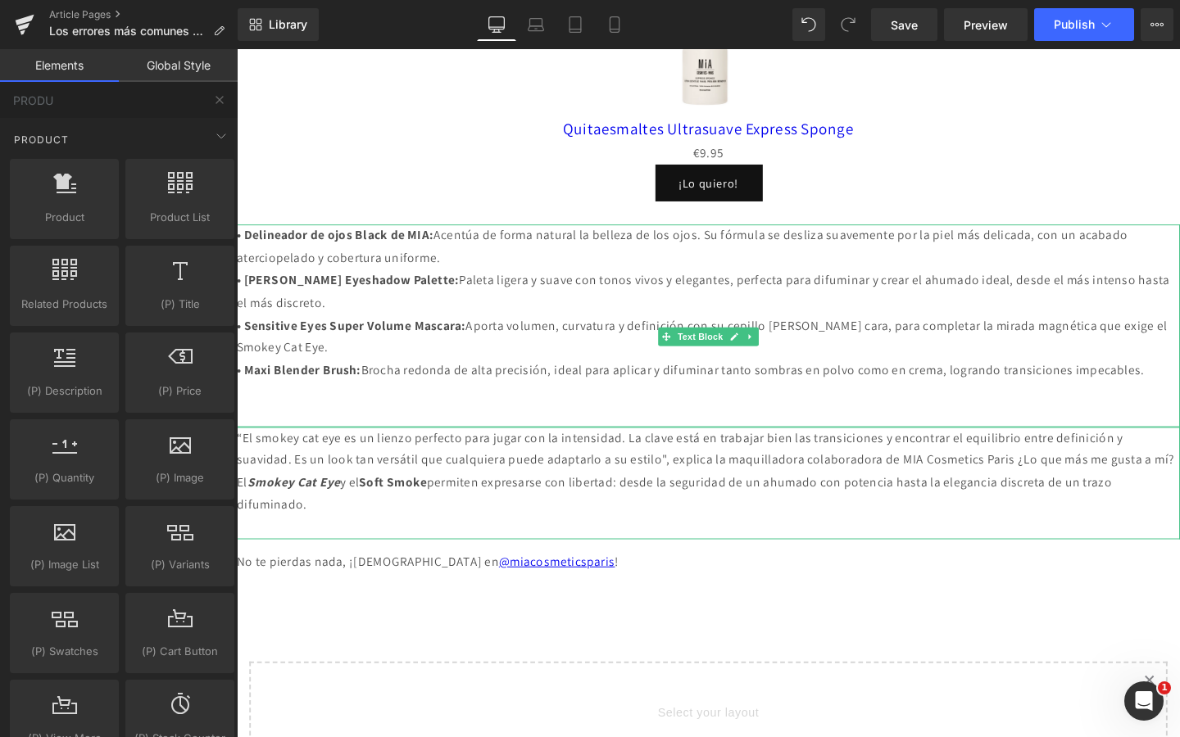
click at [478, 348] on strong "• Sensitive Eyes Super Volume Mascara:" at bounding box center [357, 339] width 241 height 17
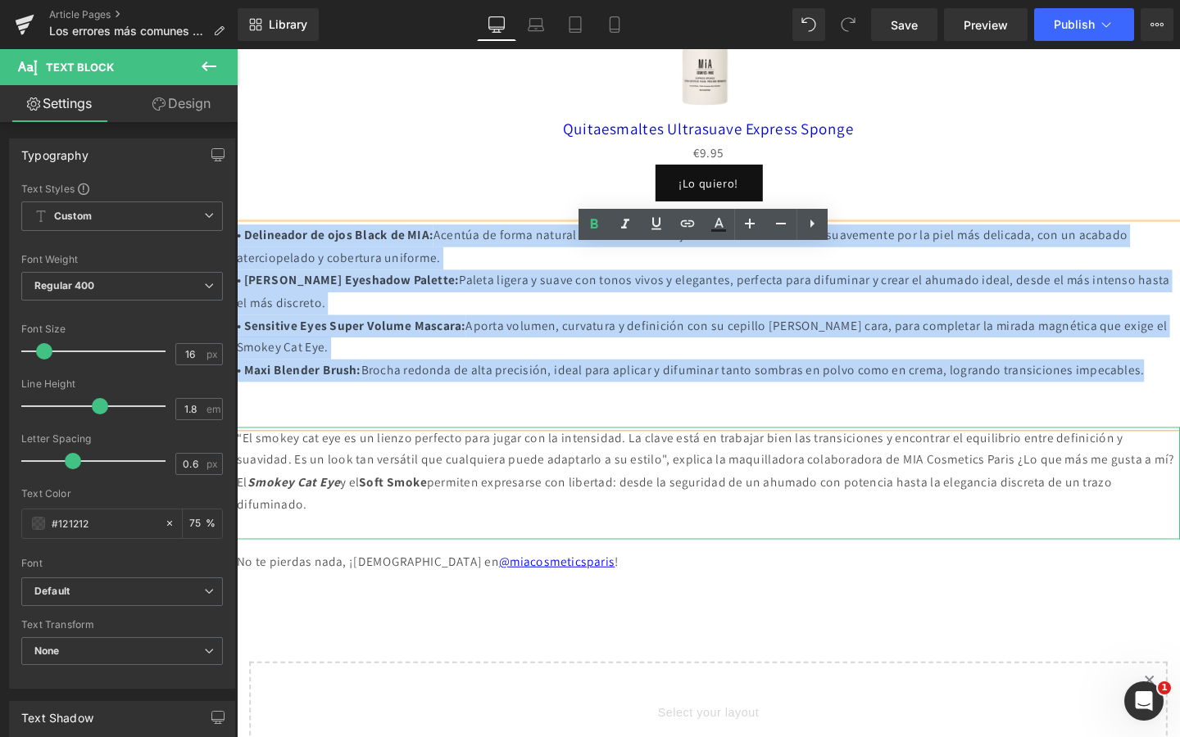
drag, startPoint x: 324, startPoint y: 434, endPoint x: 221, endPoint y: 270, distance: 193.9
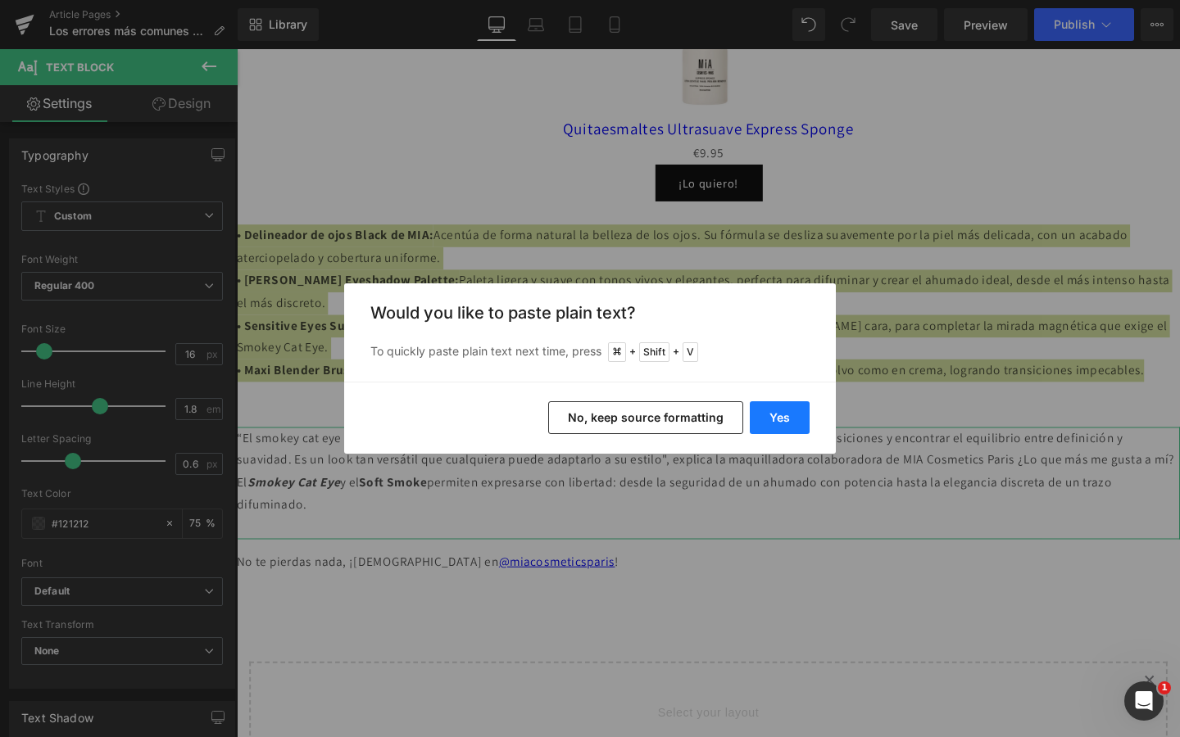
click at [787, 419] on button "Yes" at bounding box center [780, 417] width 60 height 33
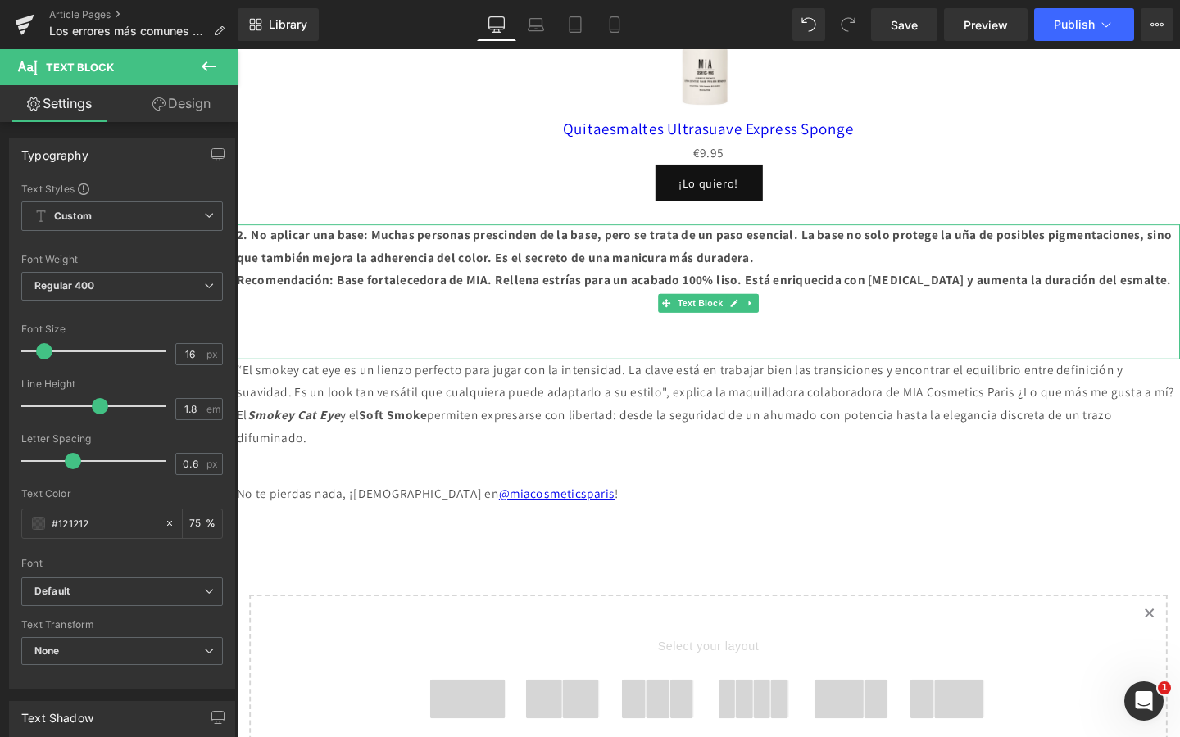
click at [527, 277] on b "2. No aplicar una base: Muchas personas prescinden de la base, pero se trata de…" at bounding box center [728, 256] width 983 height 41
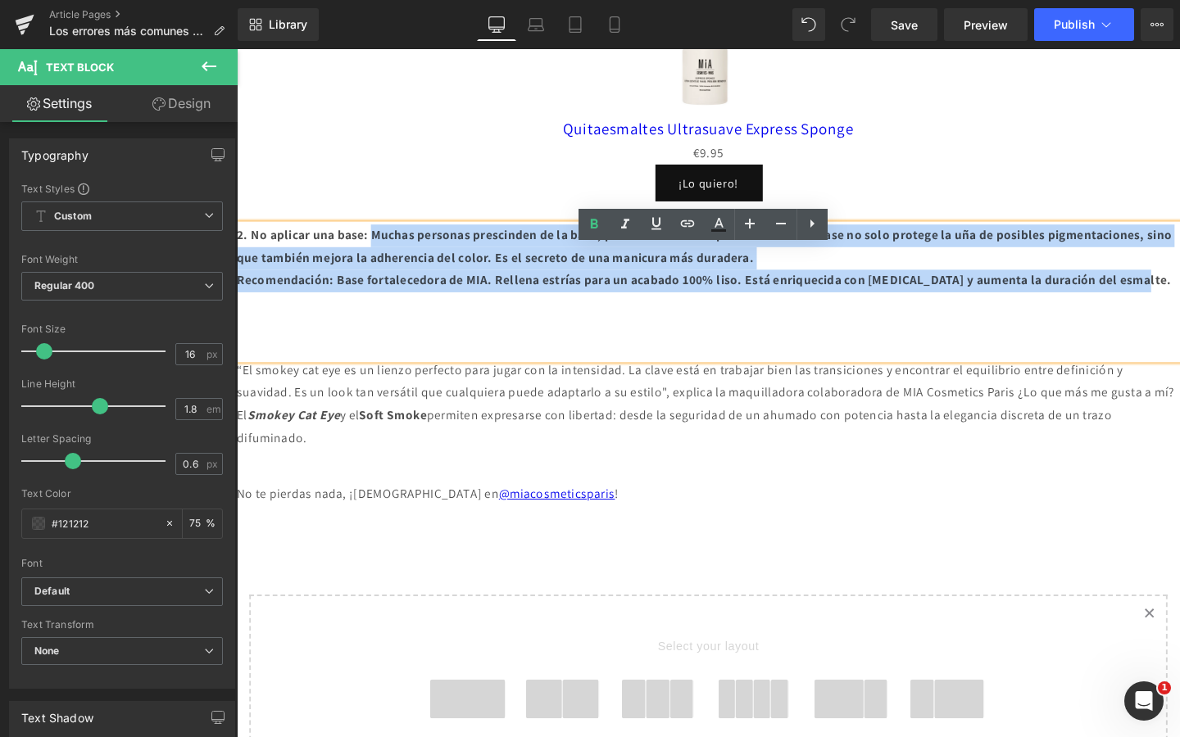
drag, startPoint x: 393, startPoint y: 267, endPoint x: 428, endPoint y: 331, distance: 73.0
click at [428, 331] on div "2. No aplicar una base: Muchas personas prescinden de la base, pero se trata de…" at bounding box center [732, 304] width 991 height 142
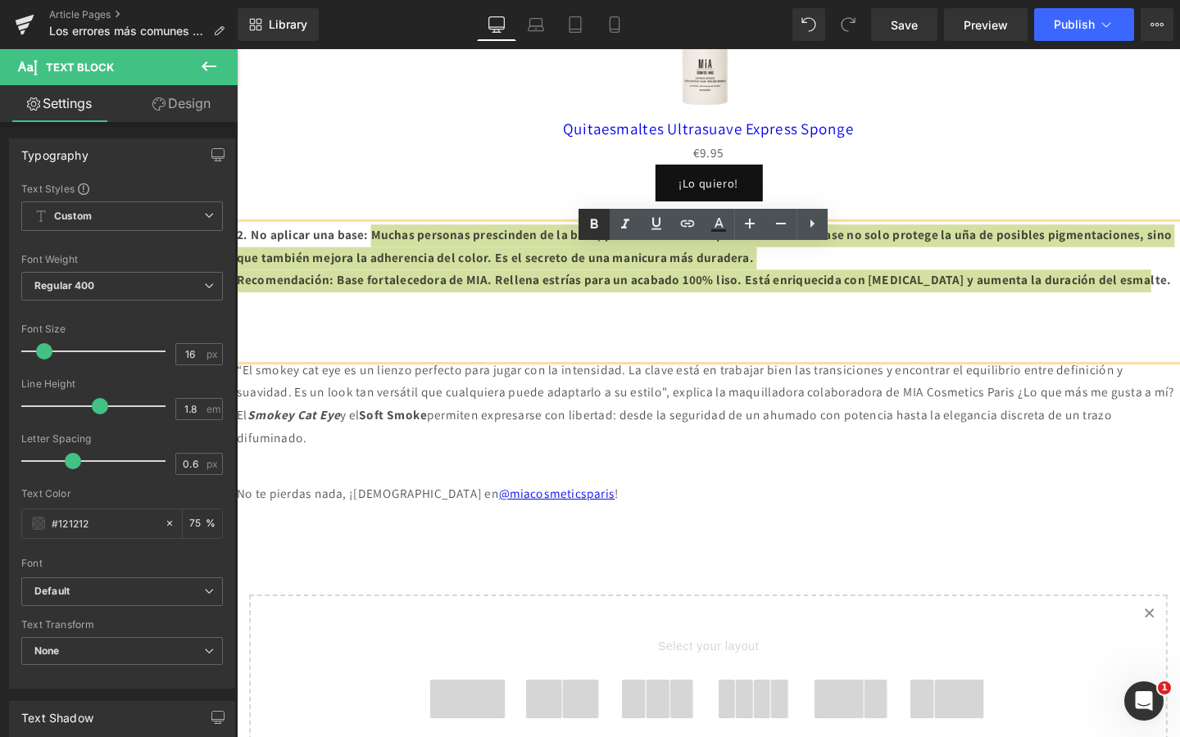
click at [585, 223] on icon at bounding box center [594, 225] width 20 height 20
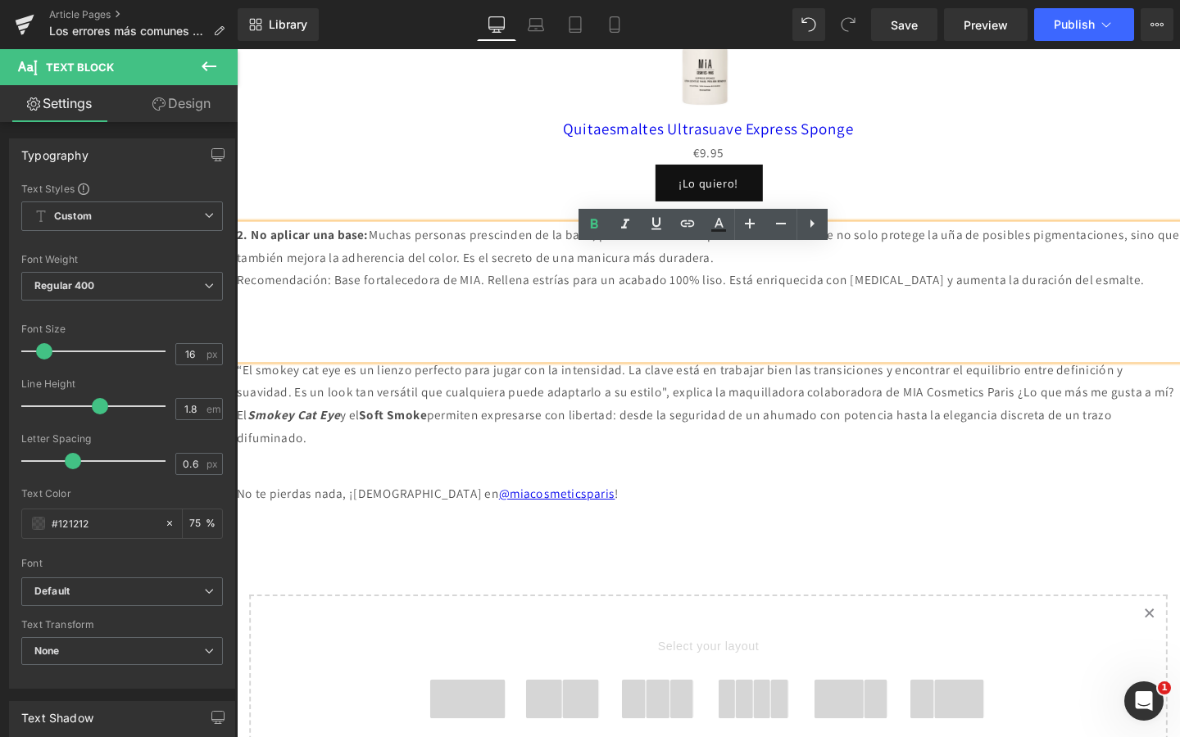
click at [501, 375] on p at bounding box center [732, 363] width 991 height 24
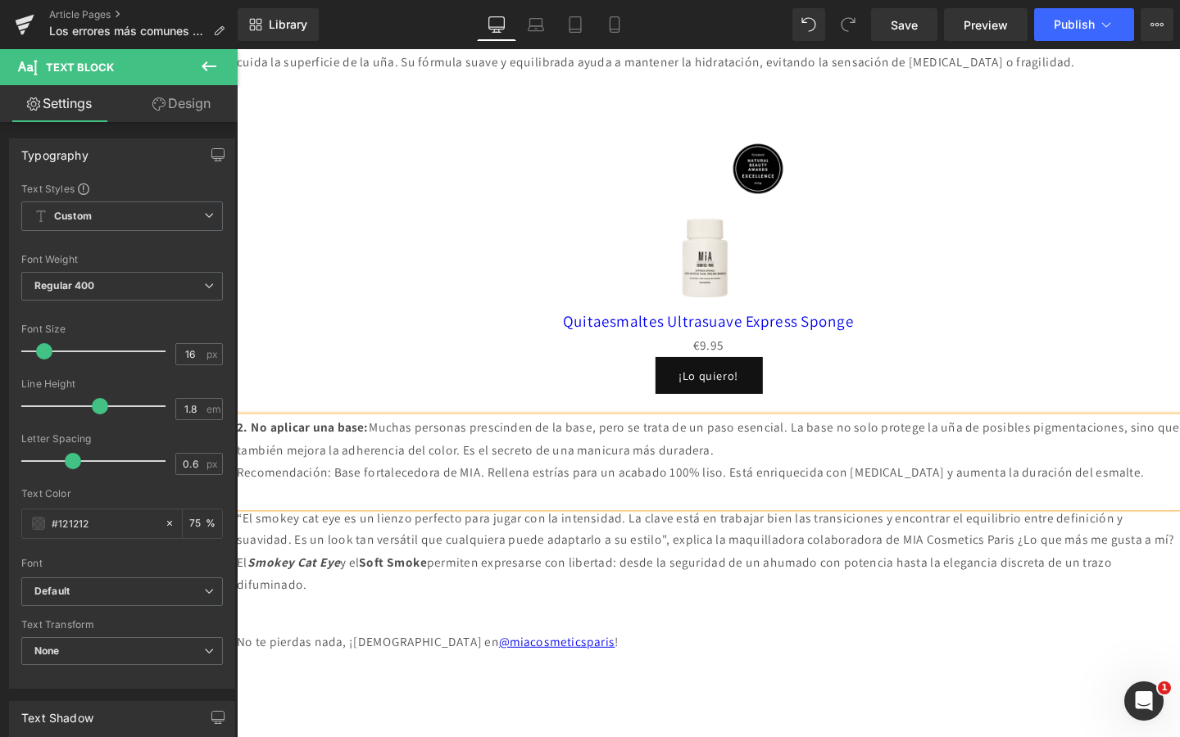
scroll to position [1104, 0]
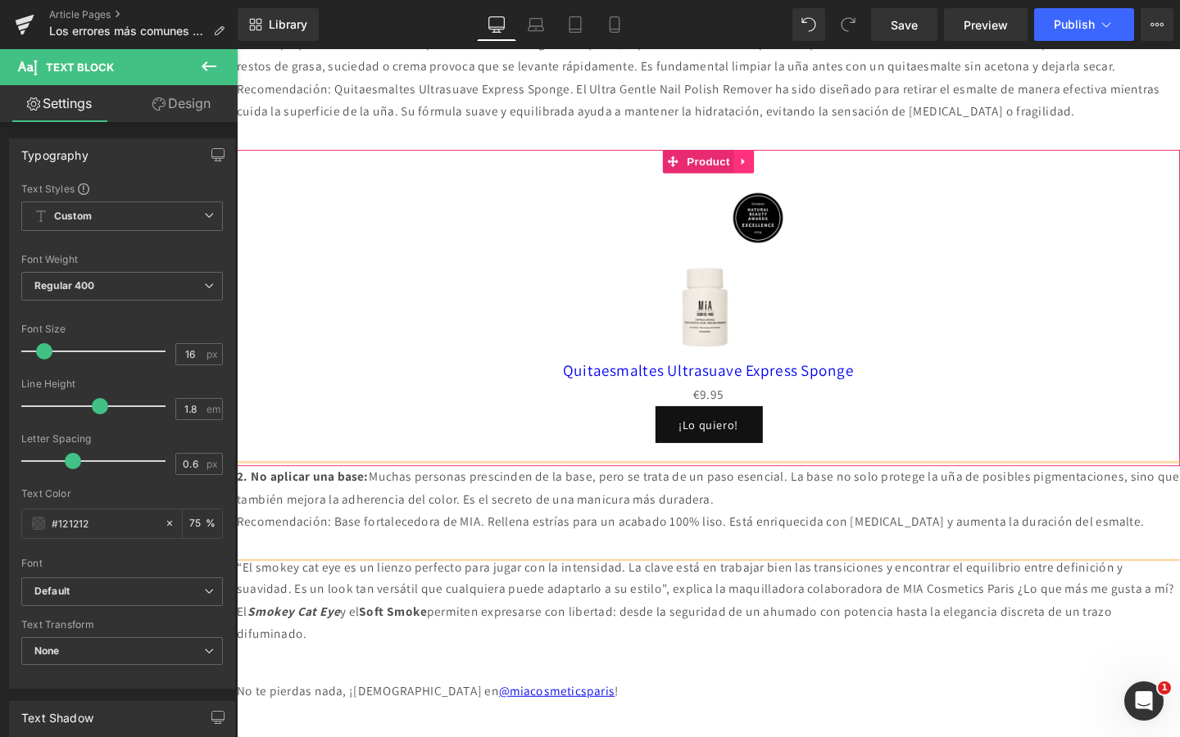
click at [771, 174] on icon at bounding box center [769, 167] width 11 height 12
click at [760, 173] on icon at bounding box center [759, 166] width 11 height 11
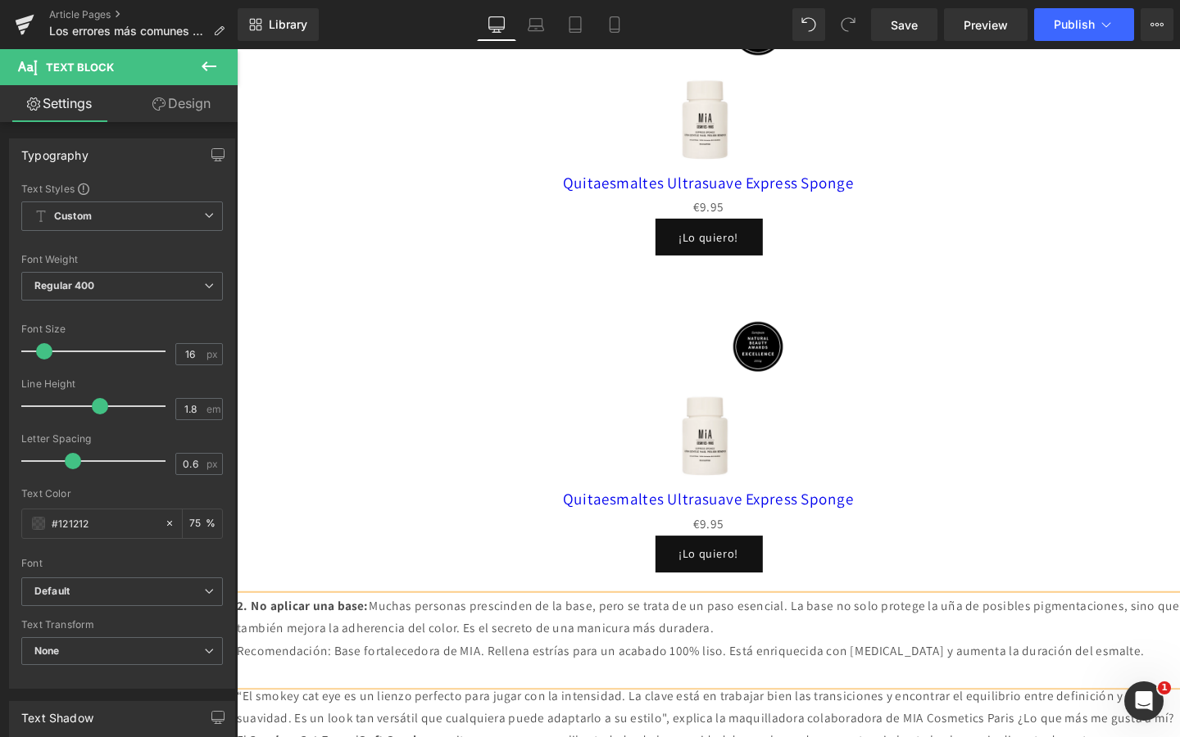
scroll to position [1354, 0]
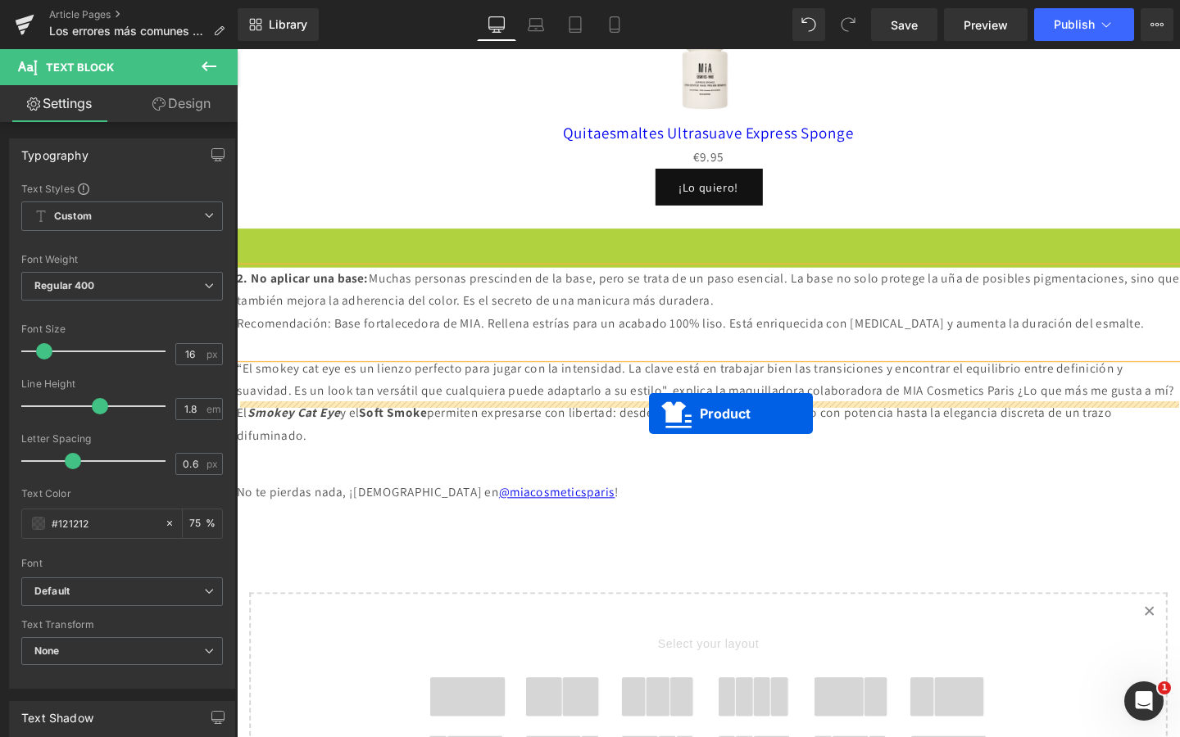
drag, startPoint x: 732, startPoint y: 274, endPoint x: 670, endPoint y: 433, distance: 169.9
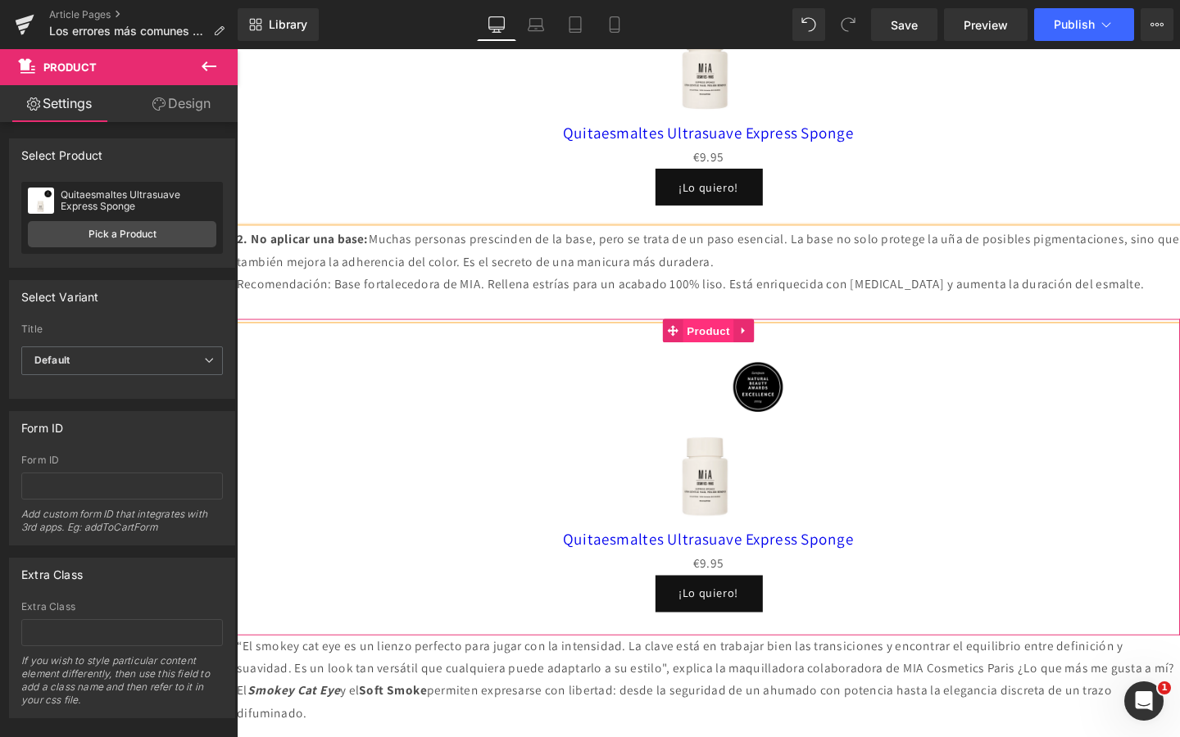
click at [738, 357] on span "Product" at bounding box center [732, 345] width 53 height 25
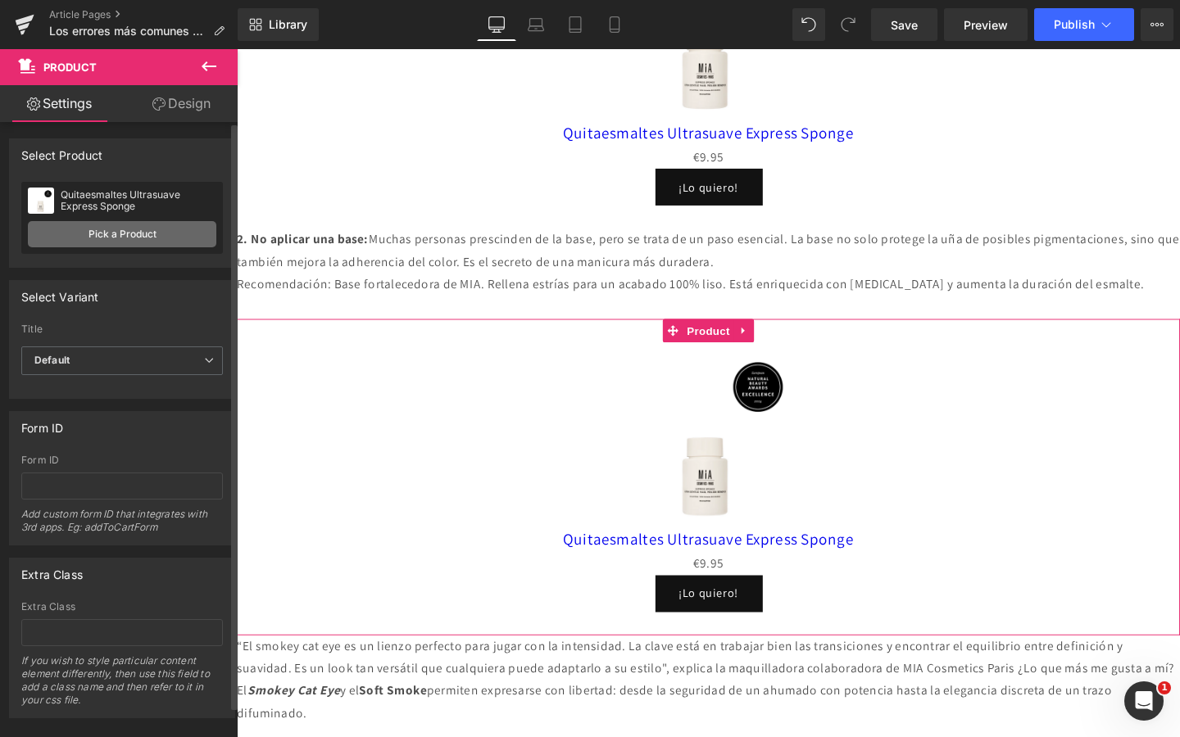
click at [58, 231] on link "Pick a Product" at bounding box center [122, 234] width 188 height 26
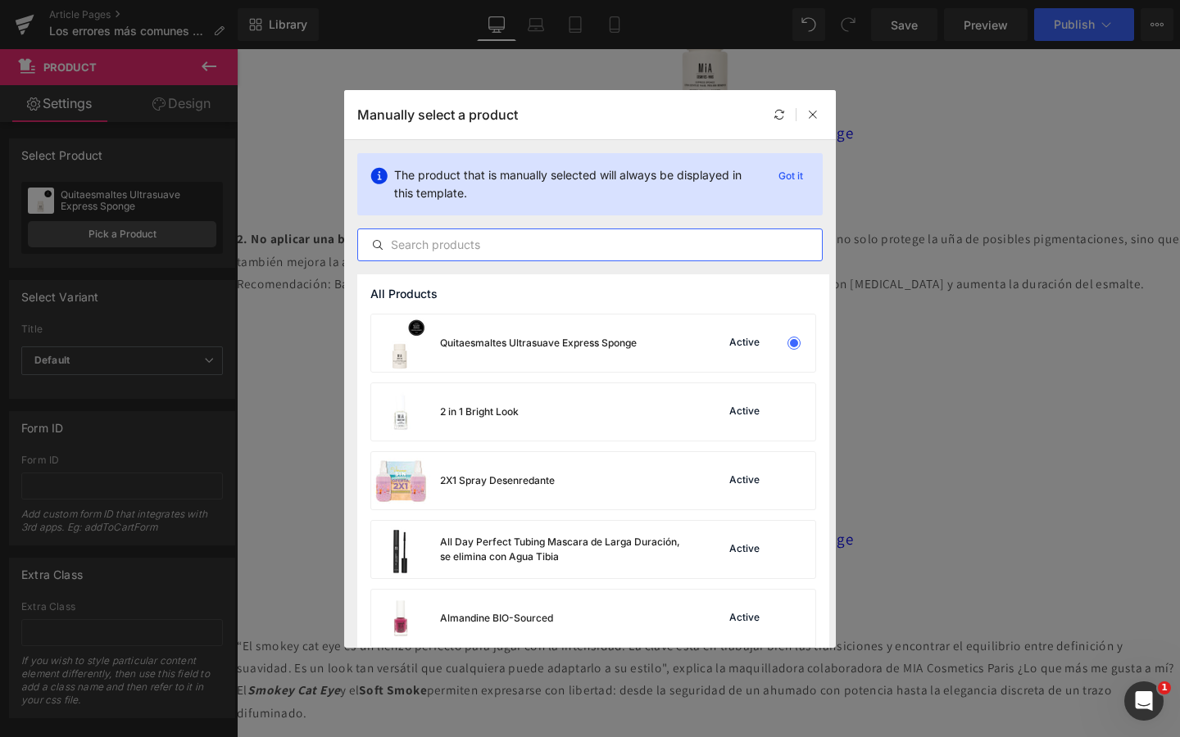
click at [460, 248] on input "text" at bounding box center [590, 245] width 464 height 20
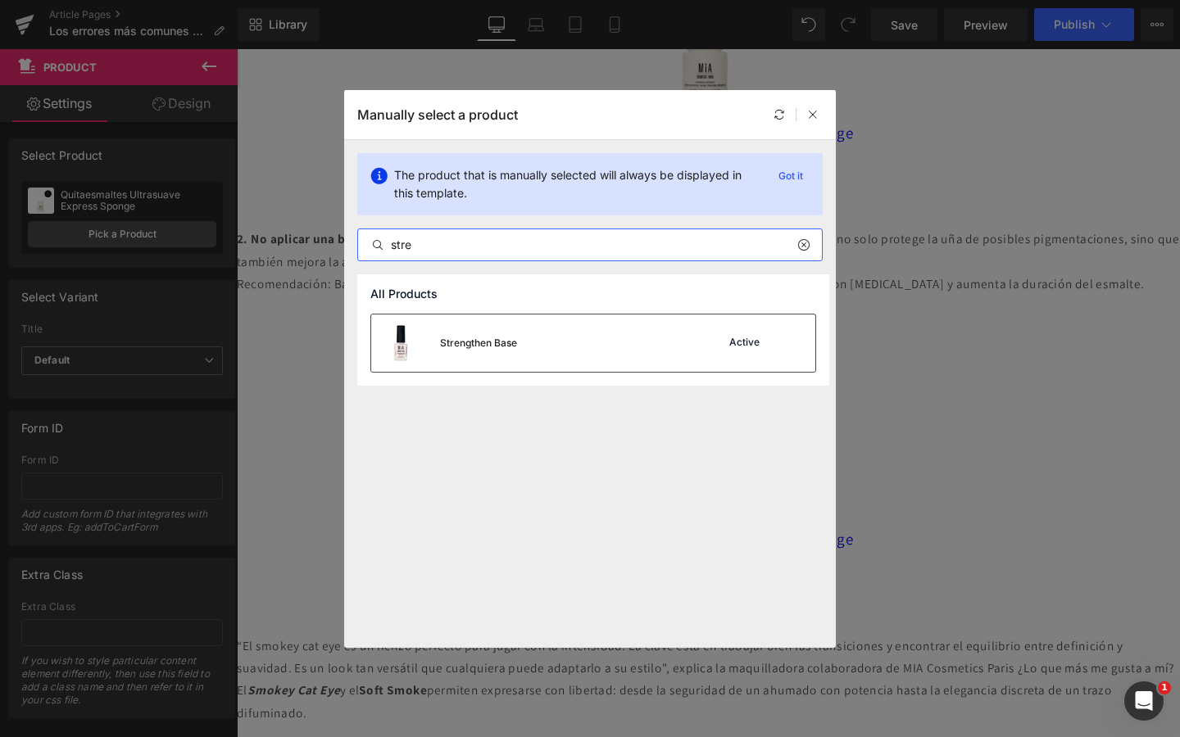
type input "stre"
click at [554, 350] on div "Strengthen Base Active" at bounding box center [593, 343] width 444 height 57
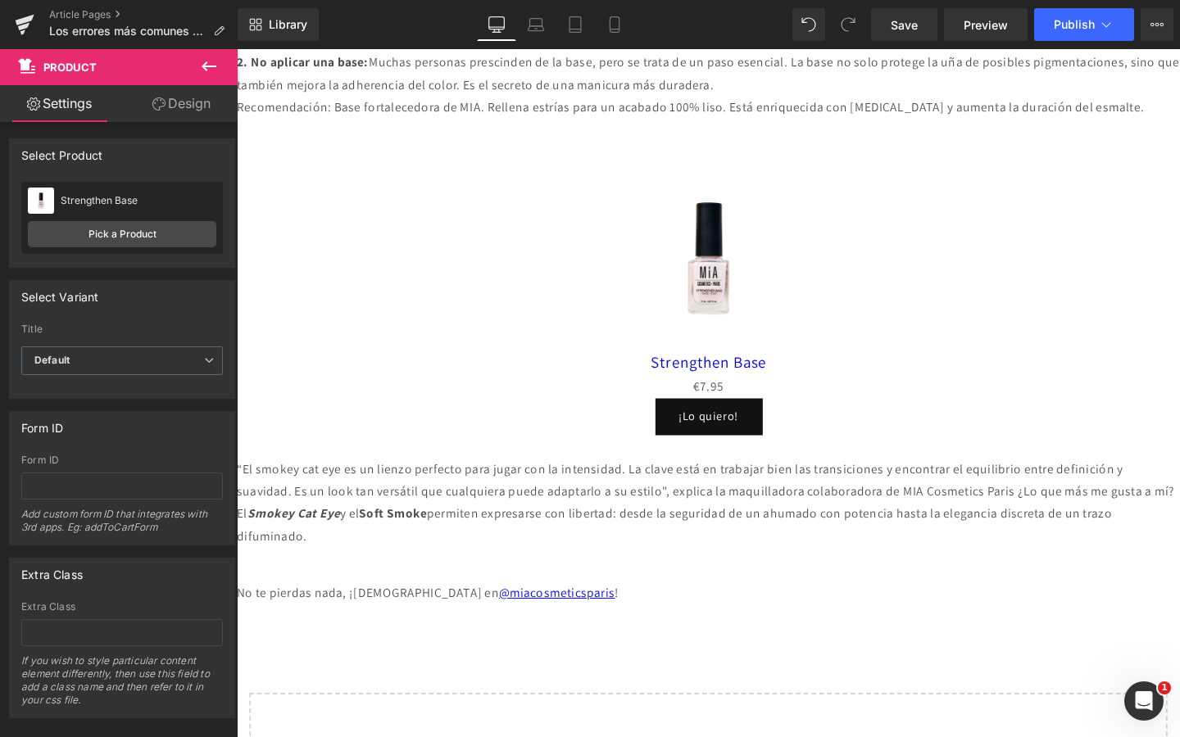
scroll to position [1542, 0]
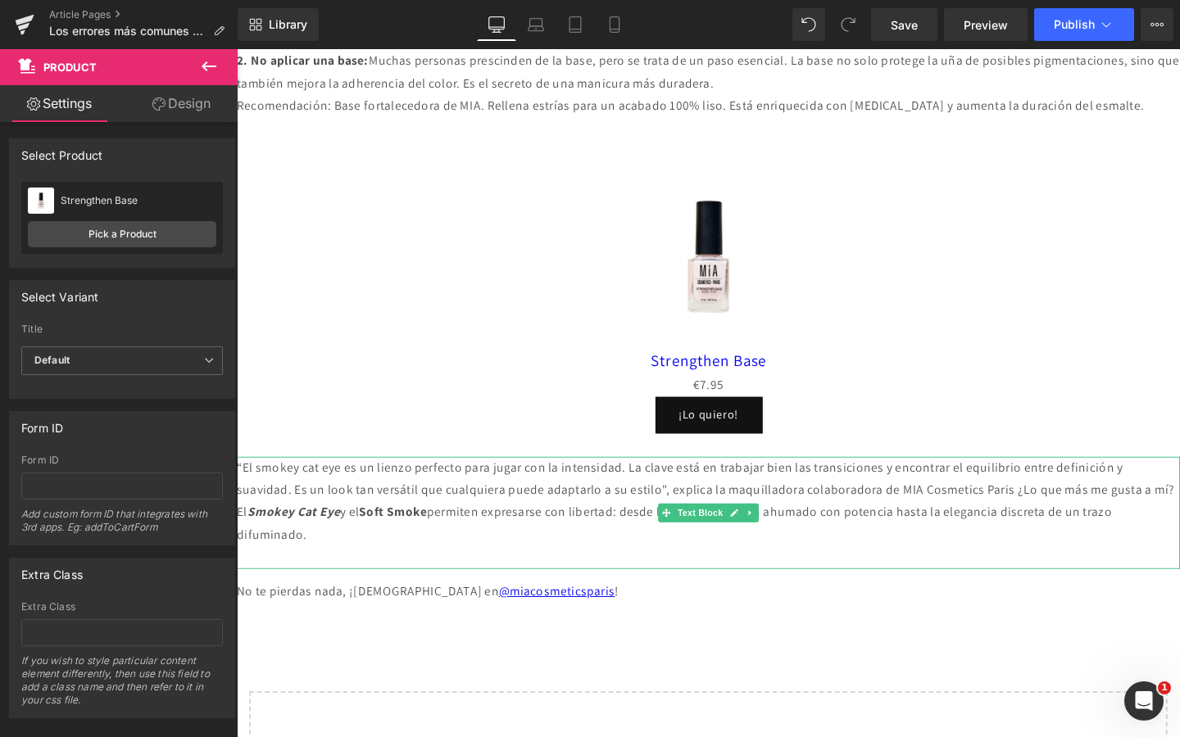
click at [496, 572] on p "“El smokey cat eye es un lienzo perfecto para jugar con la intensidad. La clave…" at bounding box center [732, 525] width 991 height 94
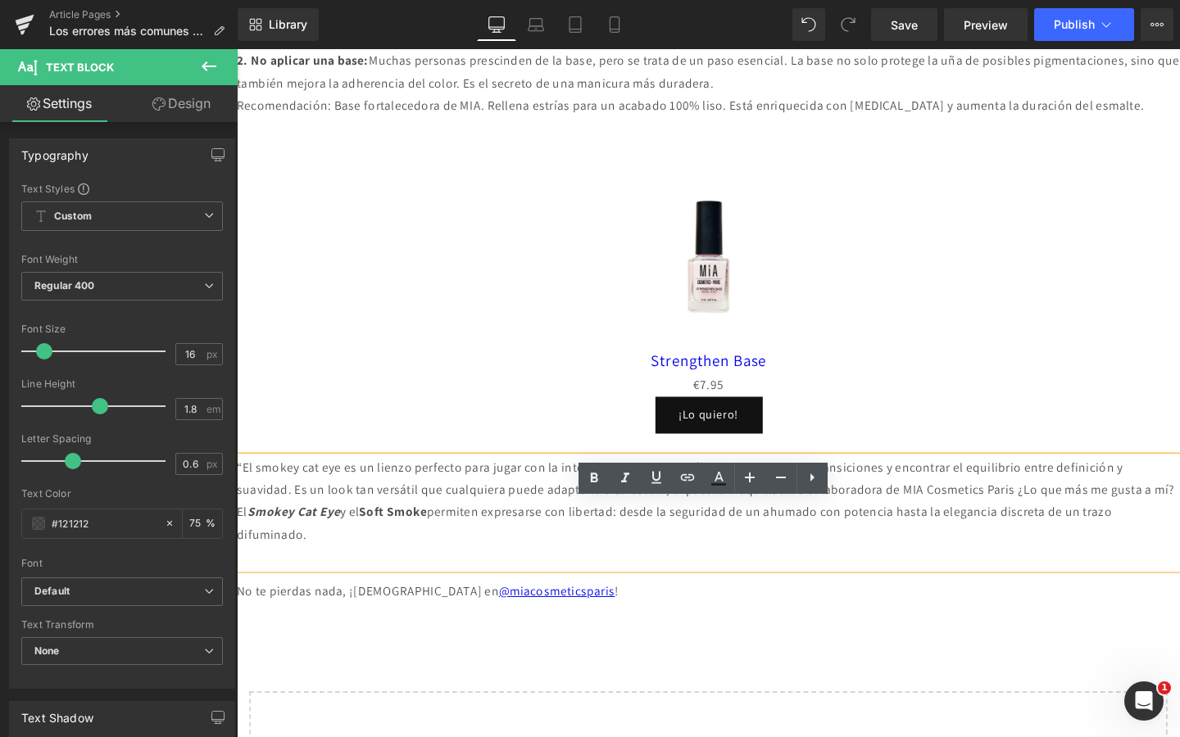
drag, startPoint x: 444, startPoint y: 602, endPoint x: 233, endPoint y: 532, distance: 222.8
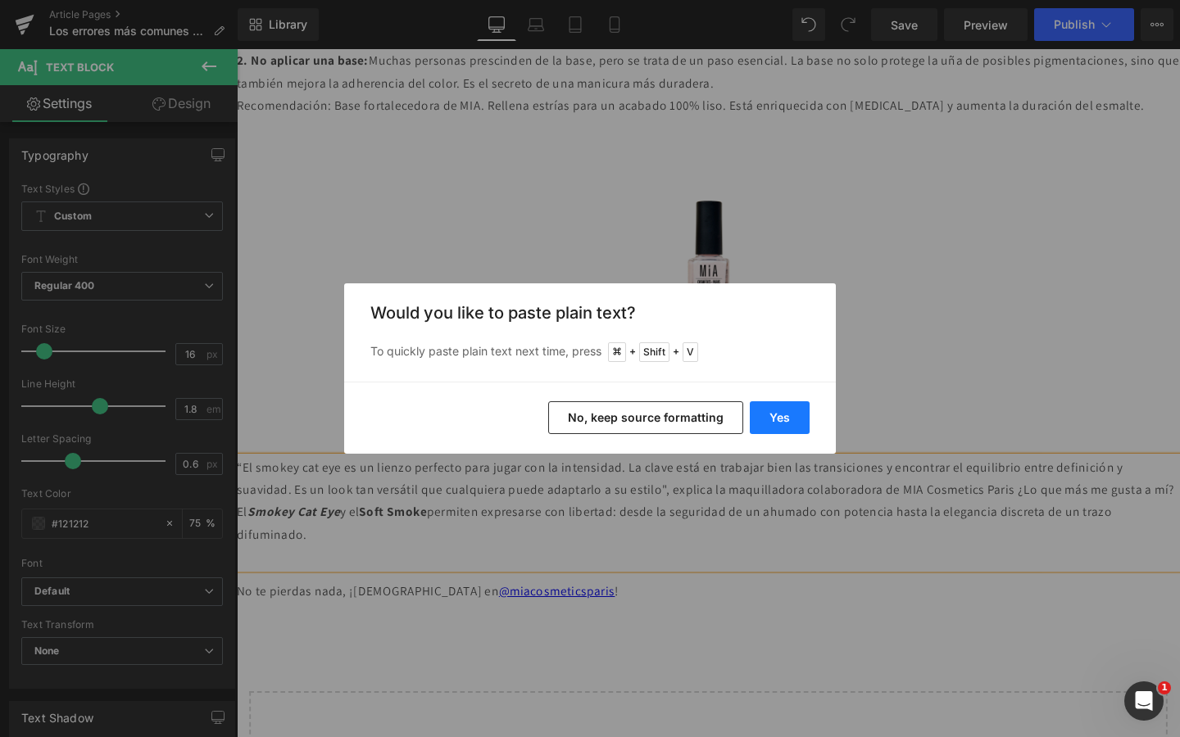
click at [780, 419] on button "Yes" at bounding box center [780, 417] width 60 height 33
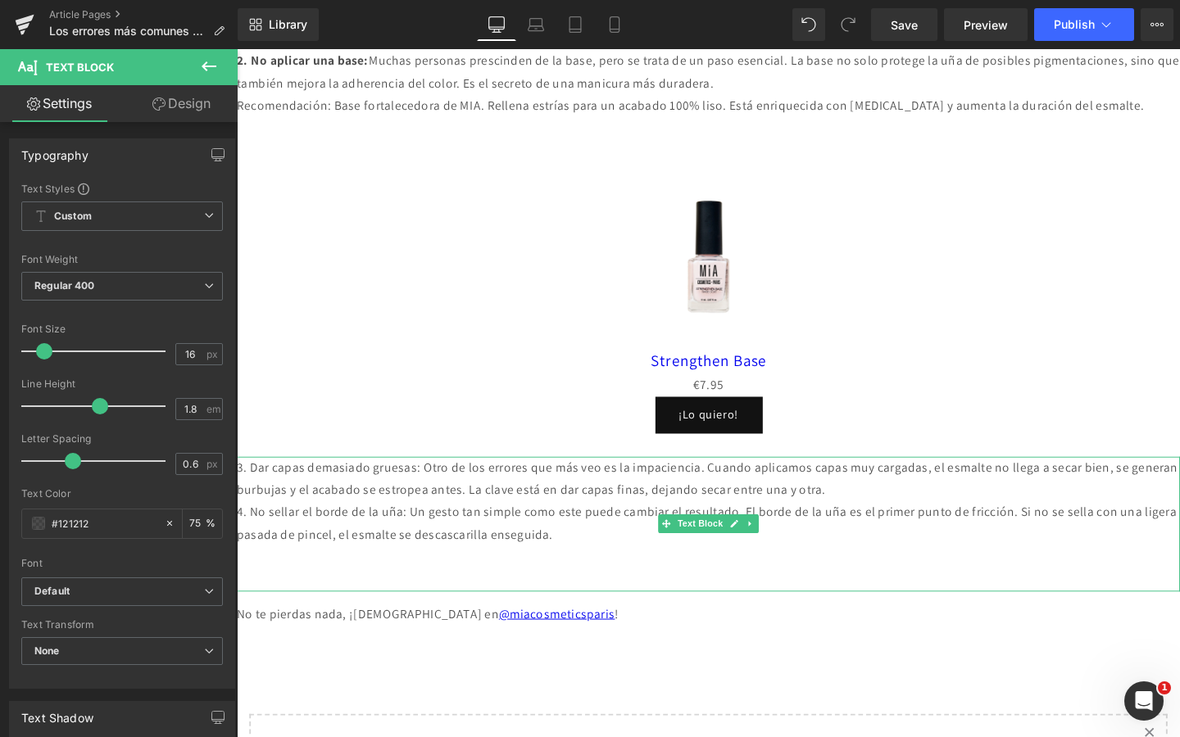
click at [1068, 525] on p "3. Dar capas demasiado gruesas: Otro de los errores que más veo es la impacienc…" at bounding box center [732, 502] width 991 height 48
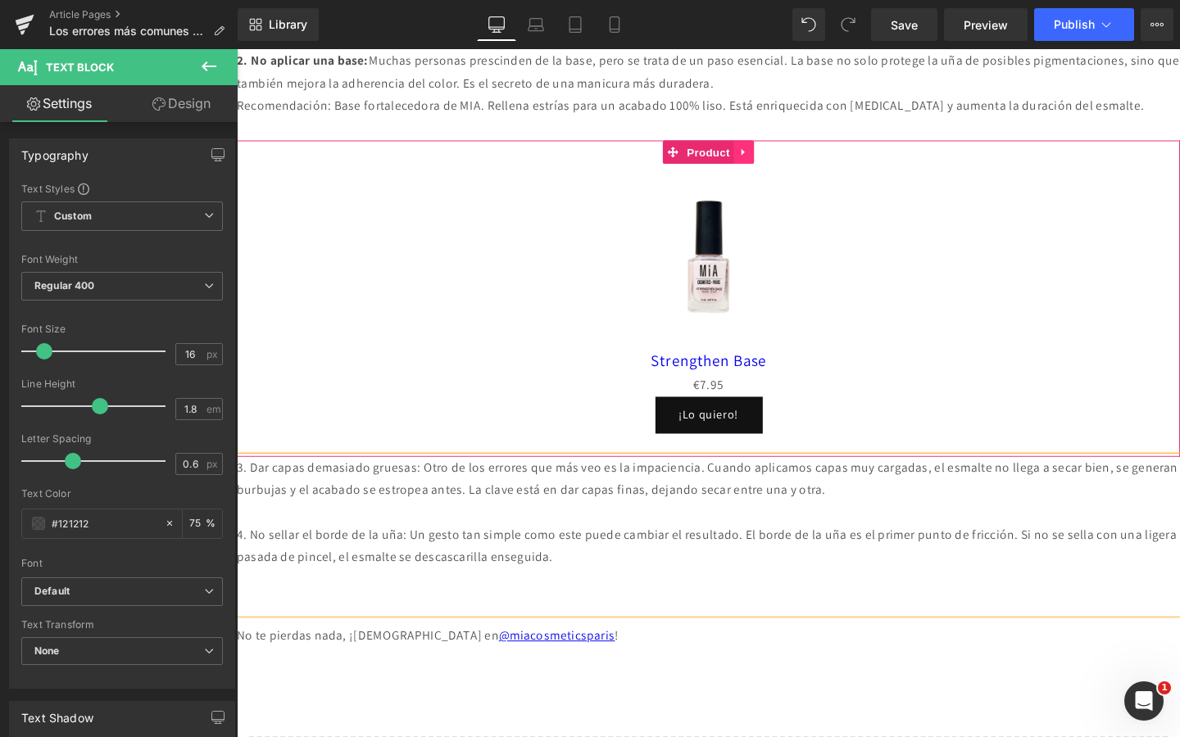
click at [771, 170] on link at bounding box center [769, 157] width 21 height 25
click at [760, 170] on link at bounding box center [759, 157] width 21 height 25
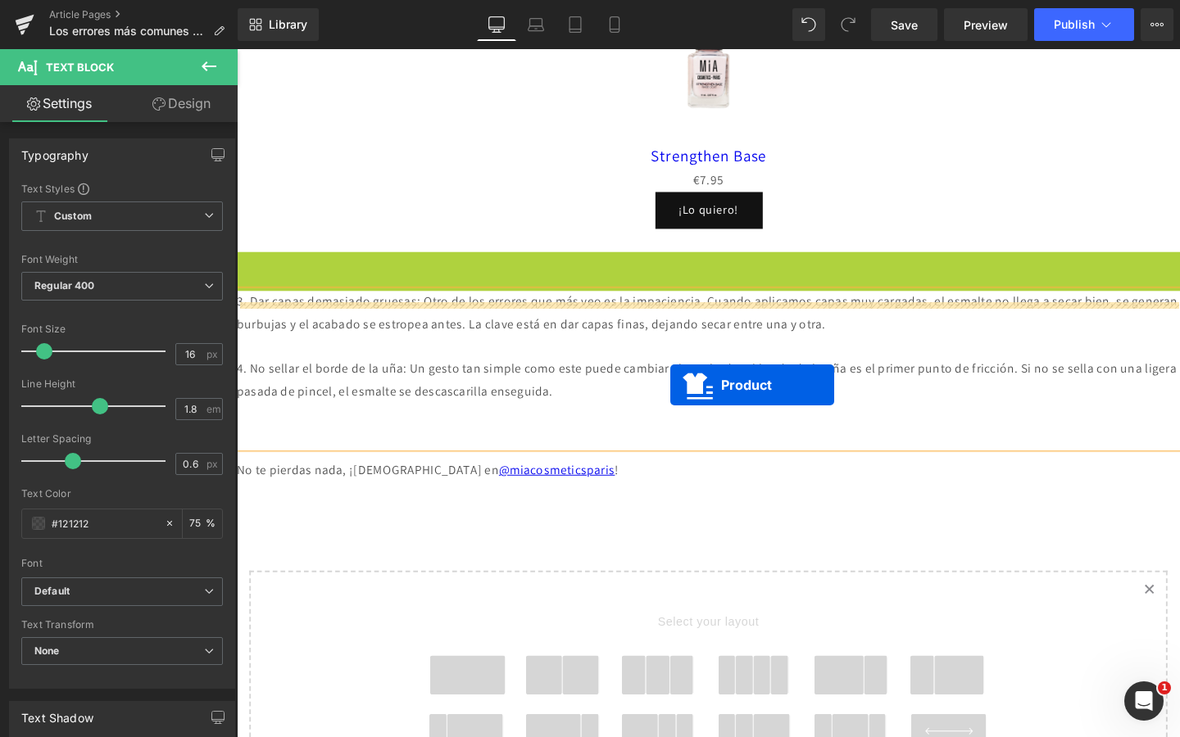
scroll to position [1766, 0]
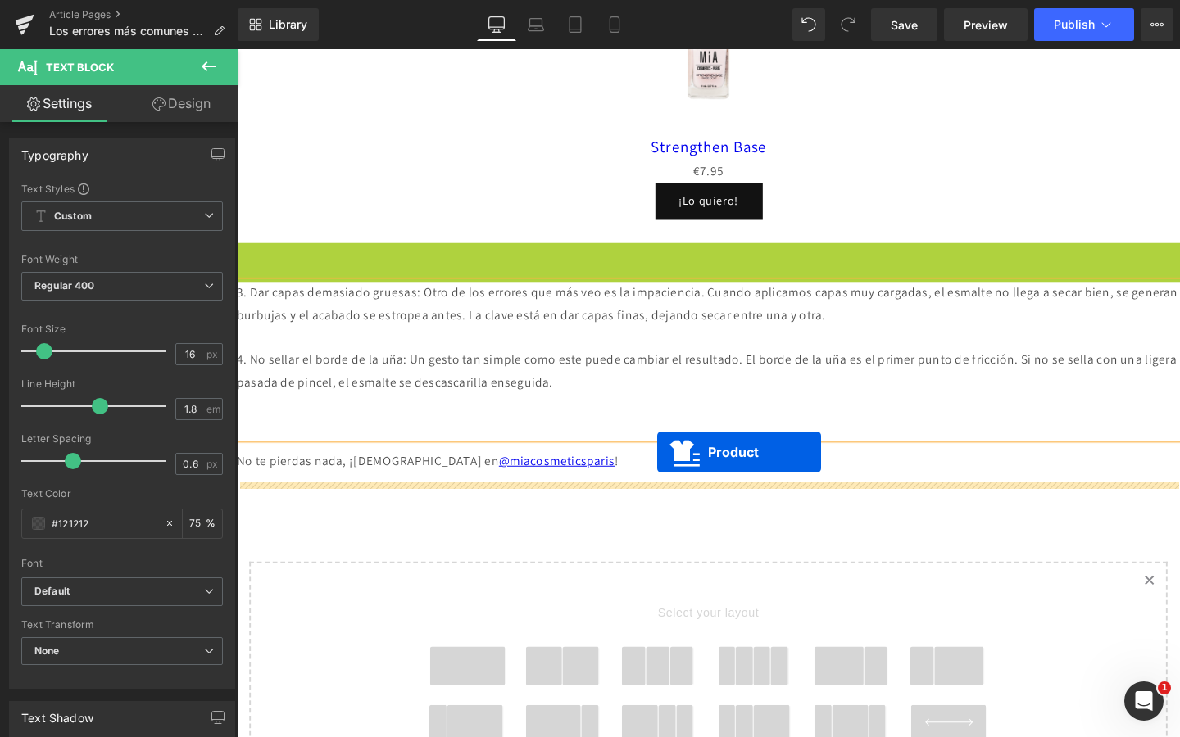
drag, startPoint x: 693, startPoint y: 387, endPoint x: 678, endPoint y: 473, distance: 87.3
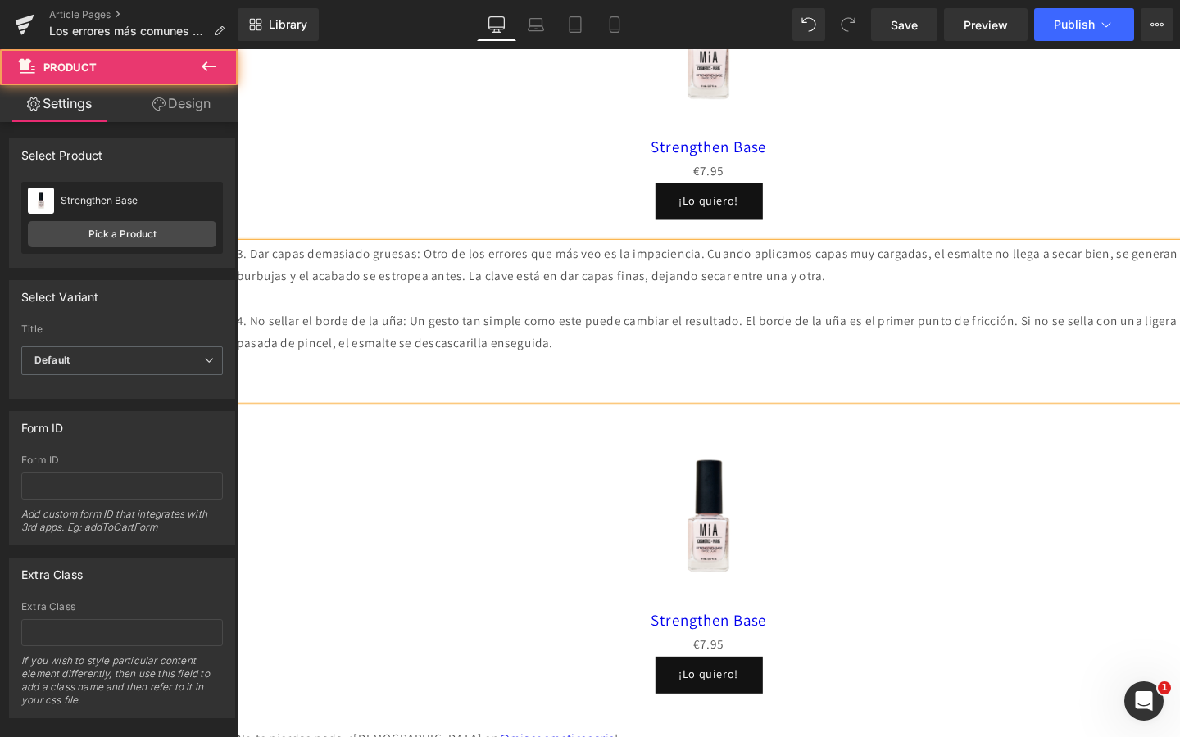
click at [674, 419] on p at bounding box center [732, 407] width 991 height 24
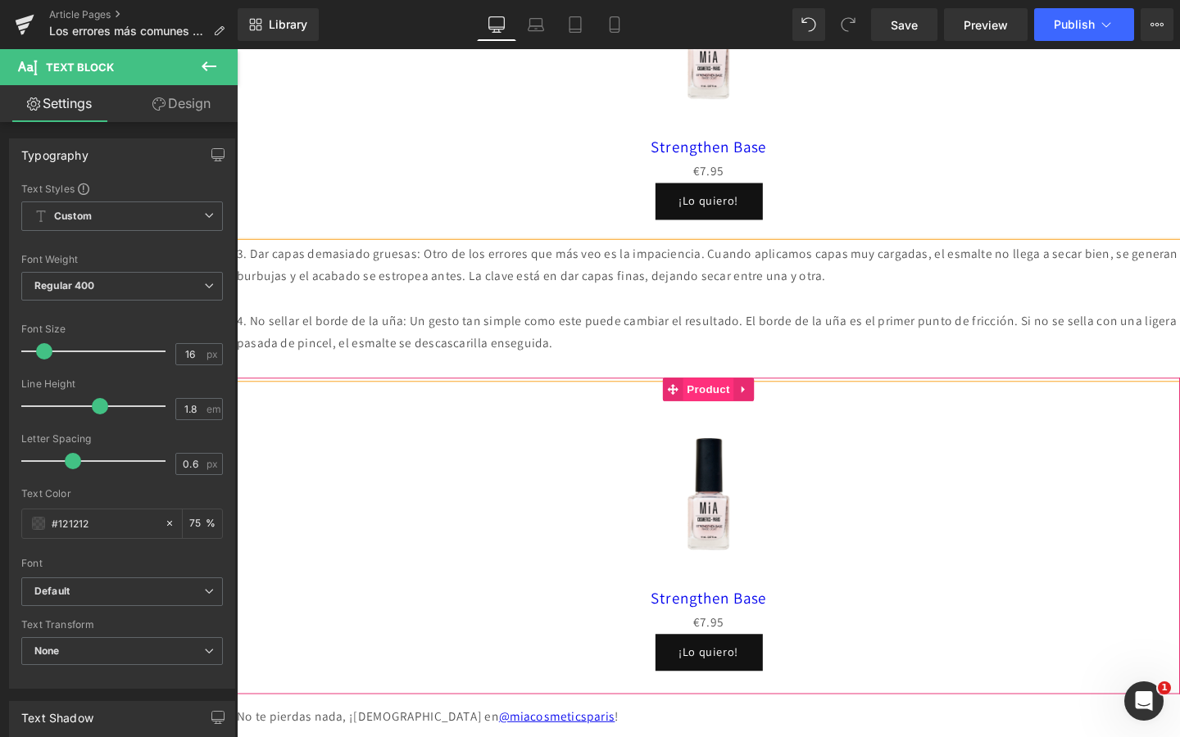
click at [732, 419] on span "Product" at bounding box center [732, 407] width 53 height 25
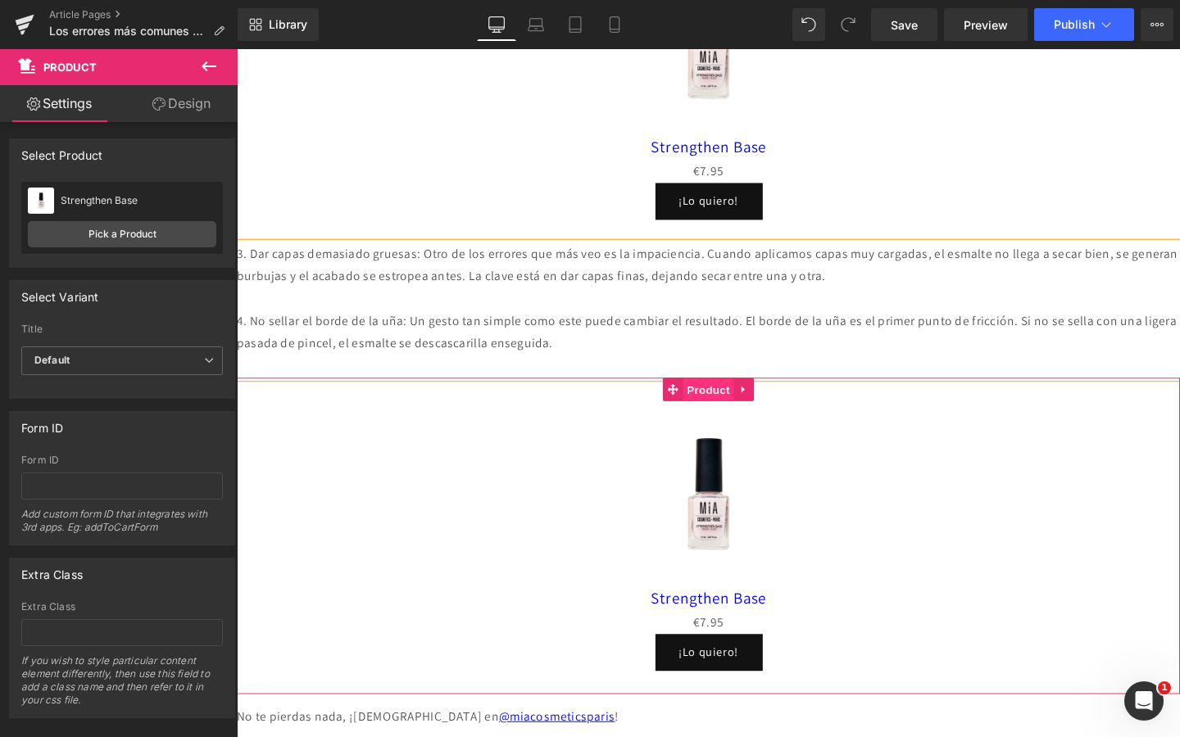
click at [731, 420] on span "Product" at bounding box center [732, 408] width 53 height 25
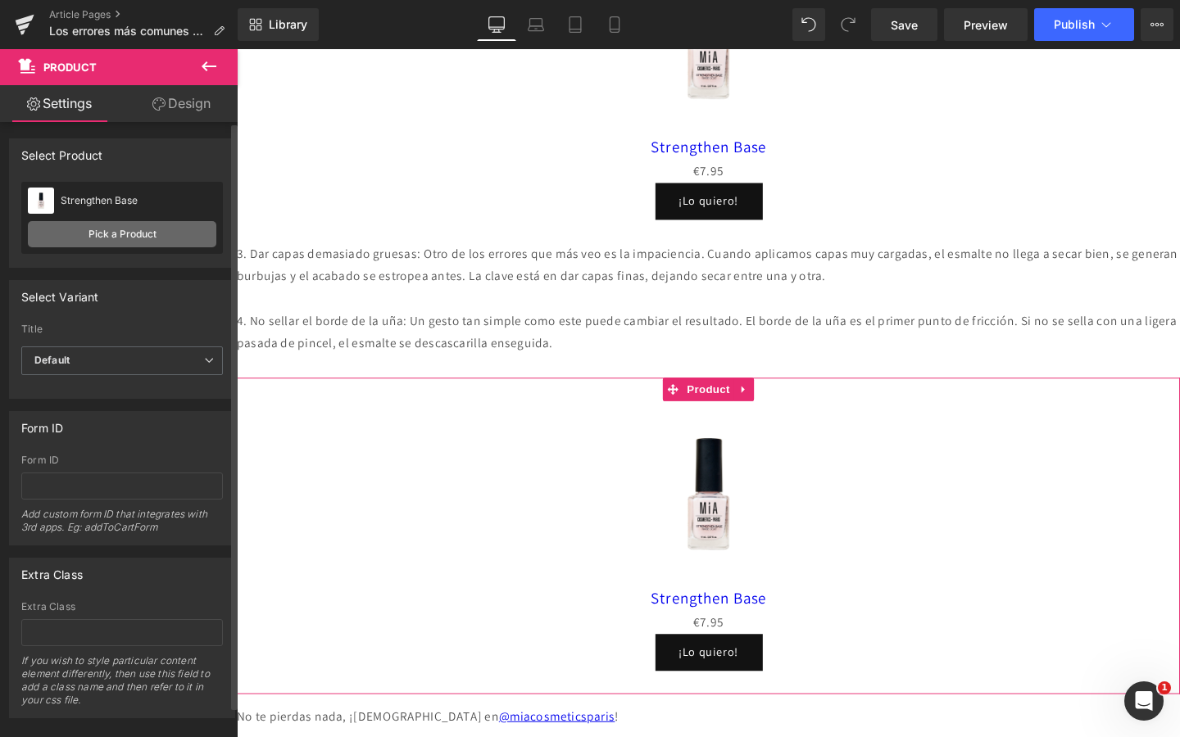
click at [100, 233] on link "Pick a Product" at bounding box center [122, 234] width 188 height 26
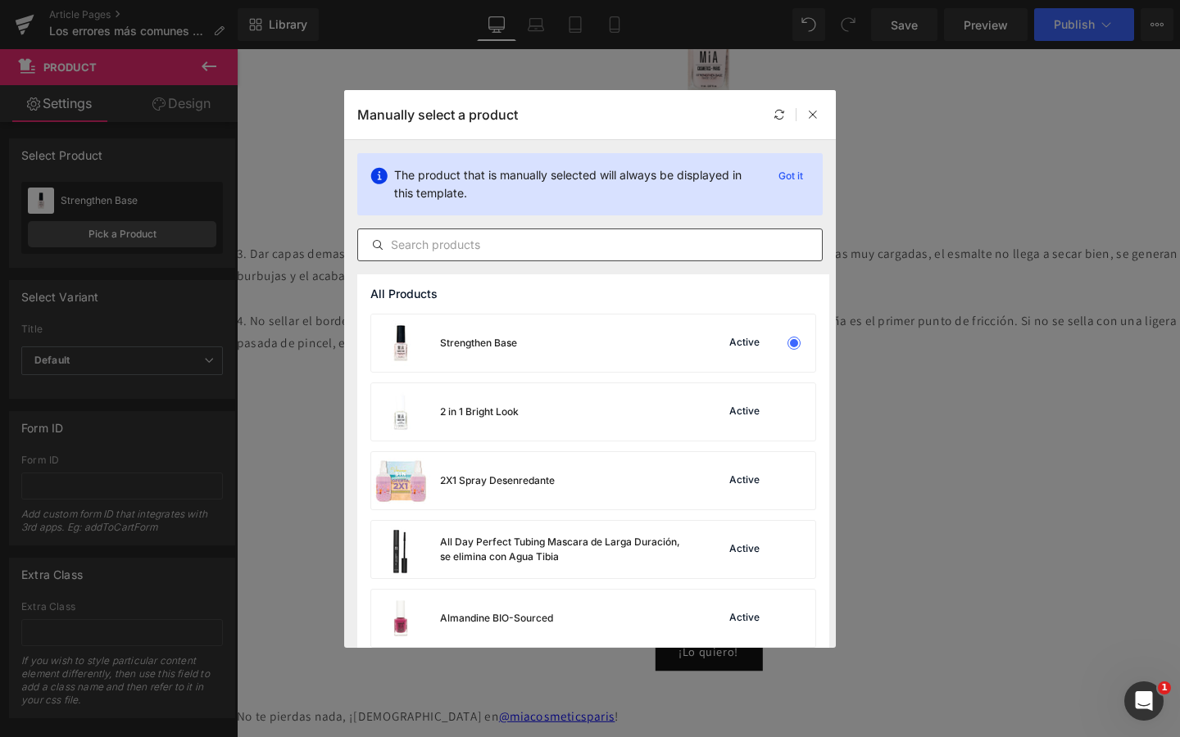
click at [428, 256] on div at bounding box center [589, 245] width 465 height 33
click at [428, 251] on input "text" at bounding box center [590, 245] width 464 height 20
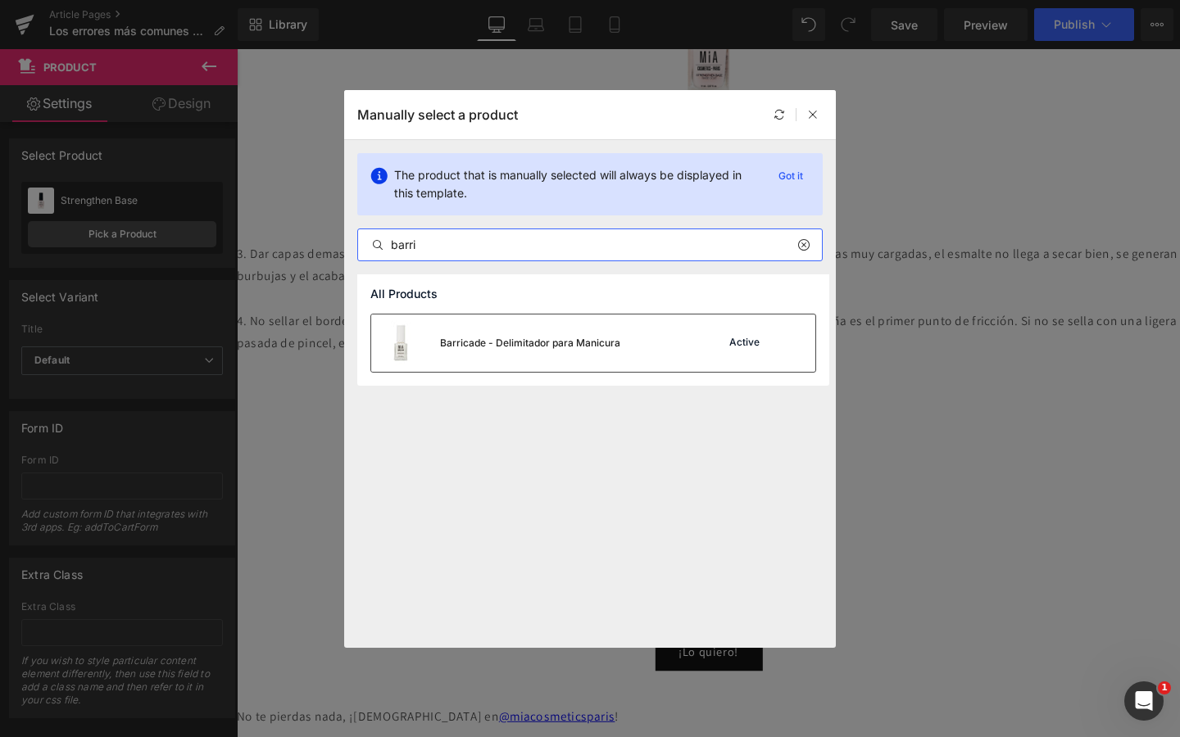
type input "barri"
drag, startPoint x: 419, startPoint y: 340, endPoint x: 215, endPoint y: 311, distance: 205.3
click at [419, 340] on img at bounding box center [400, 343] width 59 height 57
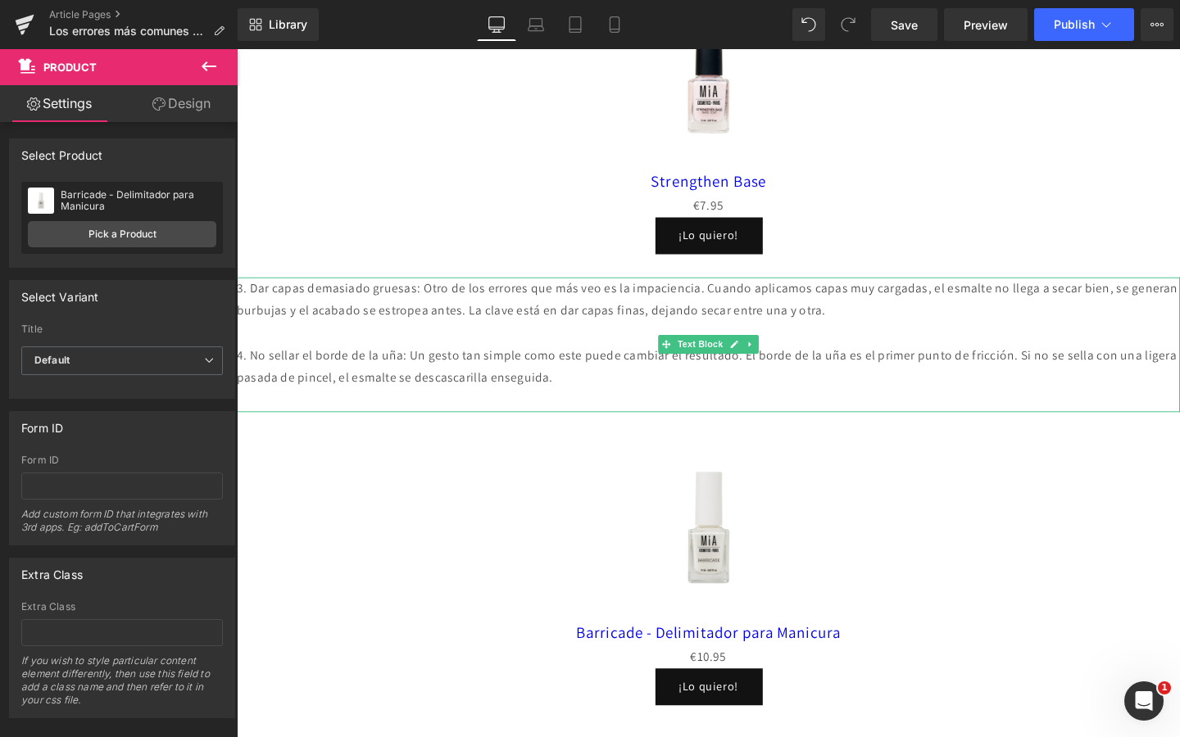
scroll to position [1698, 0]
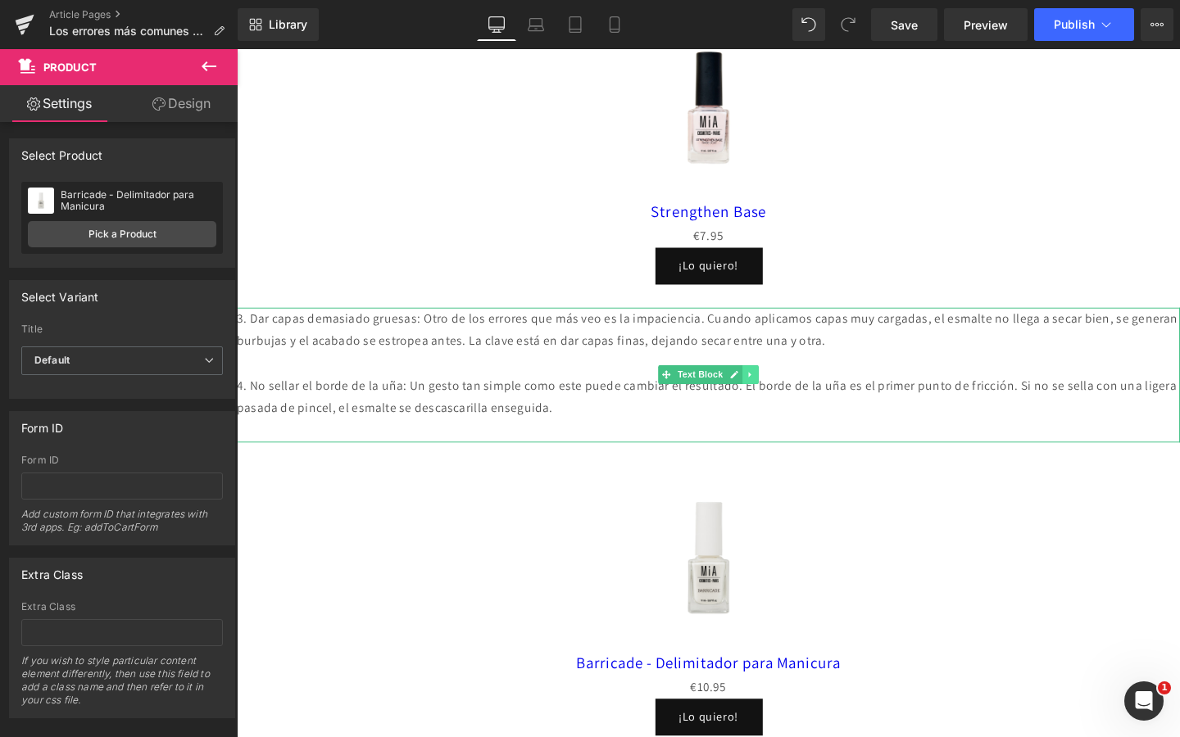
click at [781, 401] on link at bounding box center [776, 392] width 17 height 20
click at [760, 401] on link at bounding box center [767, 392] width 17 height 20
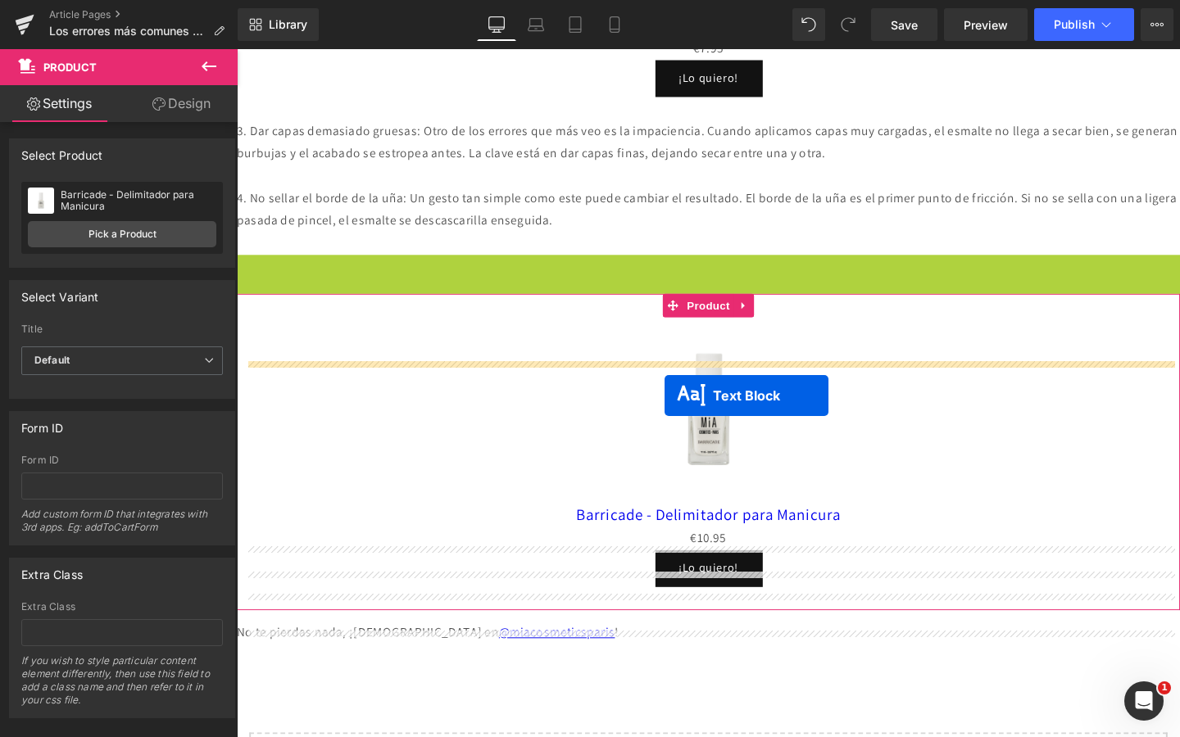
scroll to position [1912, 0]
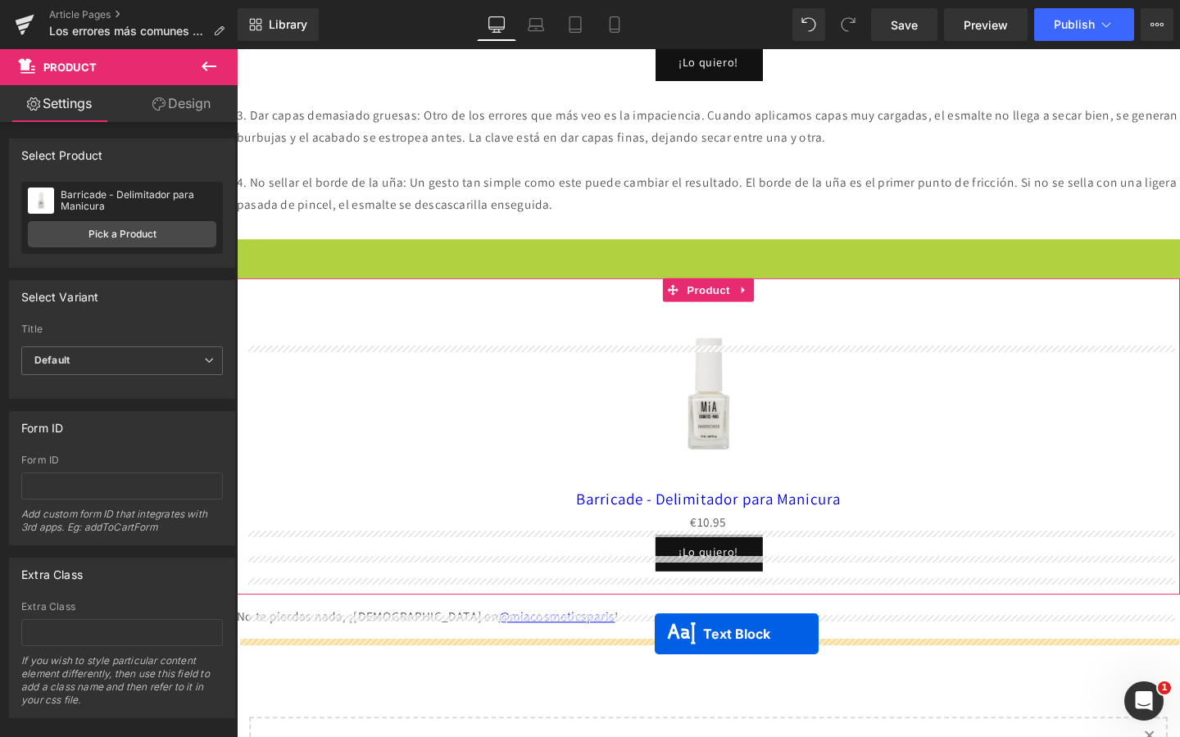
drag, startPoint x: 685, startPoint y: 430, endPoint x: 676, endPoint y: 664, distance: 233.7
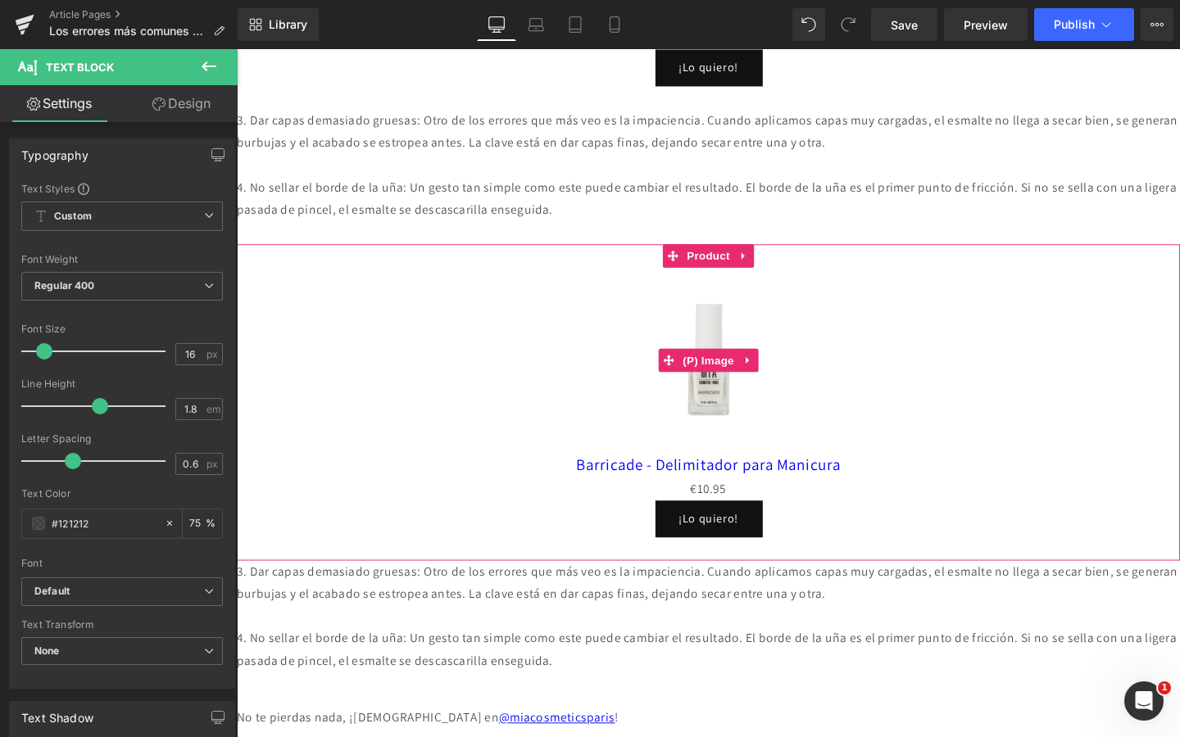
scroll to position [1896, 0]
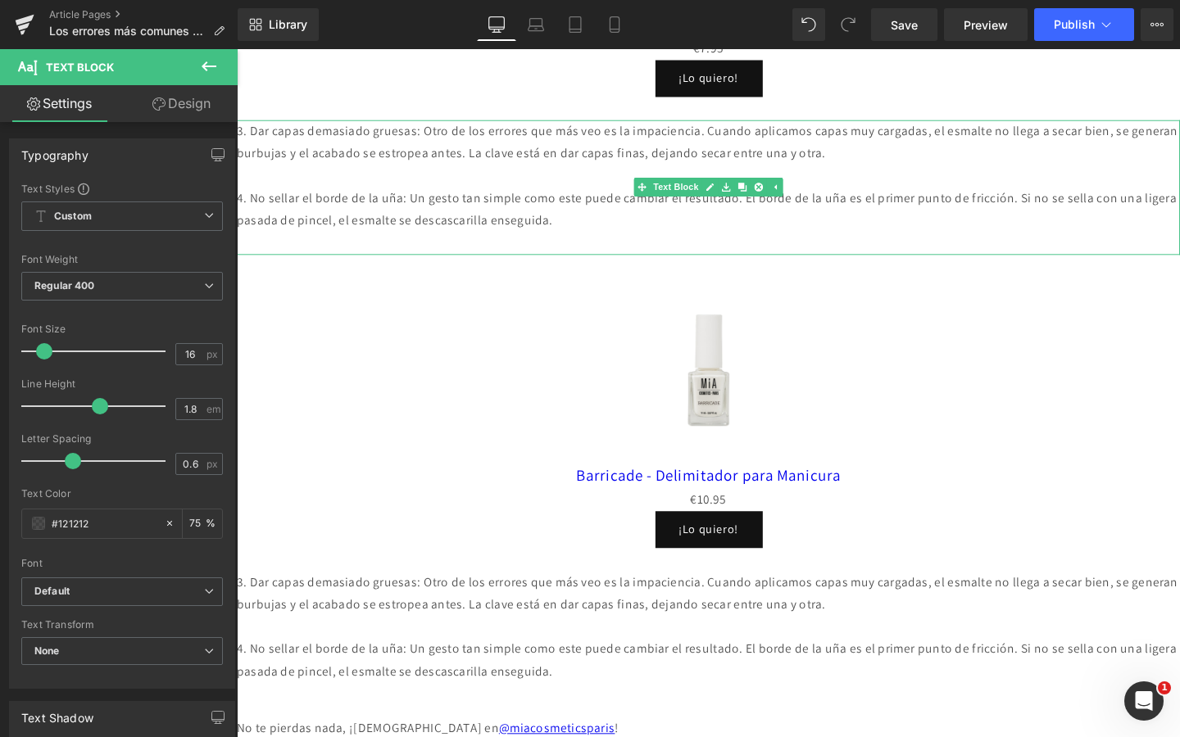
click at [708, 242] on p "4. No sellar el borde de la uña: Un gesto tan simple como este puede cambiar el…" at bounding box center [732, 218] width 991 height 48
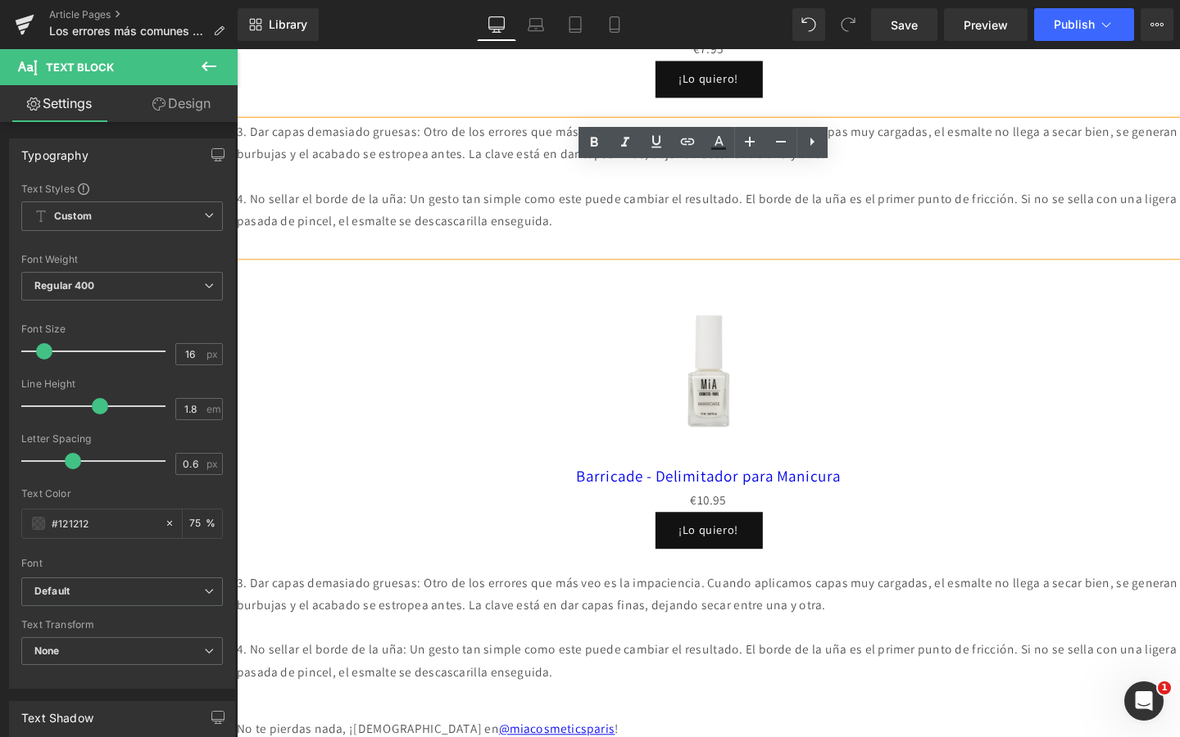
scroll to position [1884, 0]
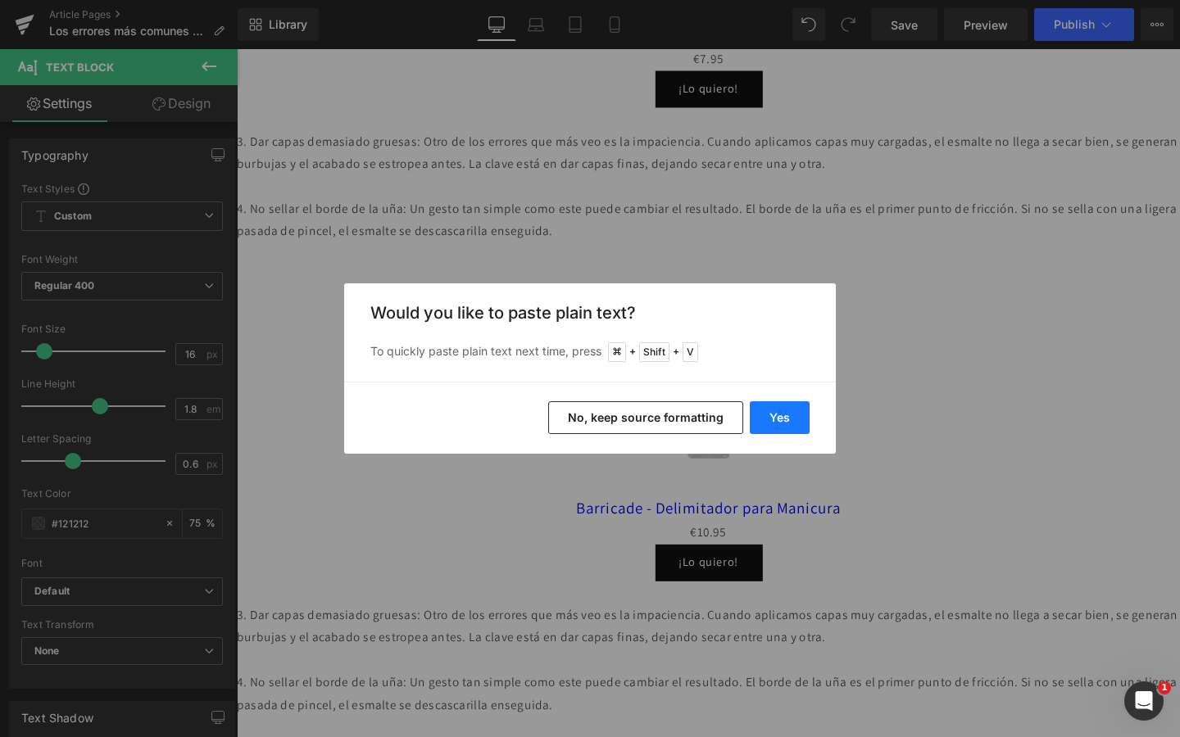
click at [776, 412] on button "Yes" at bounding box center [780, 417] width 60 height 33
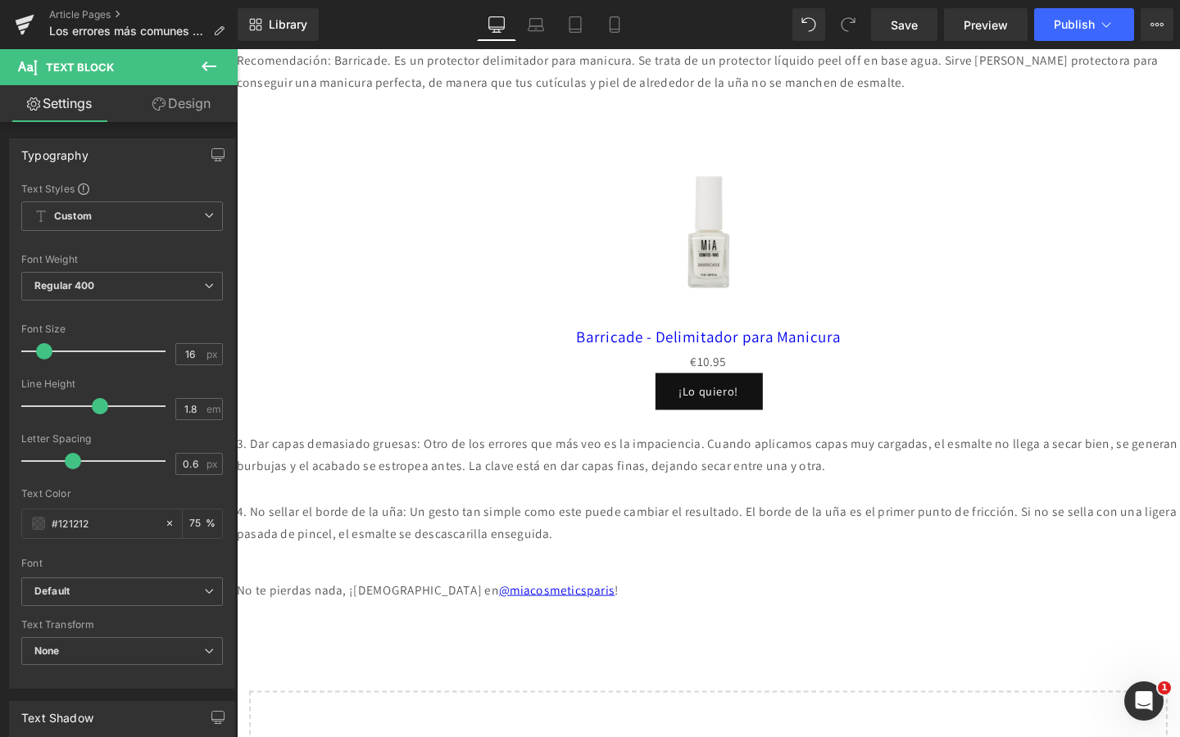
scroll to position [2106, 0]
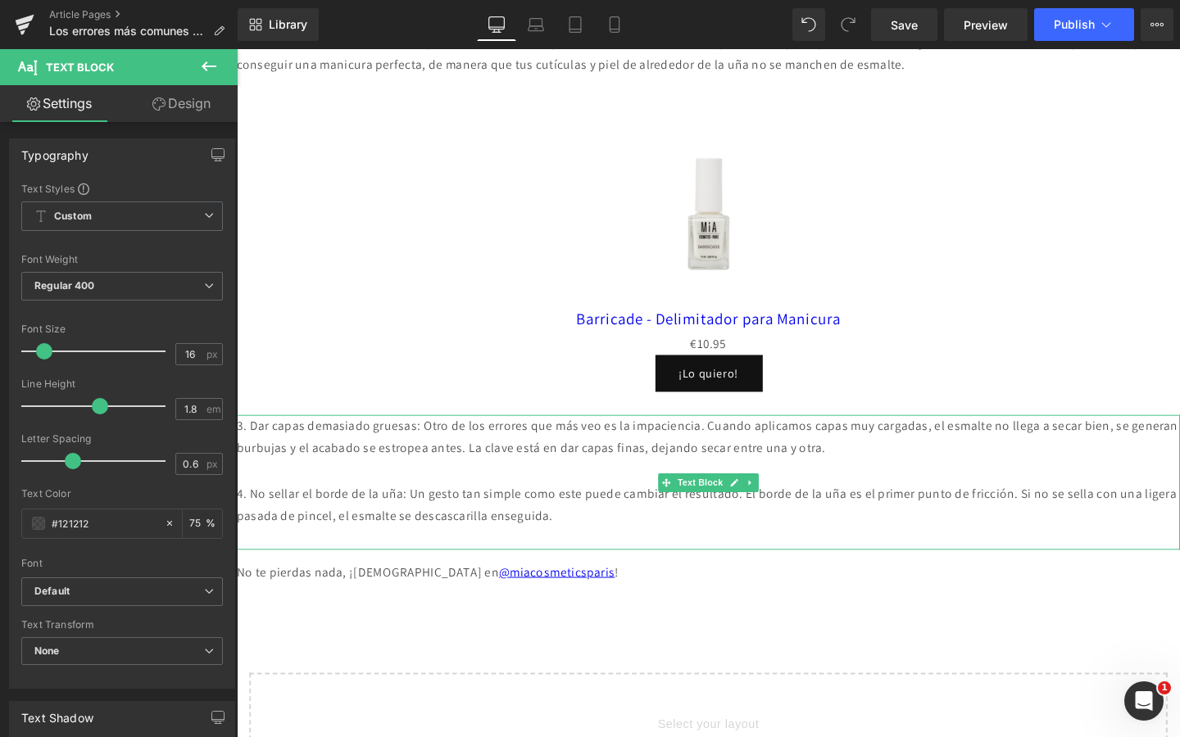
click at [429, 553] on p "4. No sellar el borde de la uña: Un gesto tan simple como este puede cambiar el…" at bounding box center [732, 529] width 991 height 48
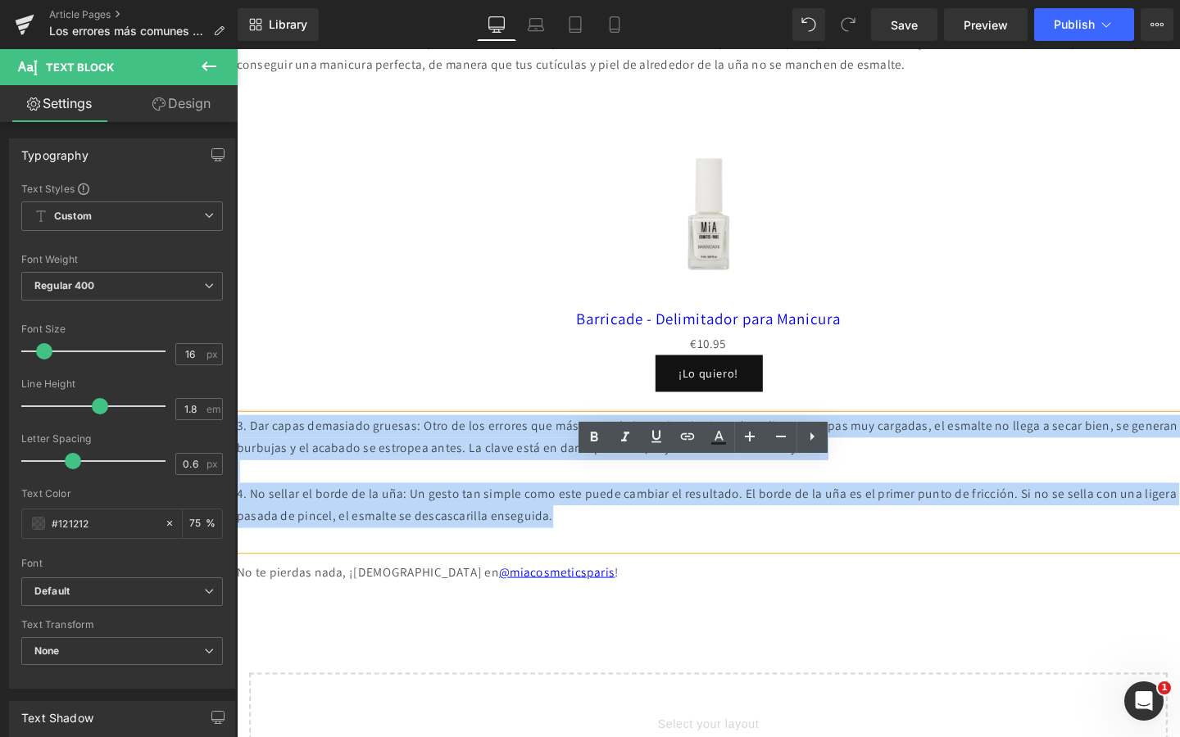
drag, startPoint x: 689, startPoint y: 588, endPoint x: 230, endPoint y: 492, distance: 468.7
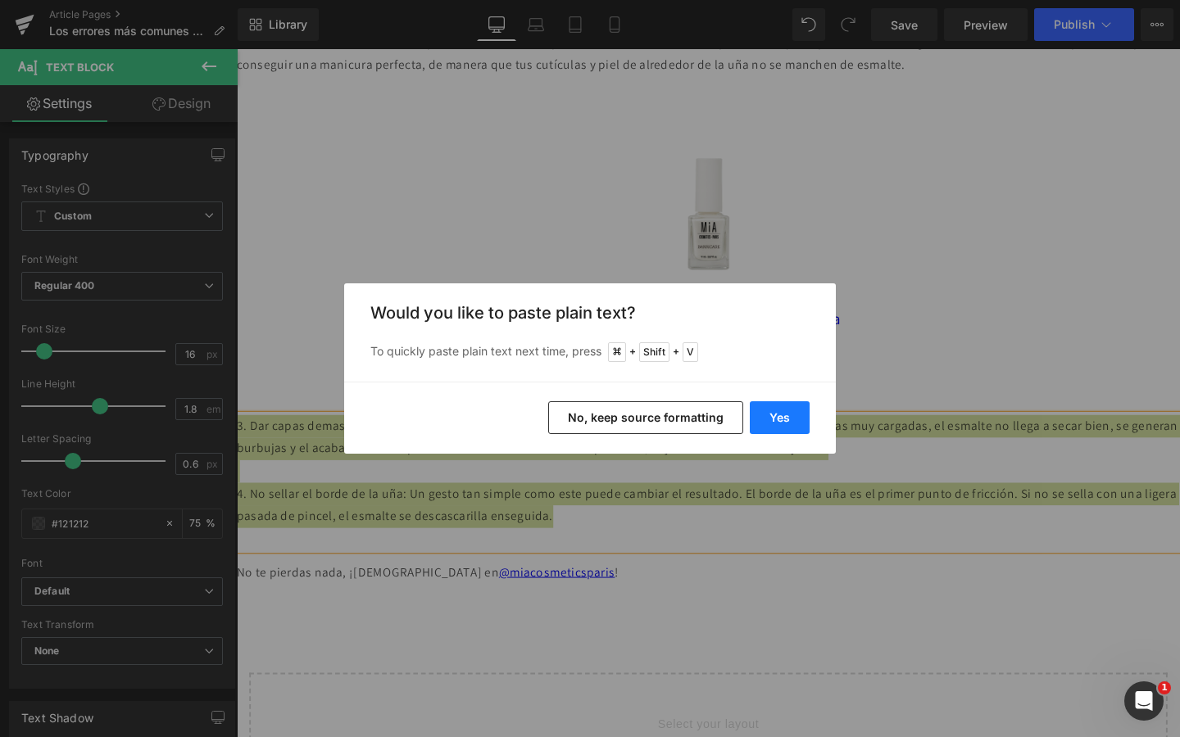
click at [791, 422] on button "Yes" at bounding box center [780, 417] width 60 height 33
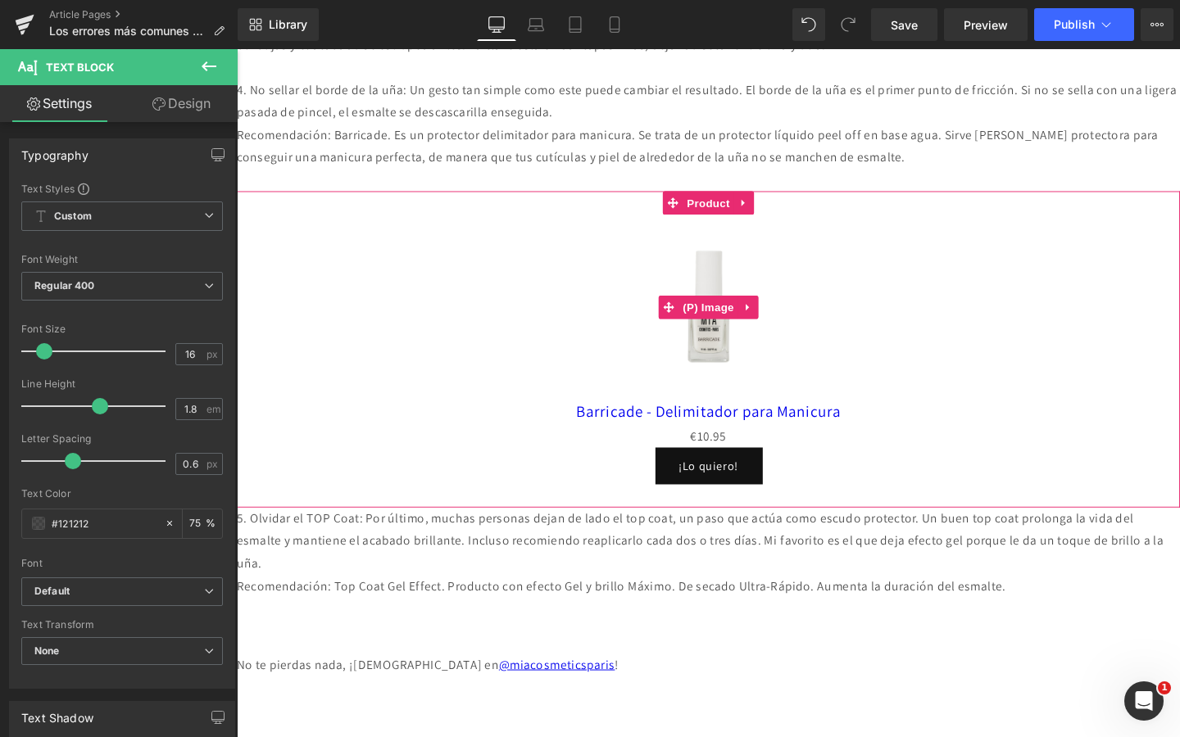
scroll to position [2006, 0]
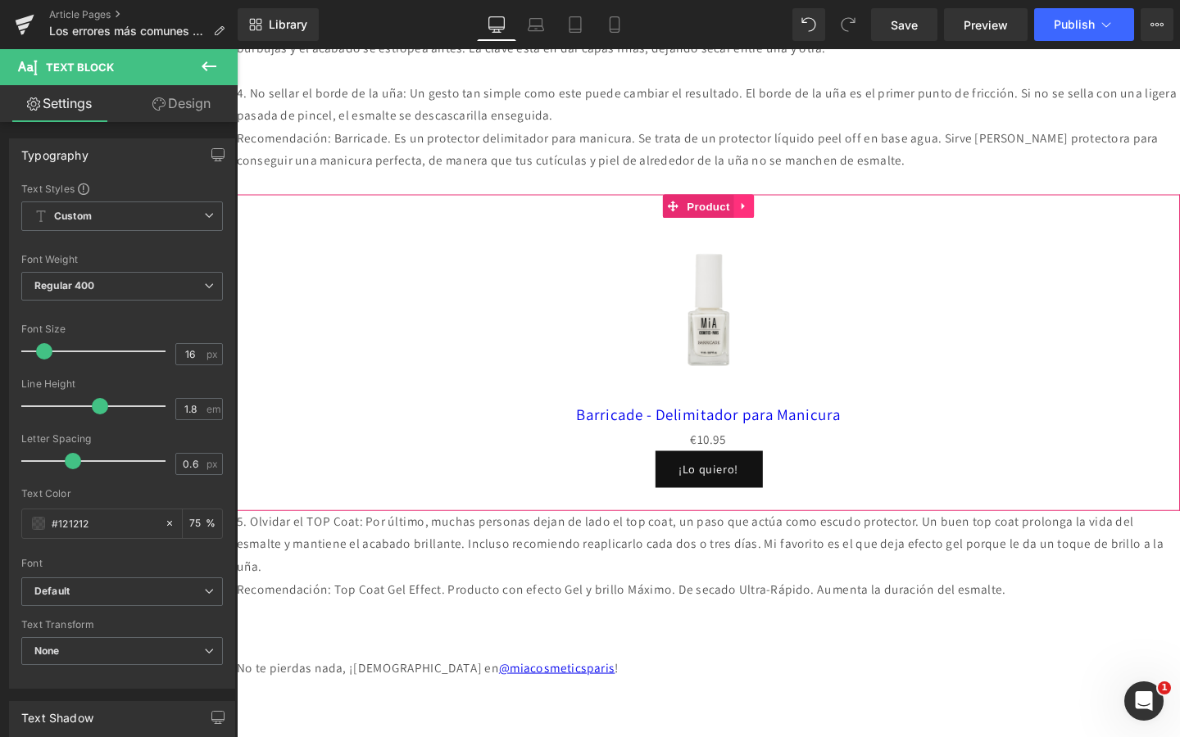
click at [772, 221] on icon at bounding box center [769, 215] width 11 height 12
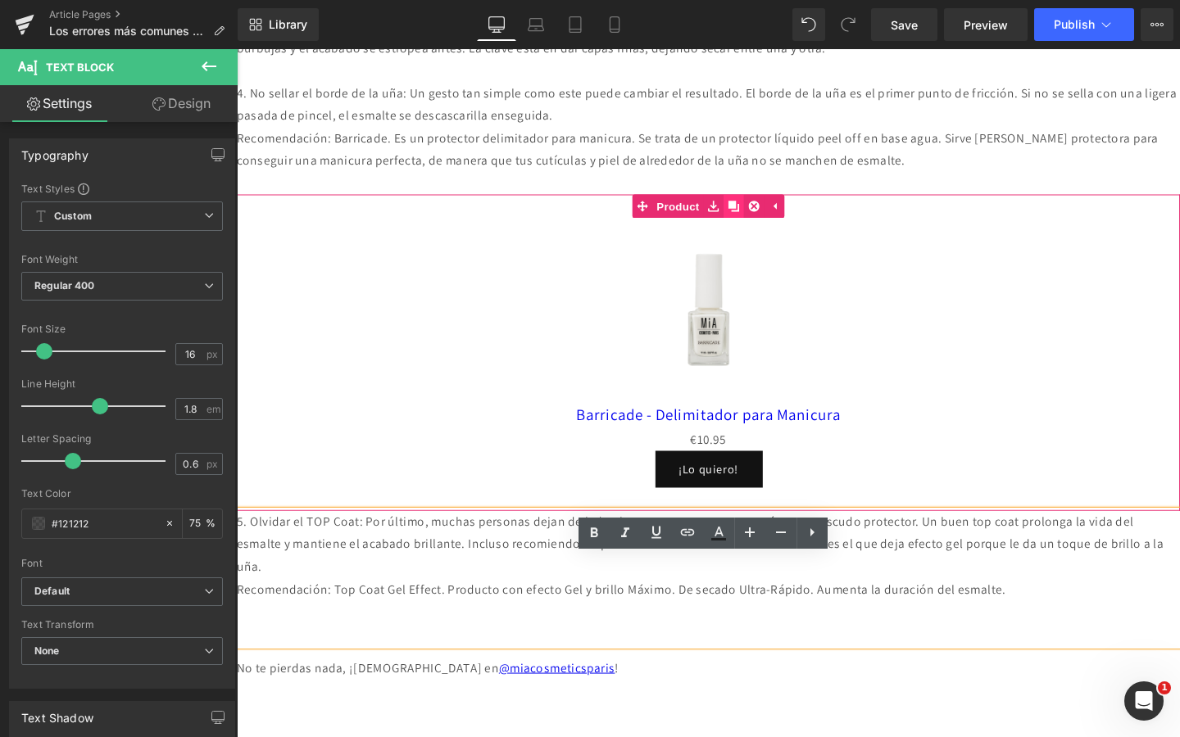
click at [756, 220] on icon at bounding box center [759, 214] width 11 height 11
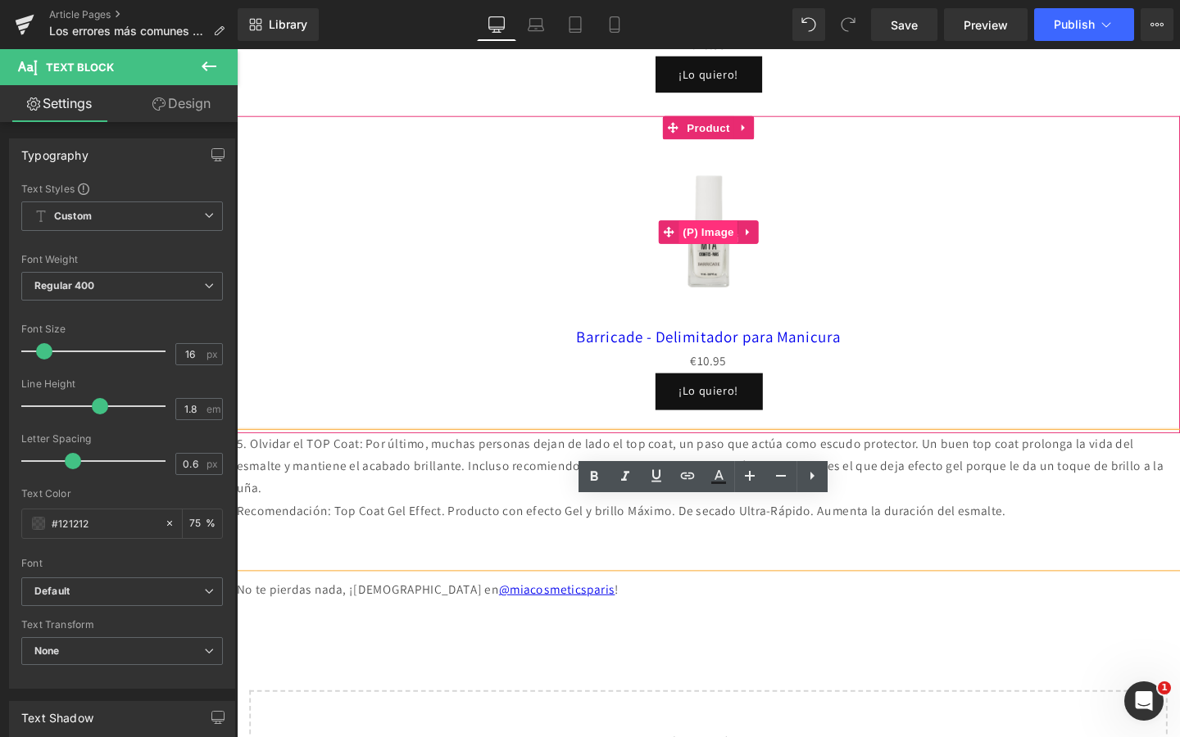
scroll to position [2398, 0]
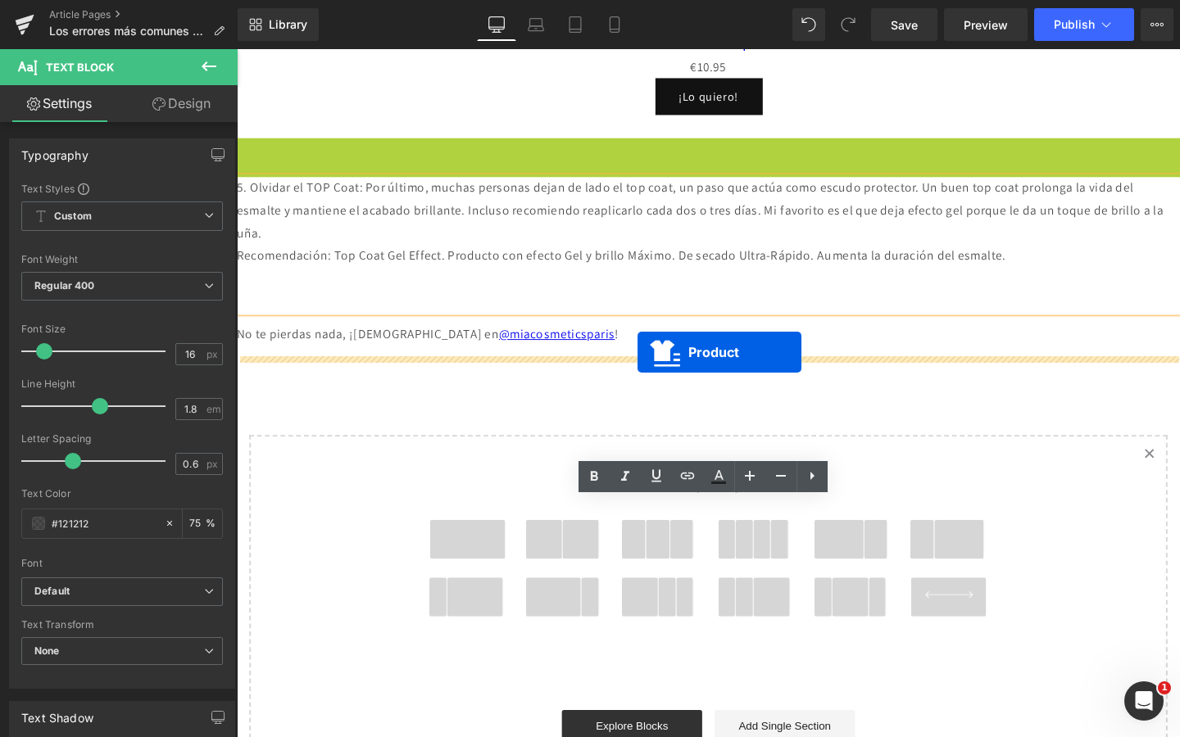
drag, startPoint x: 698, startPoint y: 204, endPoint x: 658, endPoint y: 368, distance: 168.7
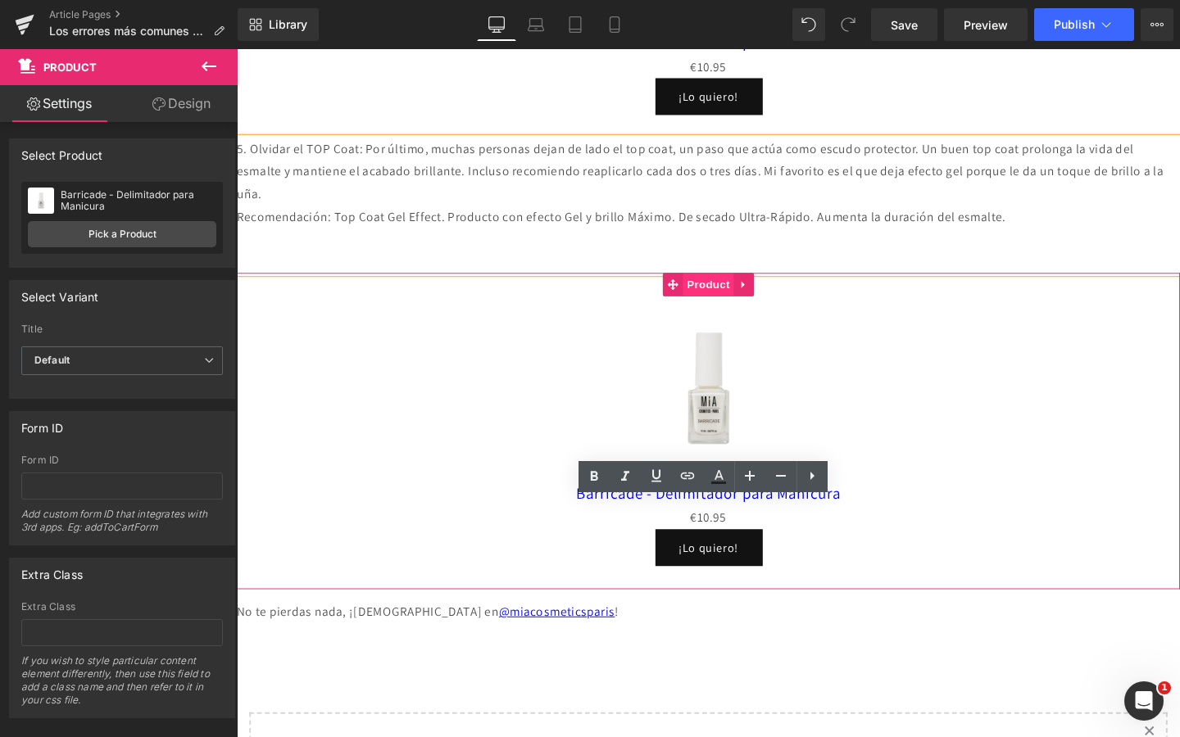
click at [738, 309] on span "Product" at bounding box center [732, 296] width 53 height 25
click at [743, 309] on span "Product" at bounding box center [732, 296] width 53 height 25
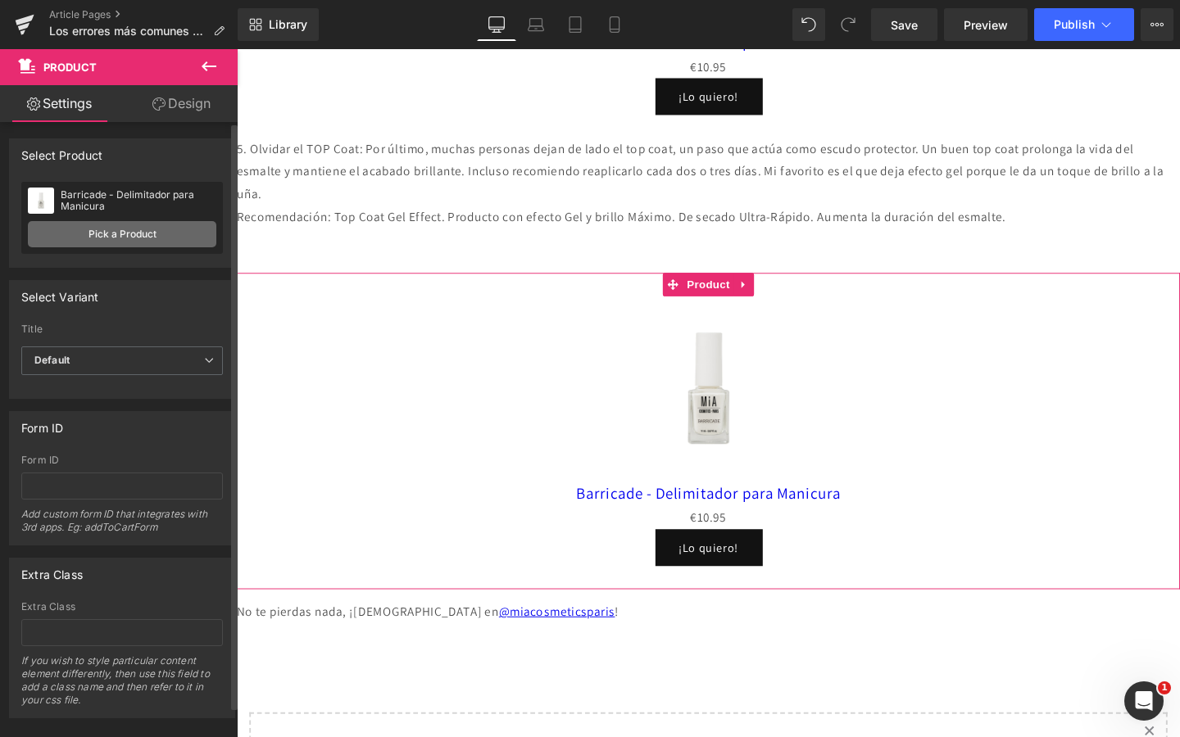
click at [119, 235] on link "Pick a Product" at bounding box center [122, 234] width 188 height 26
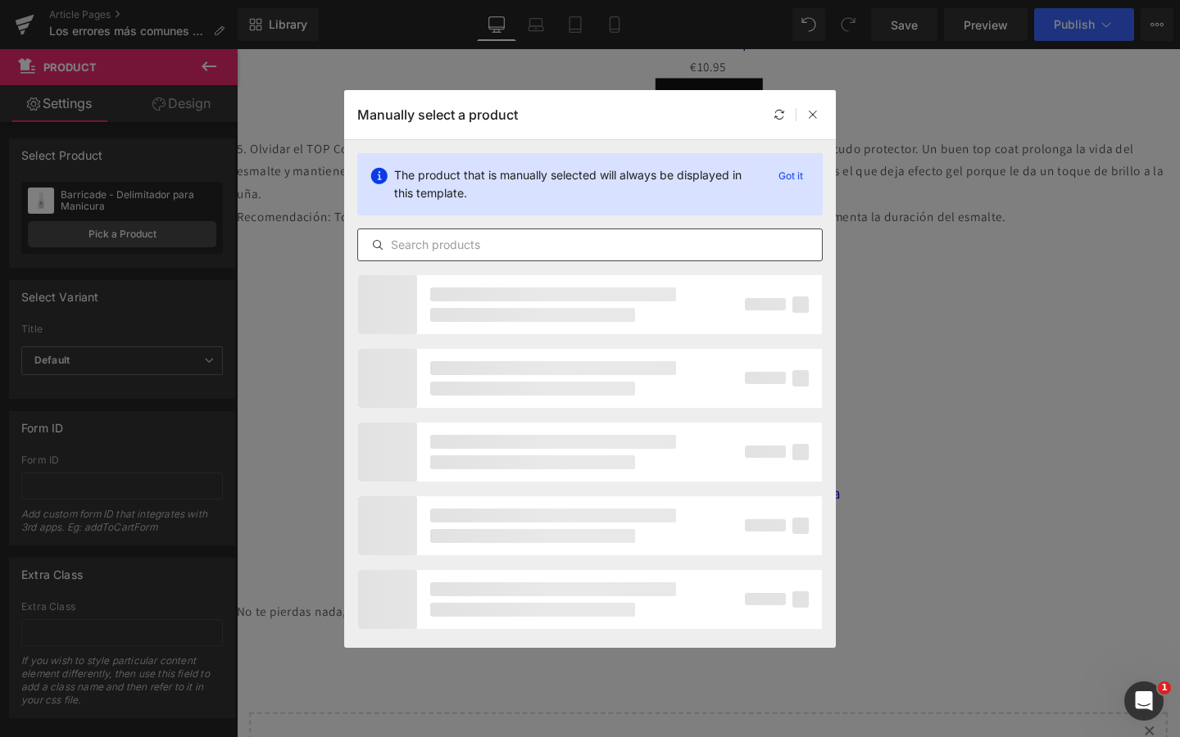
click at [464, 260] on div at bounding box center [589, 245] width 465 height 33
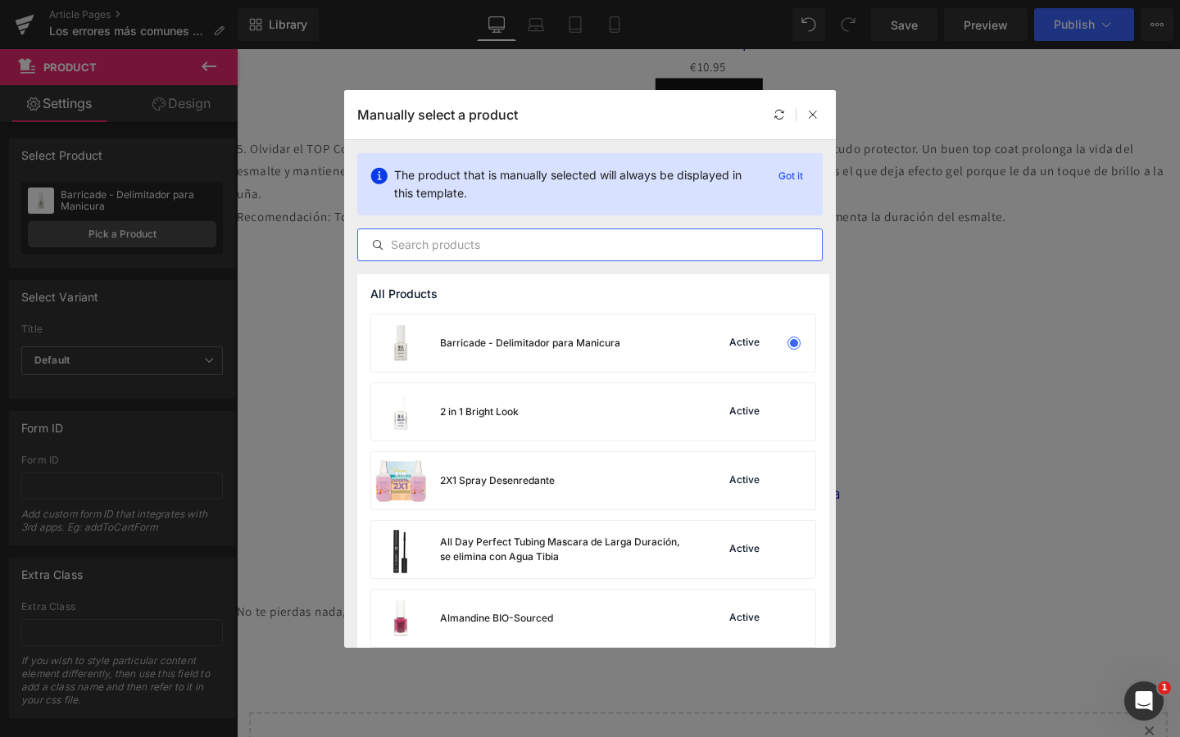
click at [464, 249] on input "text" at bounding box center [590, 245] width 464 height 20
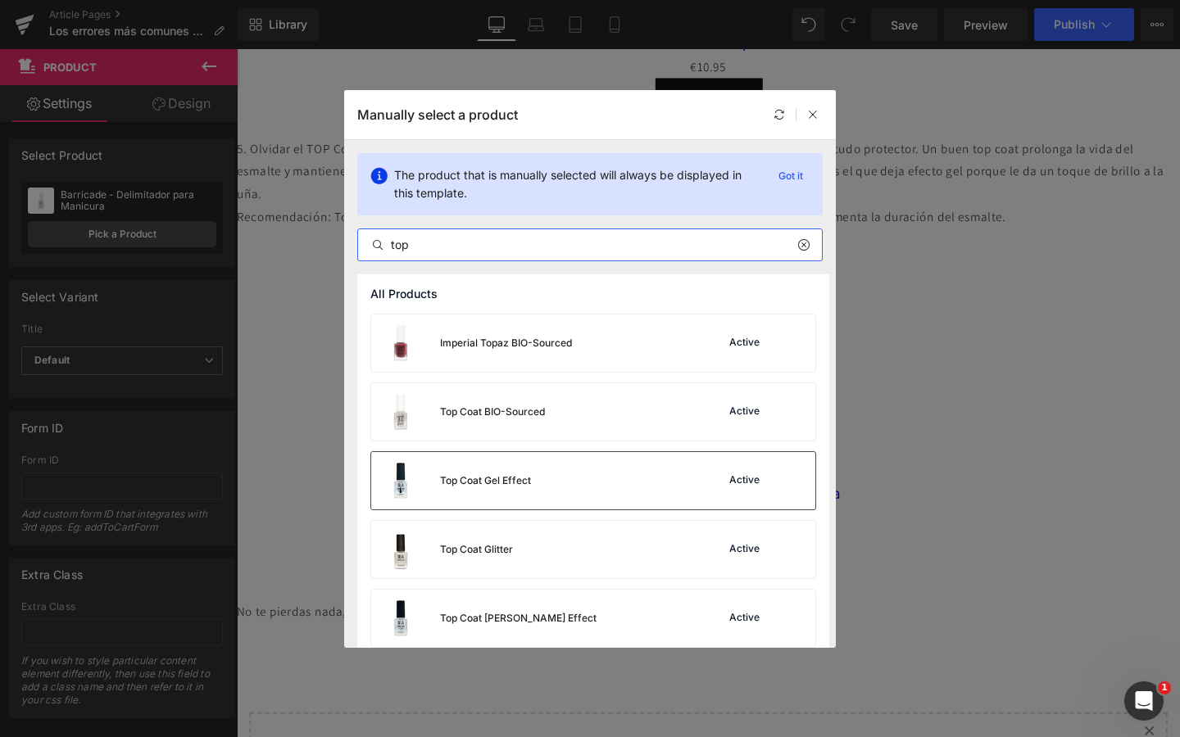
type input "top"
click at [505, 478] on div "Top Coat Gel Effect" at bounding box center [485, 481] width 91 height 15
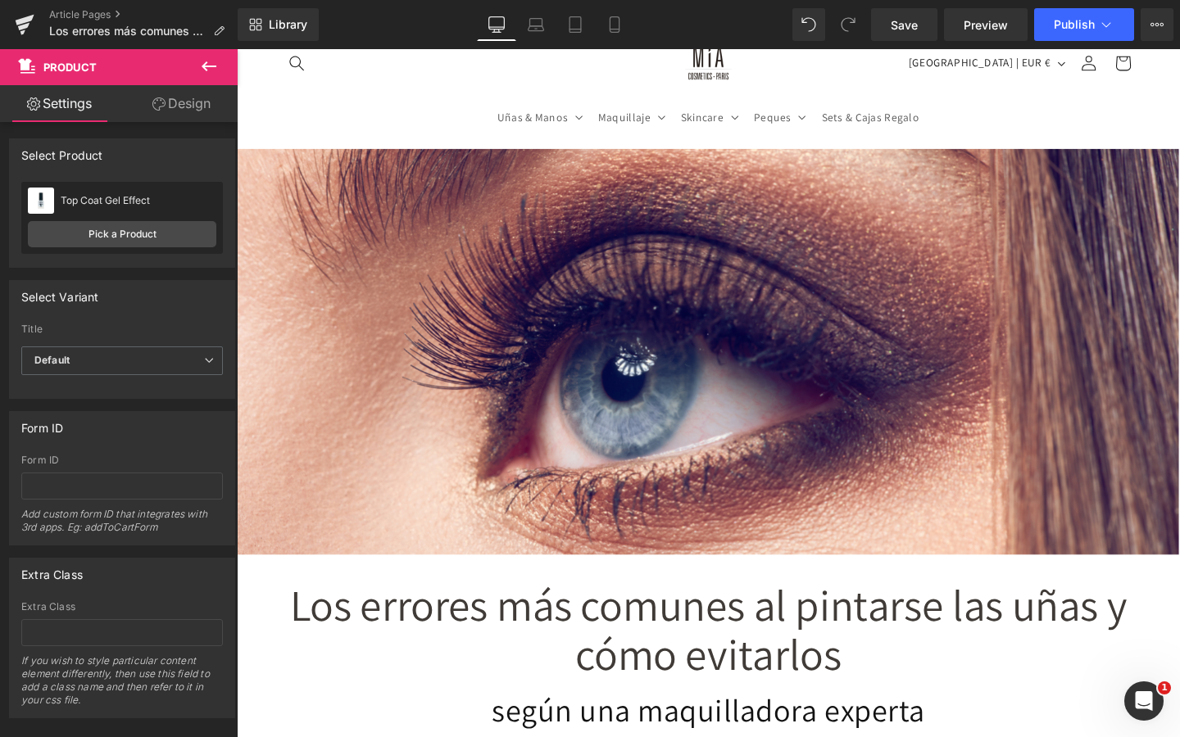
scroll to position [0, 0]
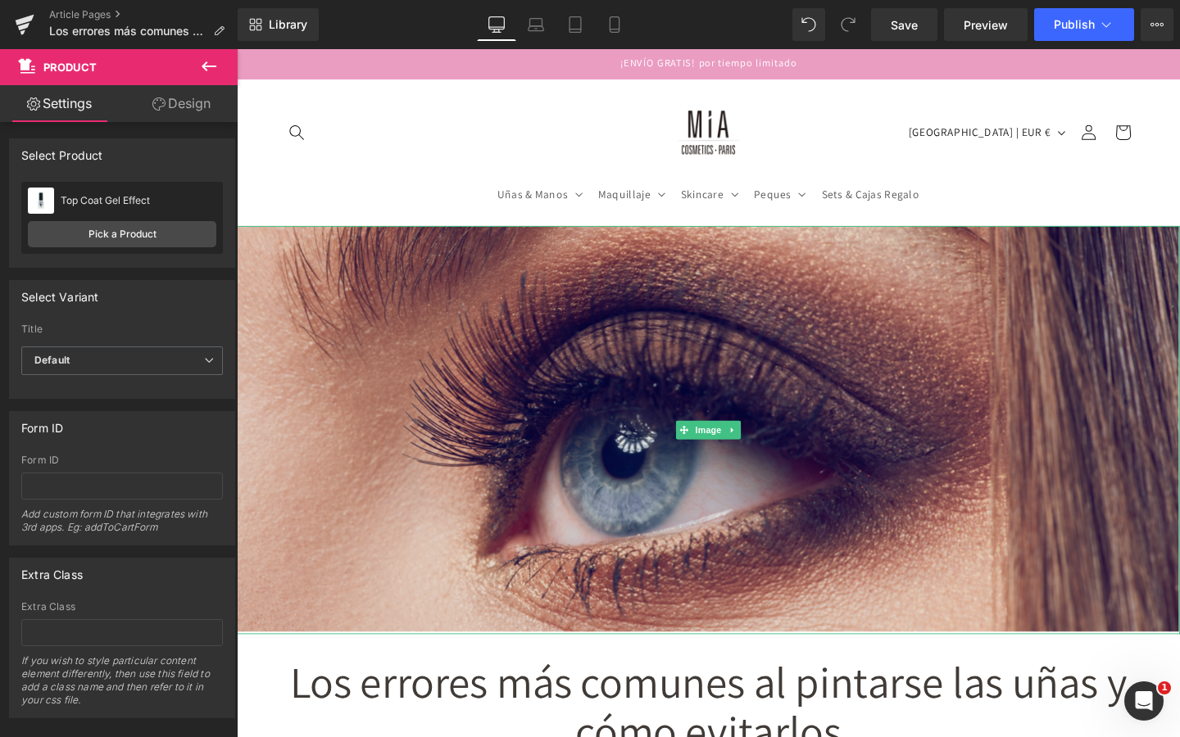
click at [443, 347] on img at bounding box center [732, 450] width 991 height 430
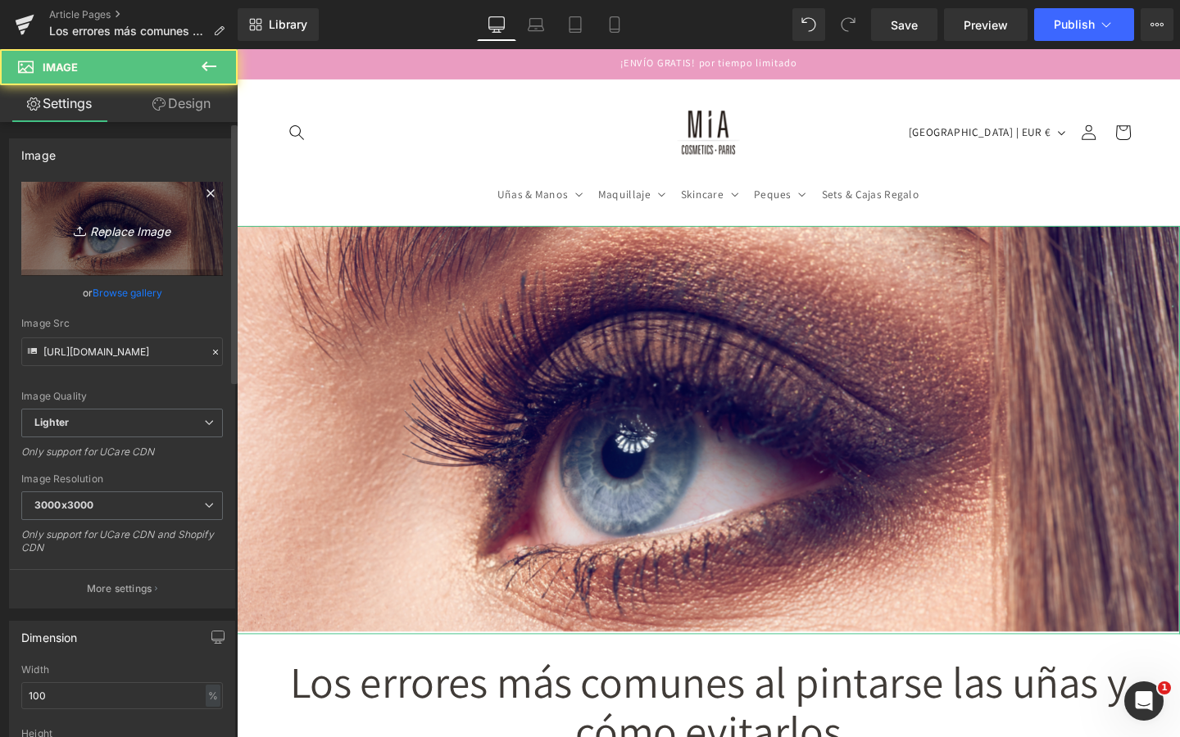
click at [143, 235] on icon "Replace Image" at bounding box center [122, 229] width 131 height 20
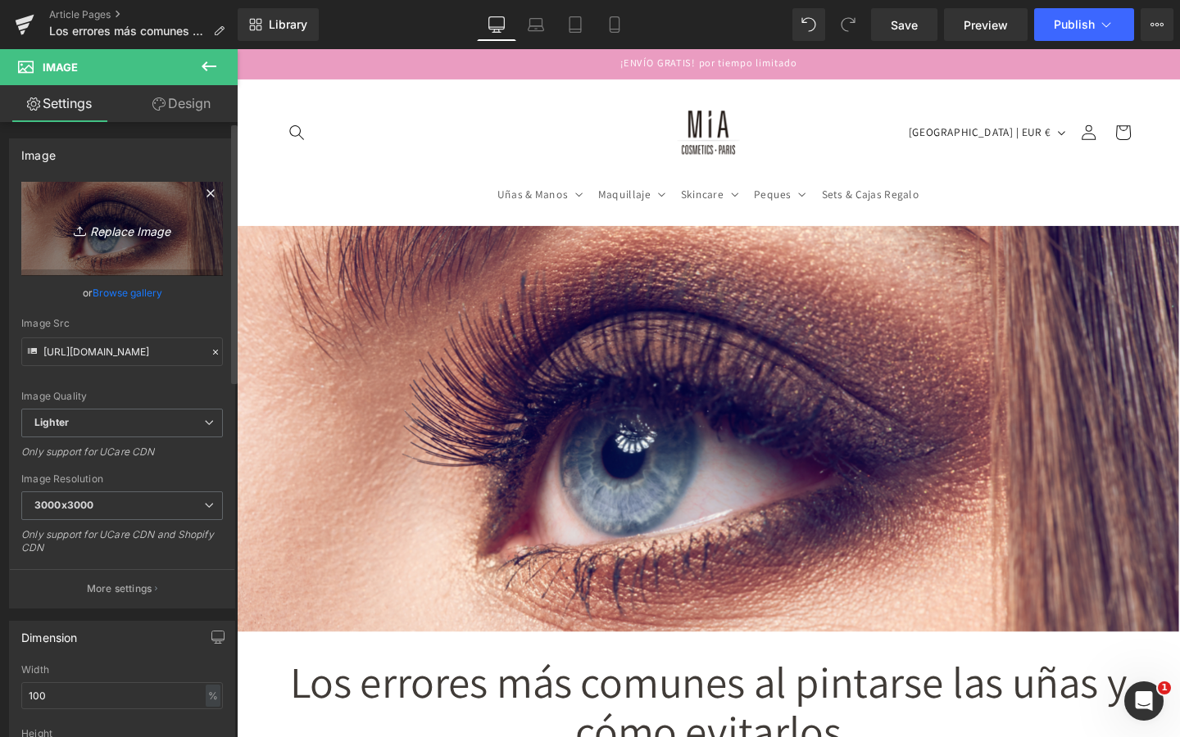
type input "C:\fakepath\errores mas comunes manicura.jpg"
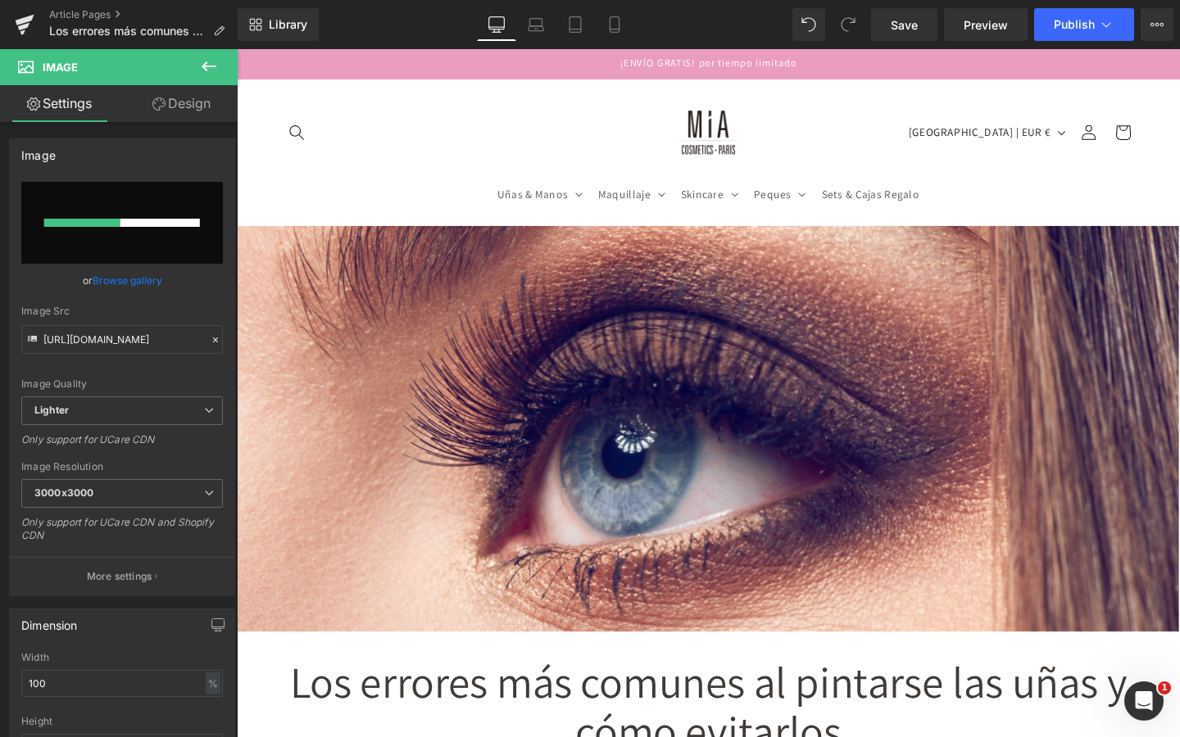
type input "[URL][DOMAIN_NAME]"
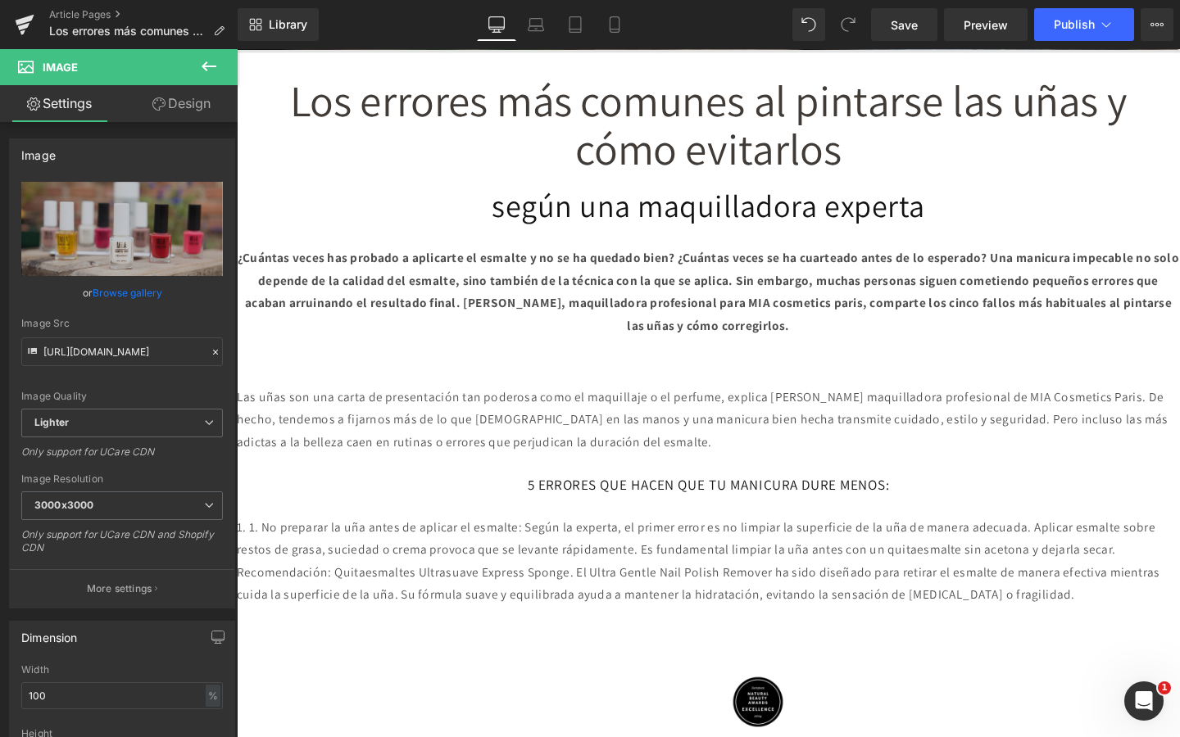
scroll to position [979, 0]
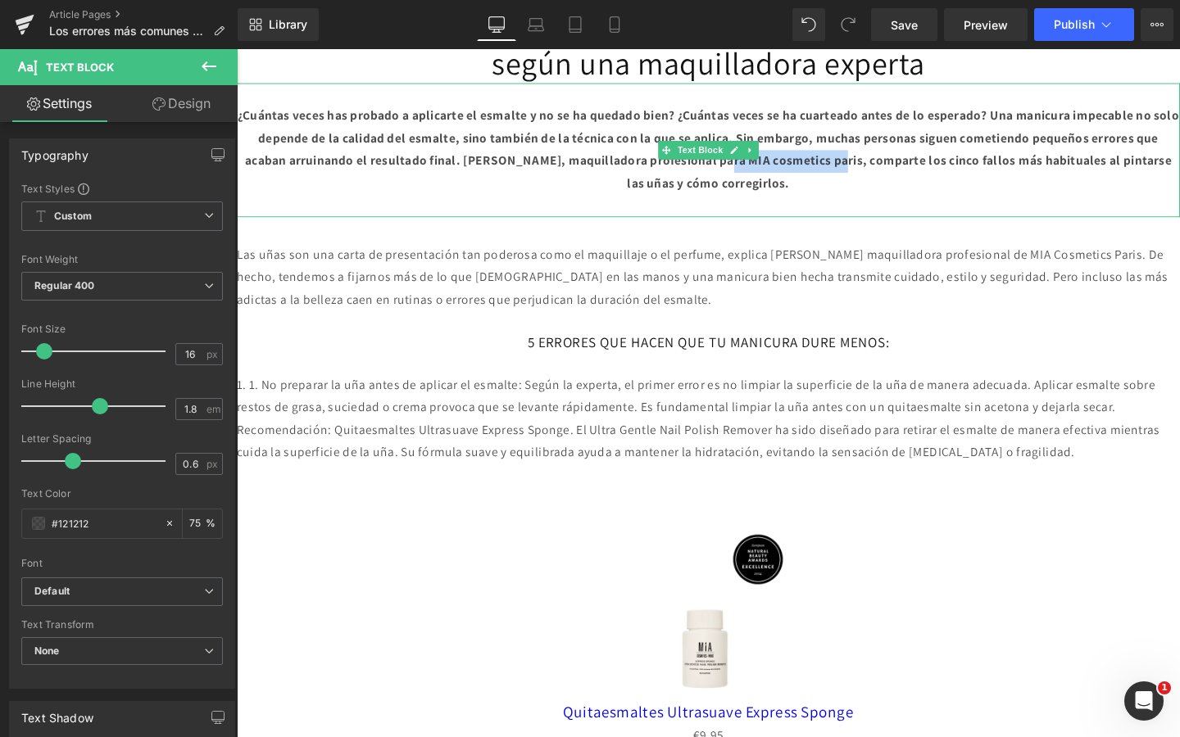
drag, startPoint x: 1018, startPoint y: 170, endPoint x: 1150, endPoint y: 163, distance: 132.1
click at [1150, 163] on b "¿Cuántas veces has probado a aplicarte el esmalte y no se ha quedado bien? ¿Cuá…" at bounding box center [733, 155] width 990 height 88
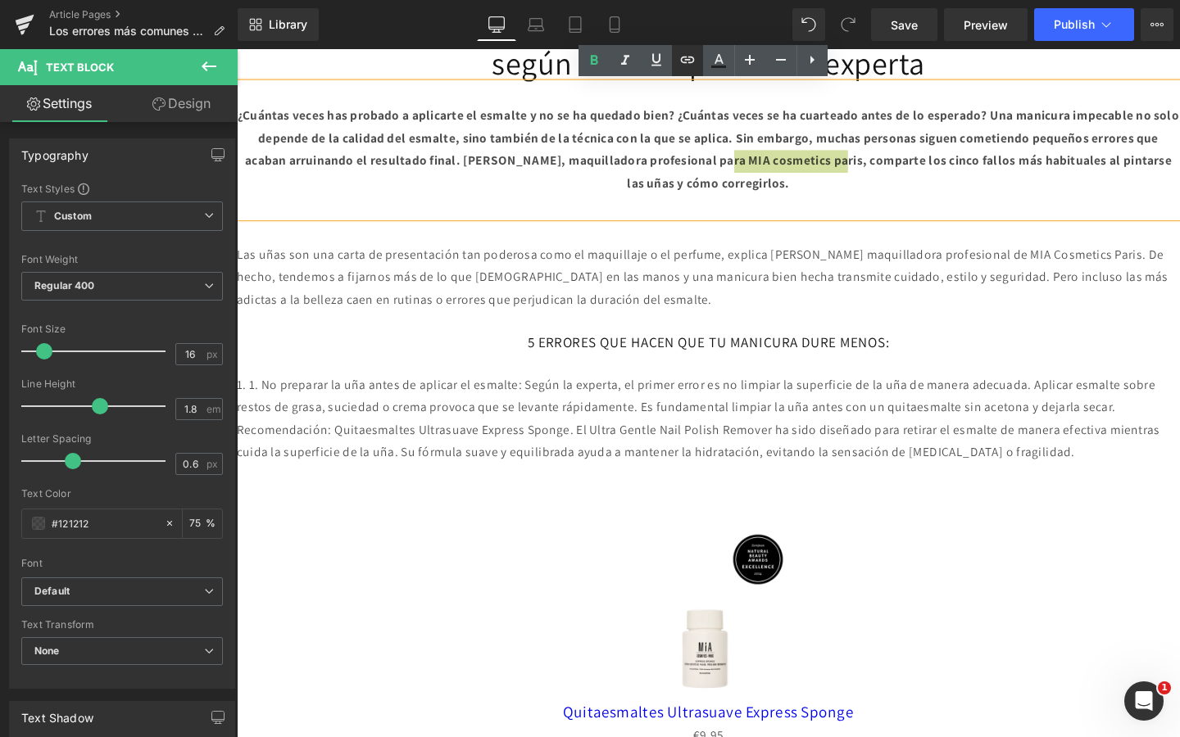
click at [694, 55] on icon at bounding box center [688, 60] width 20 height 20
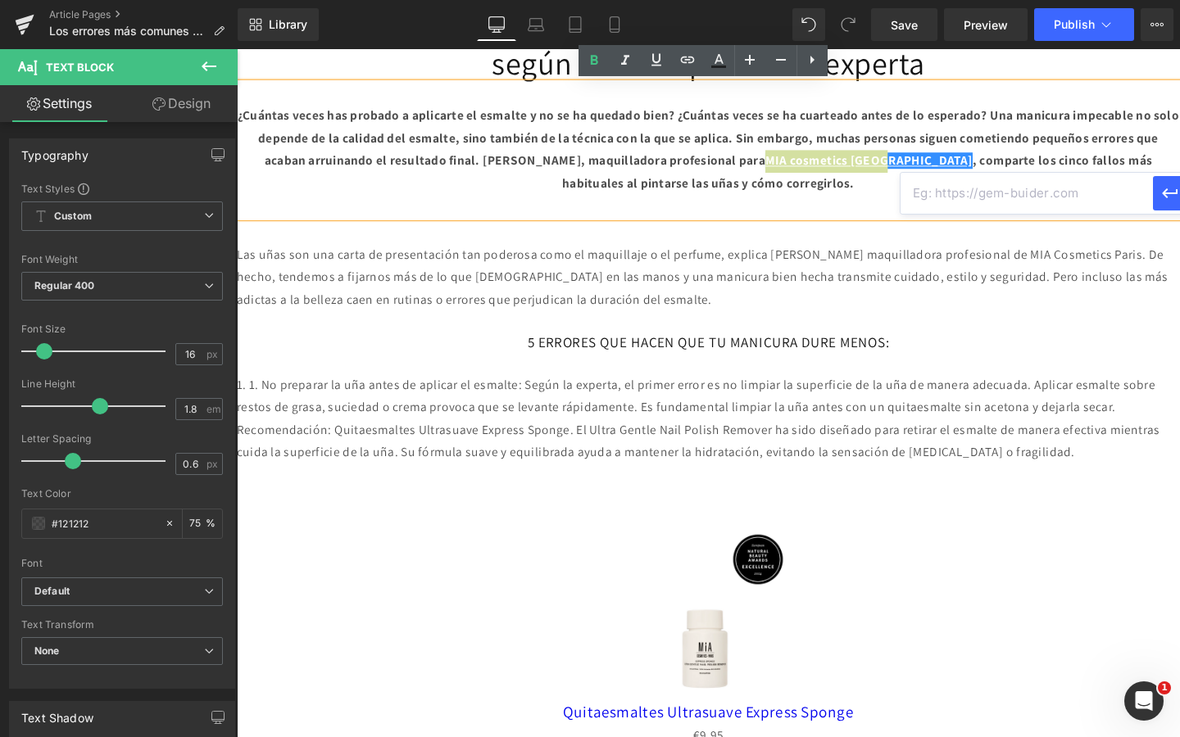
click at [1077, 202] on input "text" at bounding box center [1026, 193] width 252 height 41
paste input "[URL][DOMAIN_NAME]"
type input "[URL][DOMAIN_NAME]"
click at [1162, 195] on icon "button" at bounding box center [1170, 194] width 20 height 20
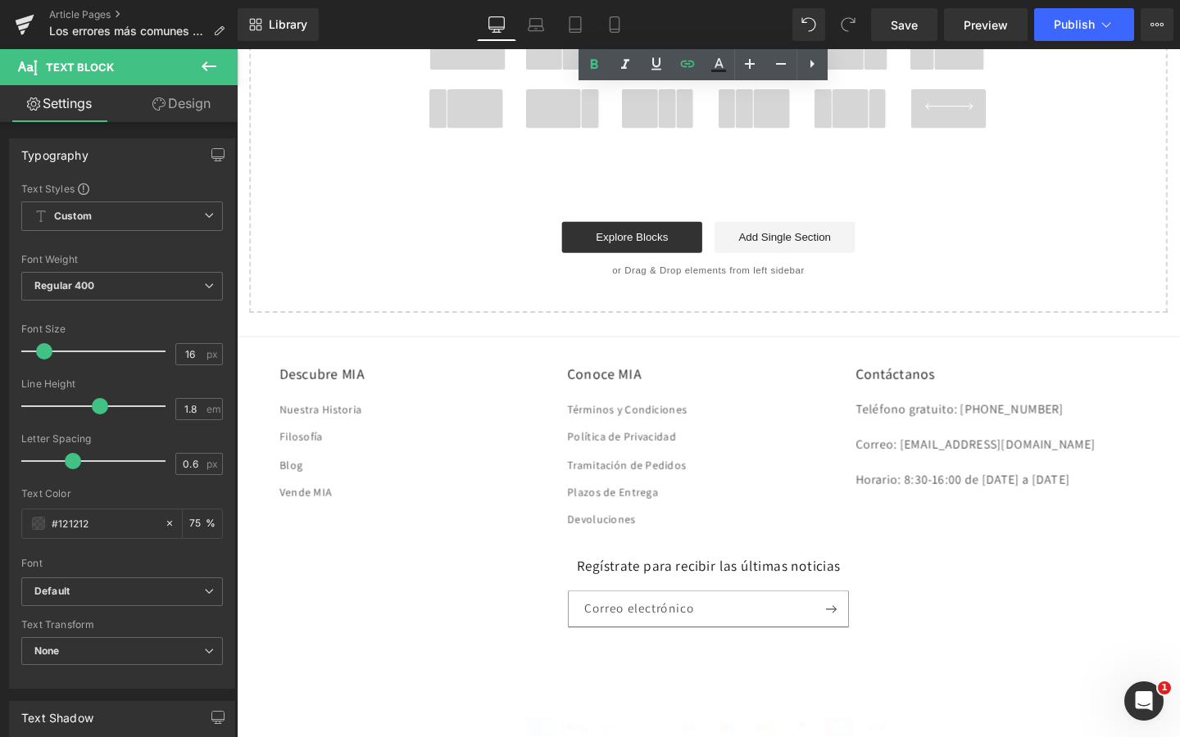
scroll to position [3498, 0]
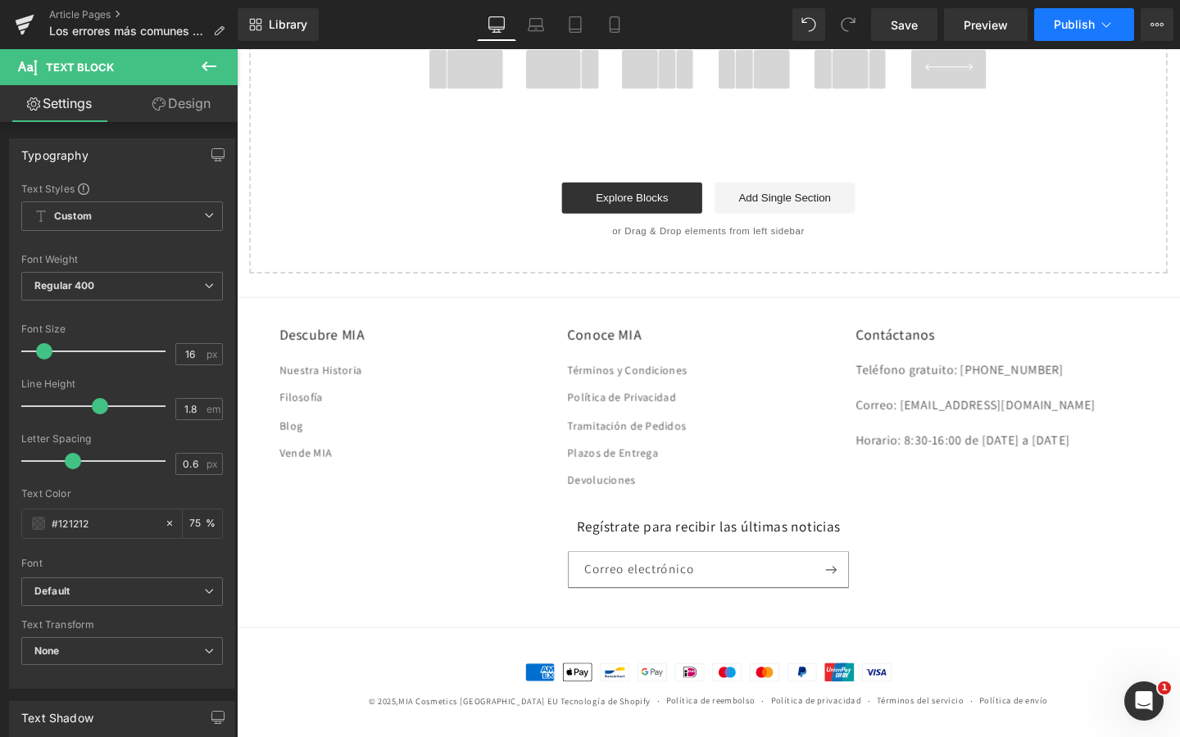
click at [1062, 26] on span "Publish" at bounding box center [1074, 24] width 41 height 13
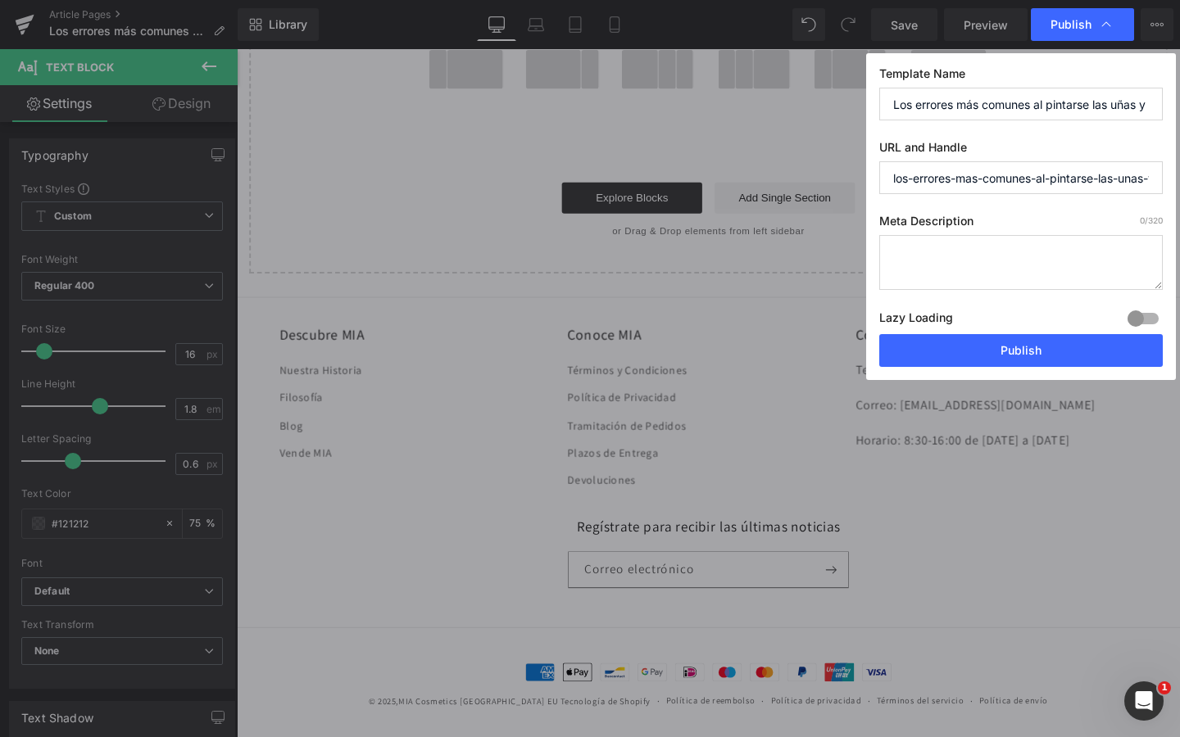
click at [995, 111] on input "Los errores más comunes al pintarse las uñas y cómo evitarlos, según una maquil…" at bounding box center [1020, 104] width 283 height 33
click at [958, 238] on textarea at bounding box center [1020, 262] width 283 height 55
paste textarea "Los errores más comunes al pintarse las uñas y cómo evitarlos, según una maquil…"
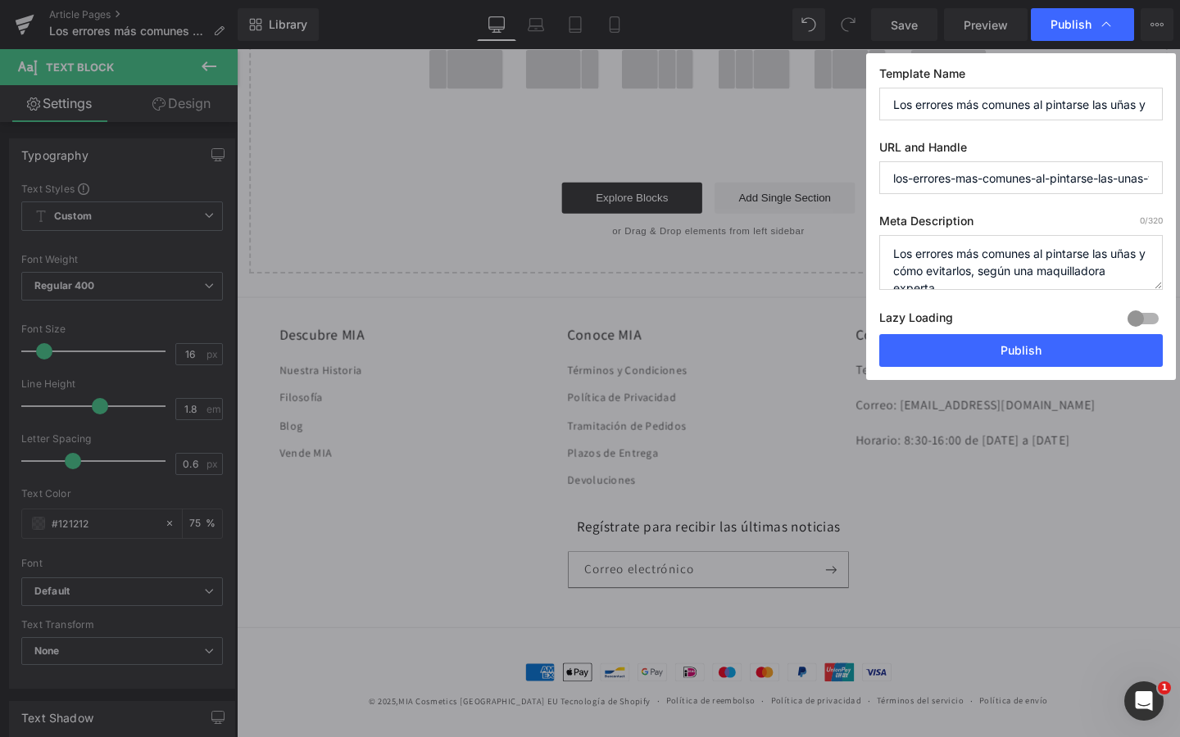
scroll to position [6, 0]
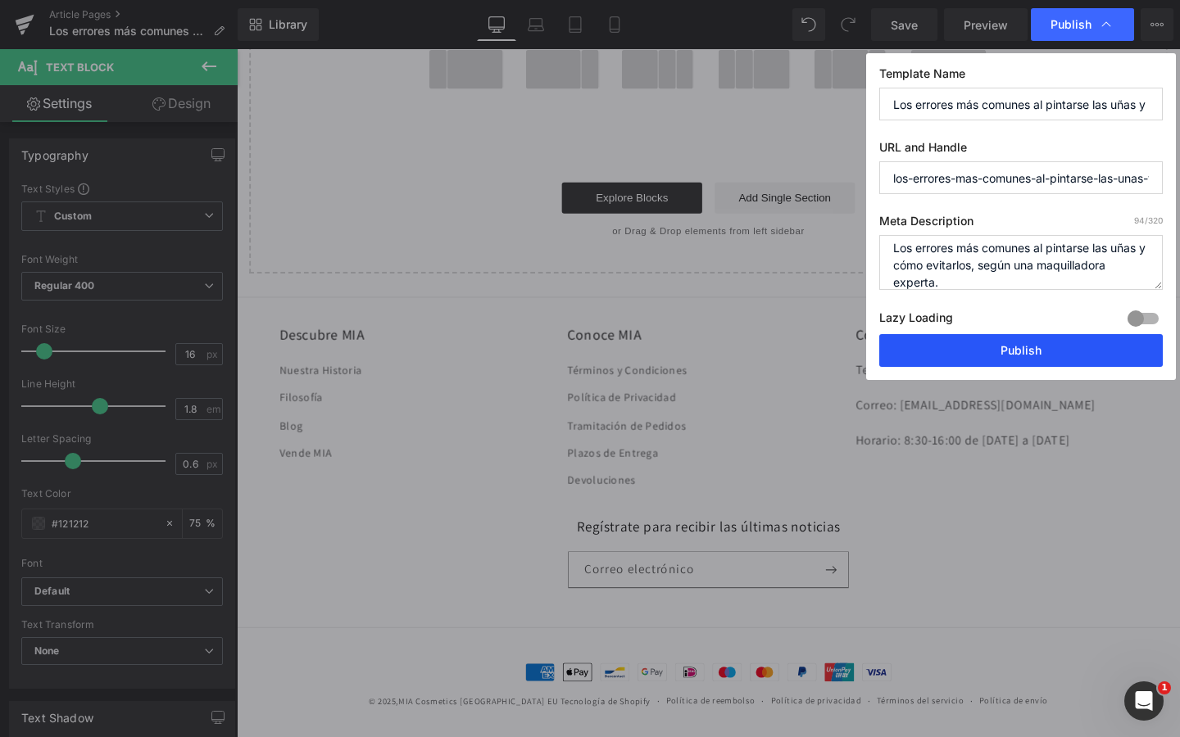
type textarea "Los errores más comunes al pintarse las uñas y cómo evitarlos, según una maquil…"
click at [986, 350] on button "Publish" at bounding box center [1020, 350] width 283 height 33
